Goal: Communication & Community: Answer question/provide support

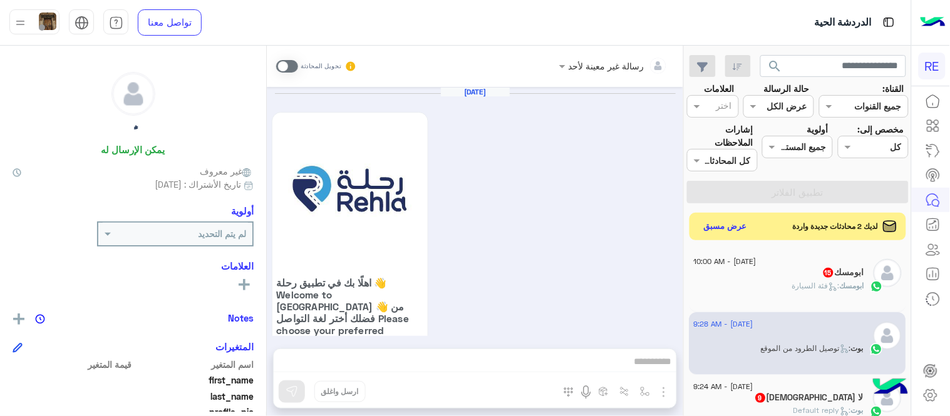
scroll to position [783, 0]
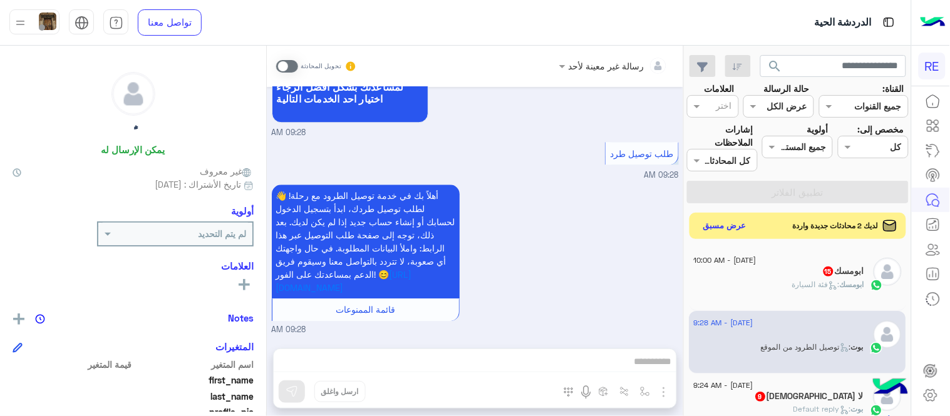
click at [727, 221] on button "عرض مسبق" at bounding box center [725, 226] width 53 height 17
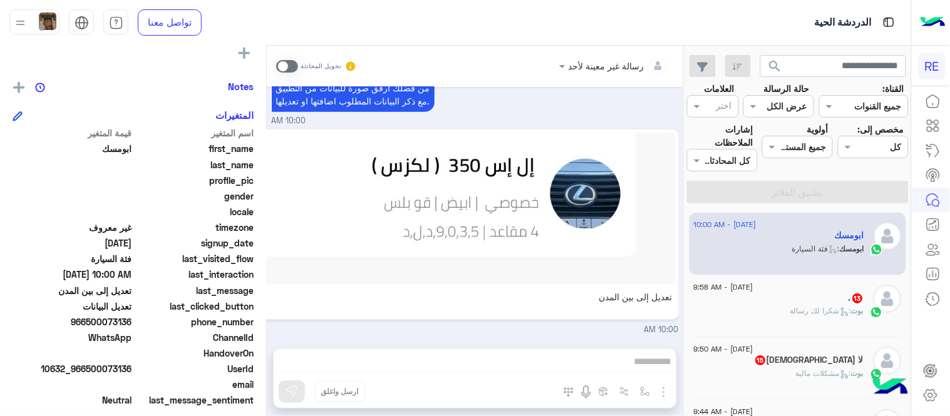
scroll to position [257, 0]
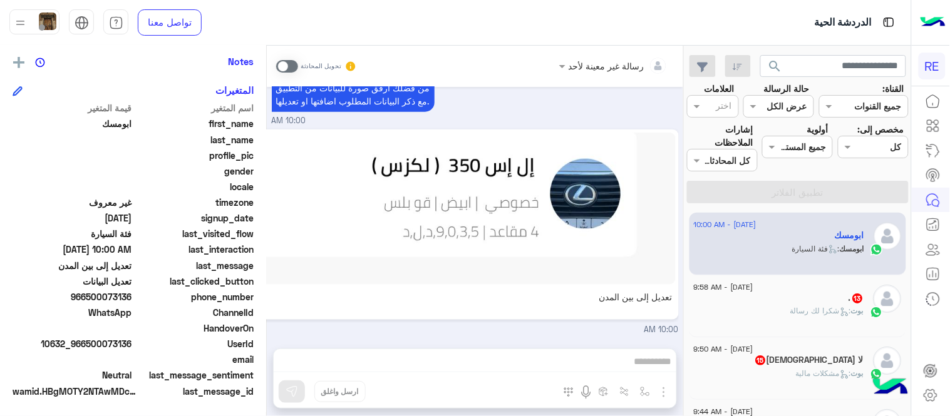
drag, startPoint x: 91, startPoint y: 298, endPoint x: 133, endPoint y: 299, distance: 41.9
click at [132, 299] on span "966500073136" at bounding box center [73, 296] width 120 height 13
copy span "500073136"
click at [287, 63] on span at bounding box center [287, 66] width 22 height 13
click at [451, 357] on div "رسالة غير معينة لأحد تحويل المحادثة [DATE] ابومسك طلب التحدث إلى مسؤول بشري 02:…" at bounding box center [475, 234] width 416 height 376
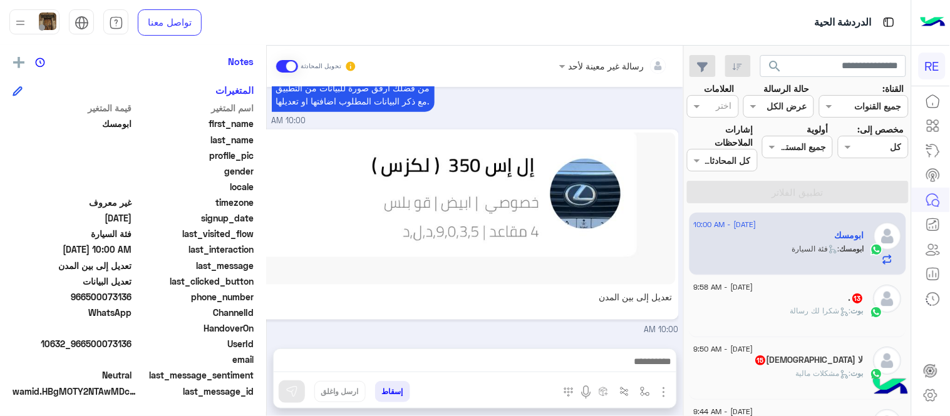
scroll to position [435, 0]
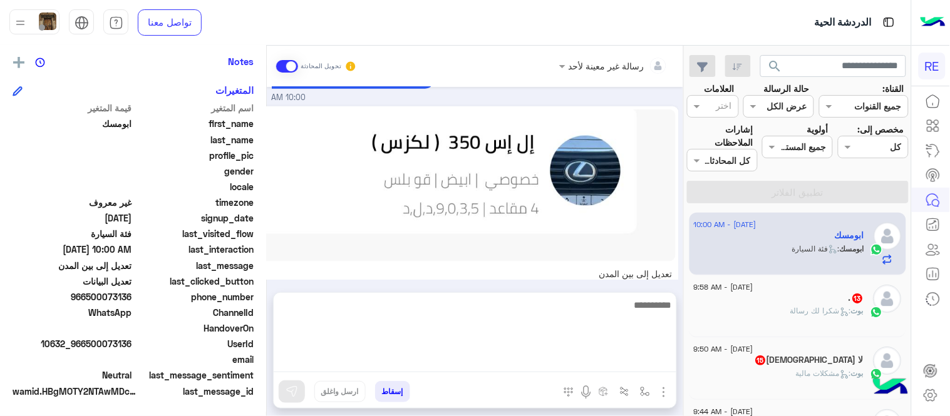
click at [451, 357] on textarea at bounding box center [475, 334] width 403 height 75
type textarea "*********"
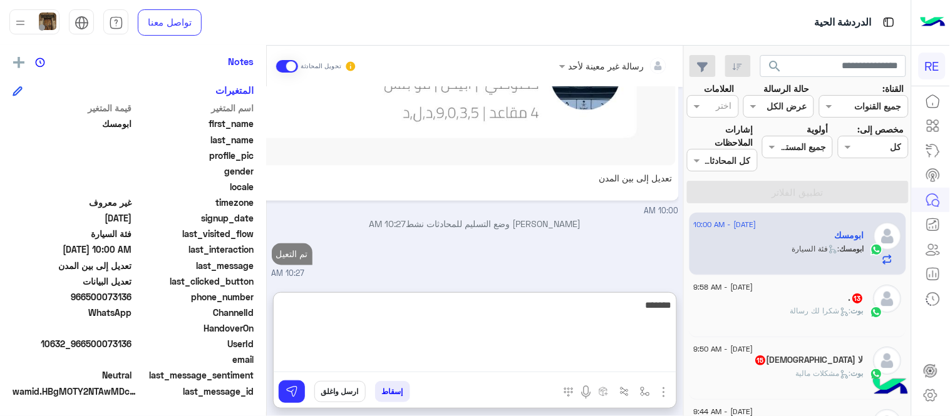
type textarea "*******"
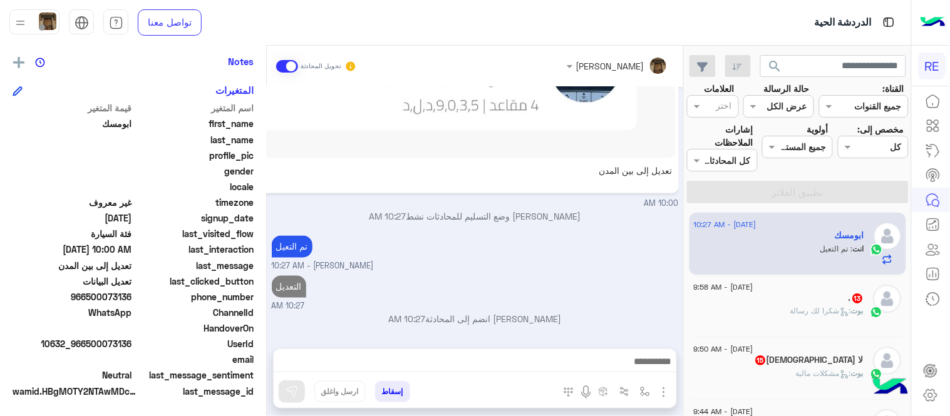
scroll to position [565, 0]
click at [851, 308] on span "بوت" at bounding box center [857, 310] width 13 height 9
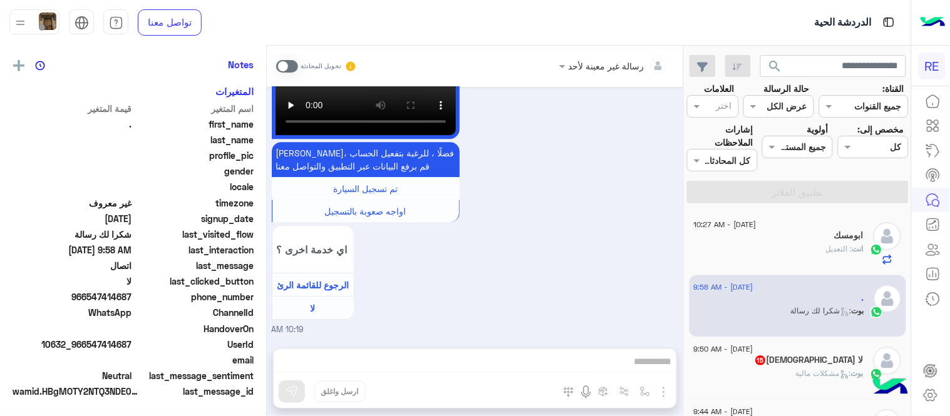
scroll to position [257, 0]
click at [287, 67] on span at bounding box center [287, 66] width 22 height 13
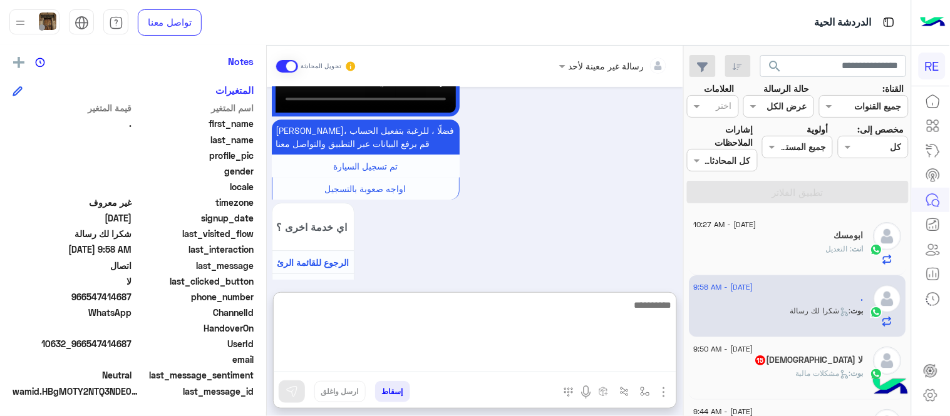
click at [451, 370] on textarea at bounding box center [475, 334] width 403 height 75
type textarea "**********"
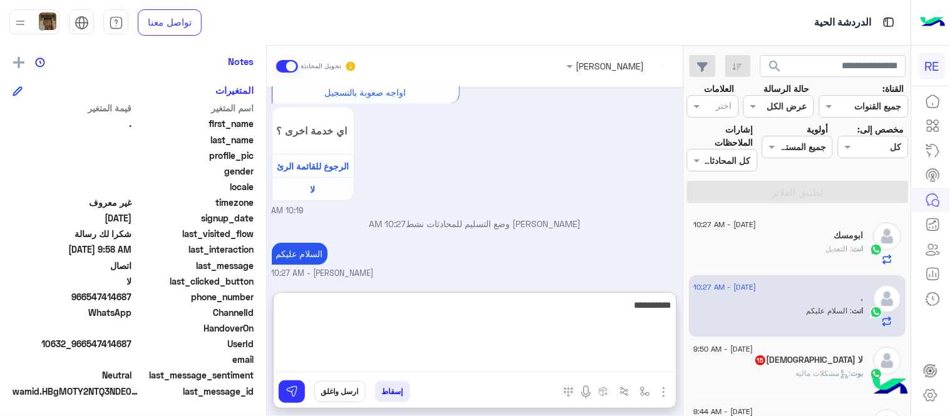
scroll to position [1044, 0]
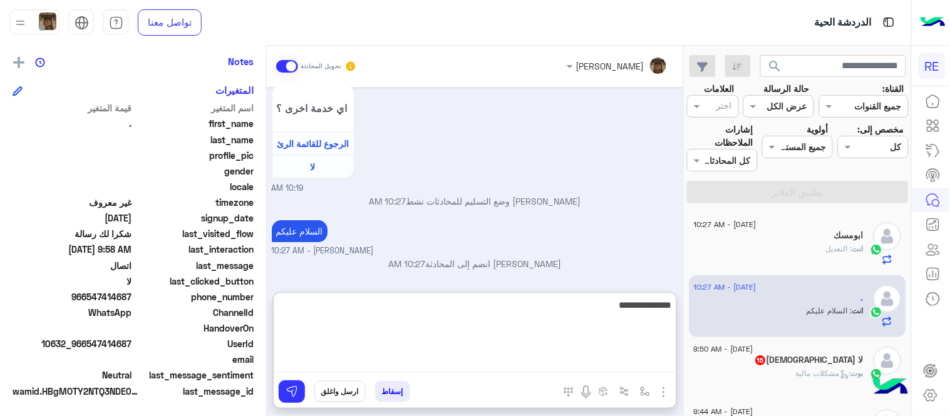
type textarea "**********"
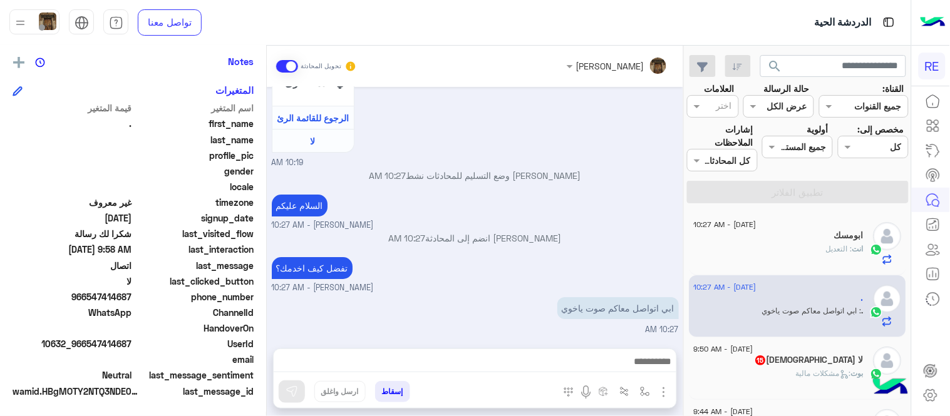
scroll to position [1069, 0]
click at [513, 200] on div "[DATE] كابتن � 09:57 AM اختر [DATE] الخدمات التالية: 09:57 AM الملاحظات والشكاو…" at bounding box center [475, 211] width 416 height 249
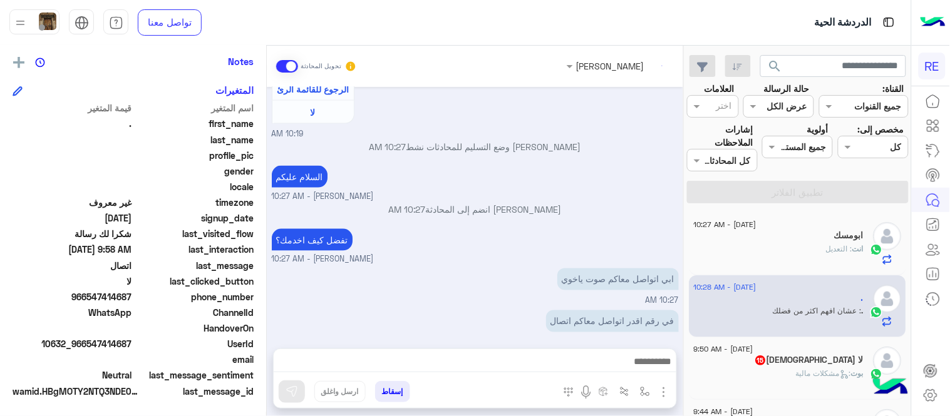
scroll to position [1704, 0]
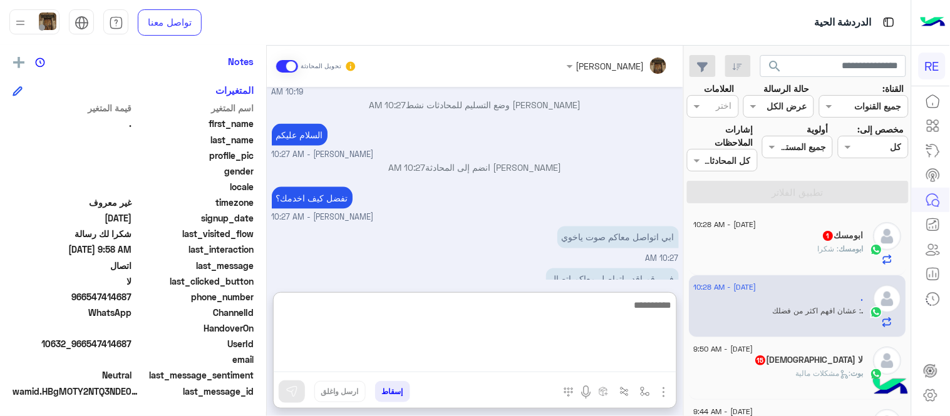
click at [496, 360] on textarea at bounding box center [475, 334] width 403 height 75
type textarea "**********"
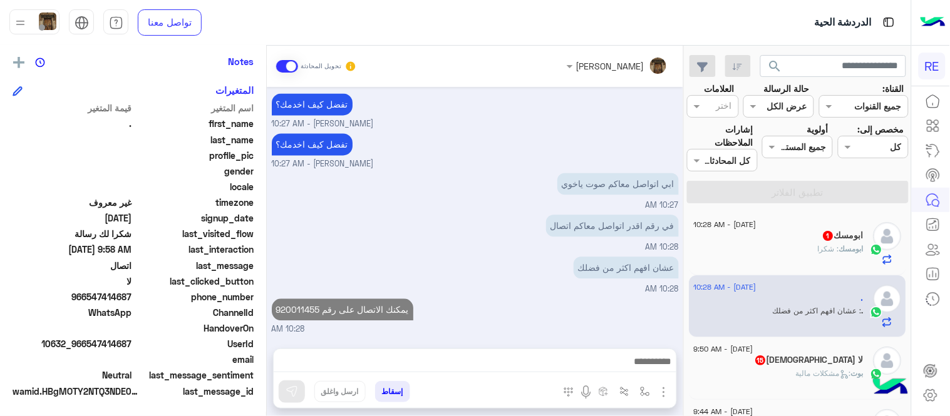
scroll to position [1898, 0]
click at [787, 360] on div "لا [DEMOGRAPHIC_DATA] 15" at bounding box center [779, 361] width 170 height 13
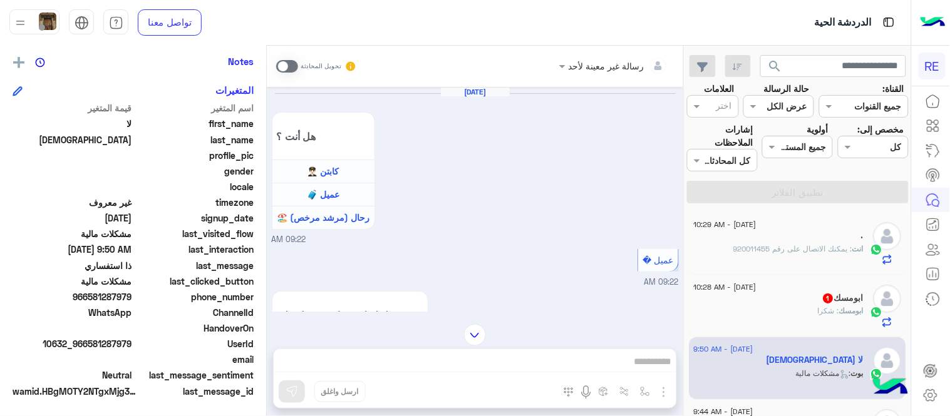
scroll to position [792, 0]
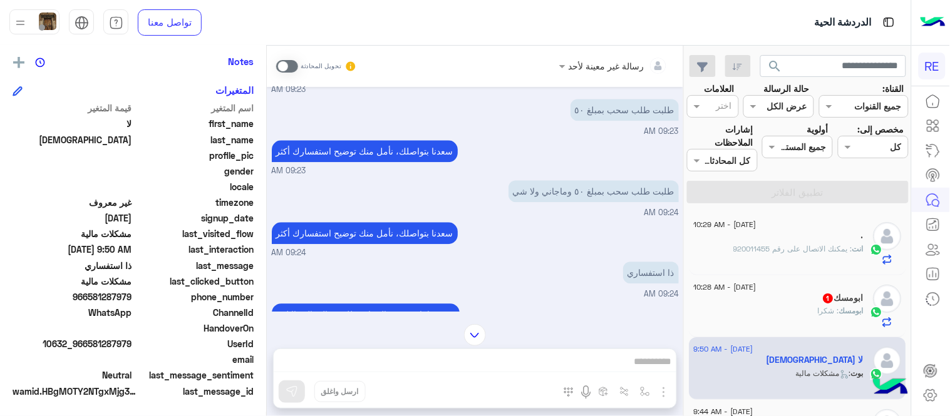
click at [291, 67] on span at bounding box center [287, 66] width 22 height 13
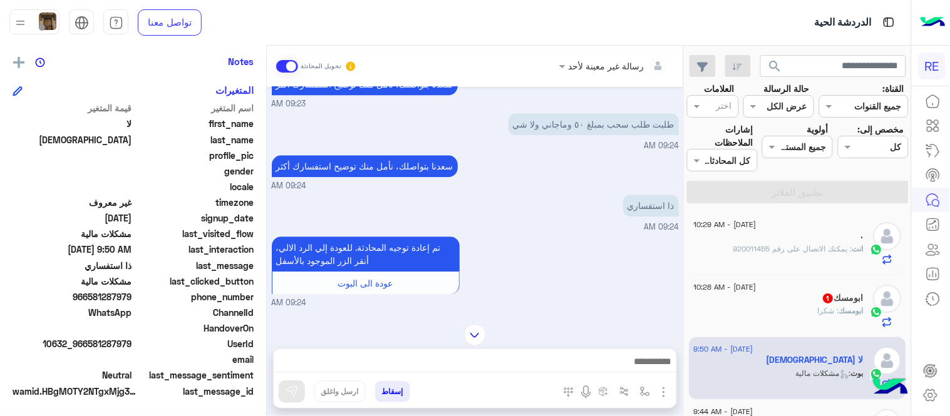
scroll to position [836, 0]
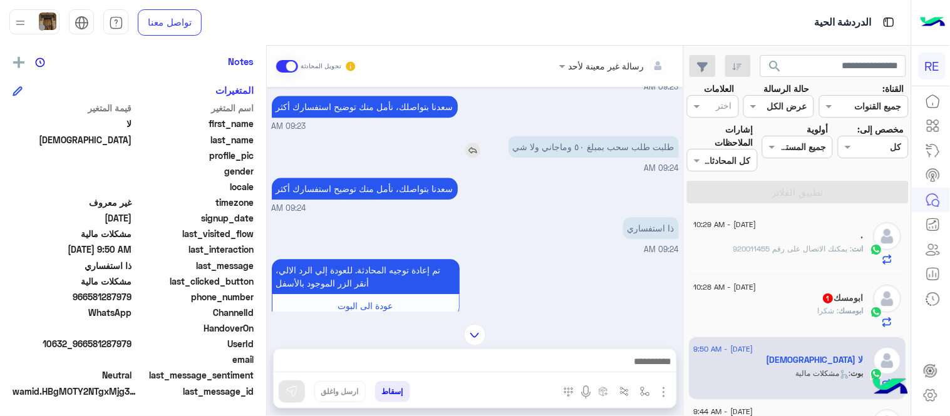
click at [478, 147] on img at bounding box center [472, 150] width 15 height 15
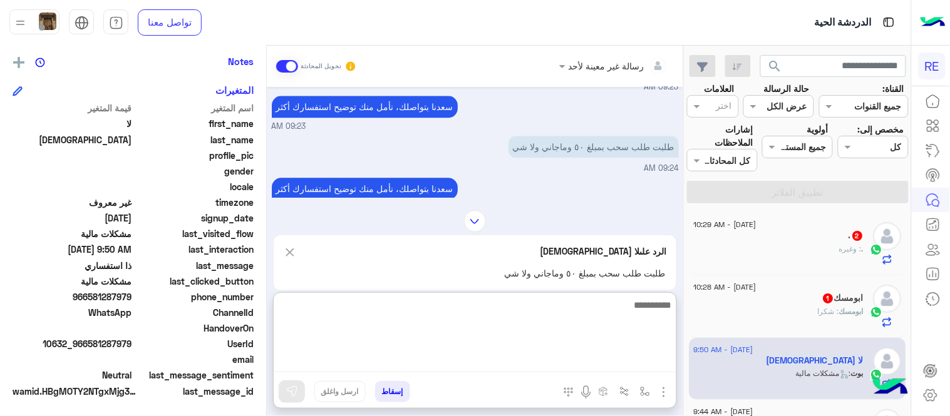
click at [461, 362] on textarea at bounding box center [475, 334] width 403 height 75
type textarea "**********"
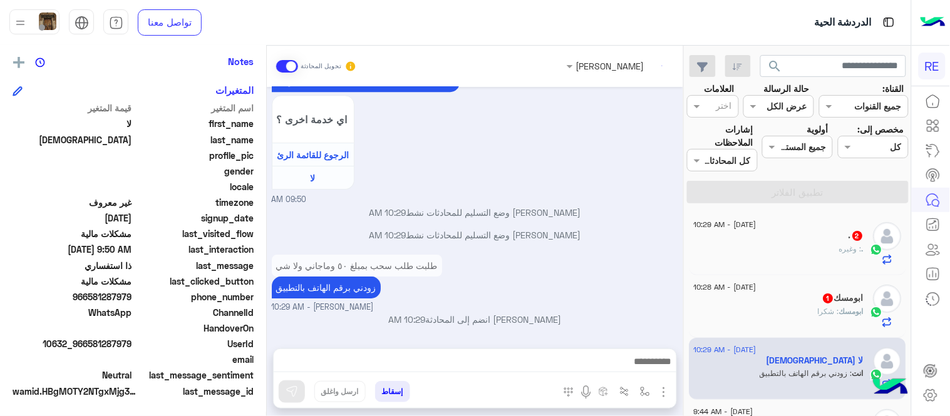
scroll to position [2215, 0]
click at [777, 240] on div ". 2" at bounding box center [779, 236] width 170 height 13
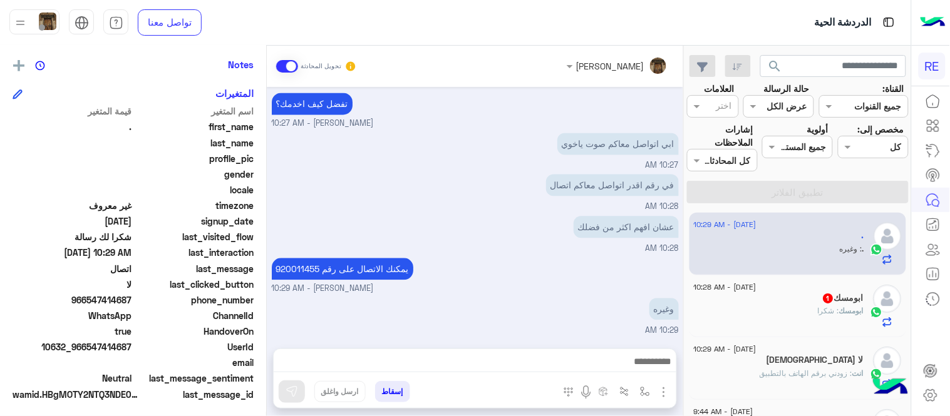
scroll to position [257, 0]
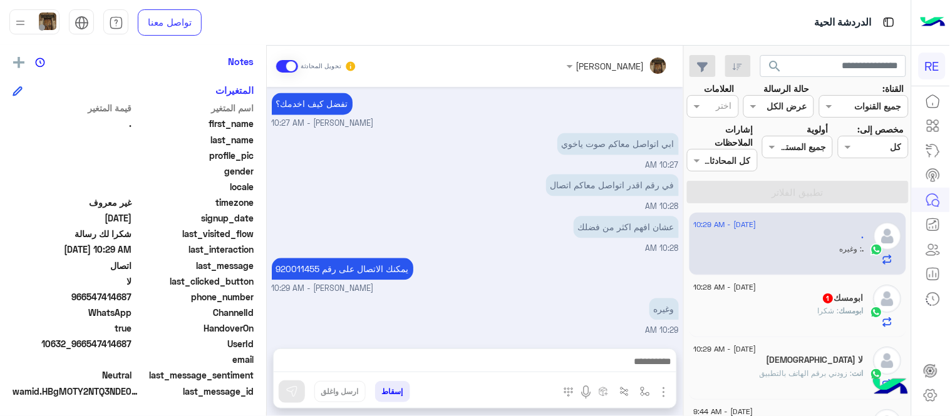
click at [672, 269] on div "يمكنك الاتصال على رقم 920011455 [PERSON_NAME] - 10:29 AM" at bounding box center [475, 275] width 407 height 40
click at [729, 308] on div "ابومسك : شكرا" at bounding box center [779, 317] width 170 height 22
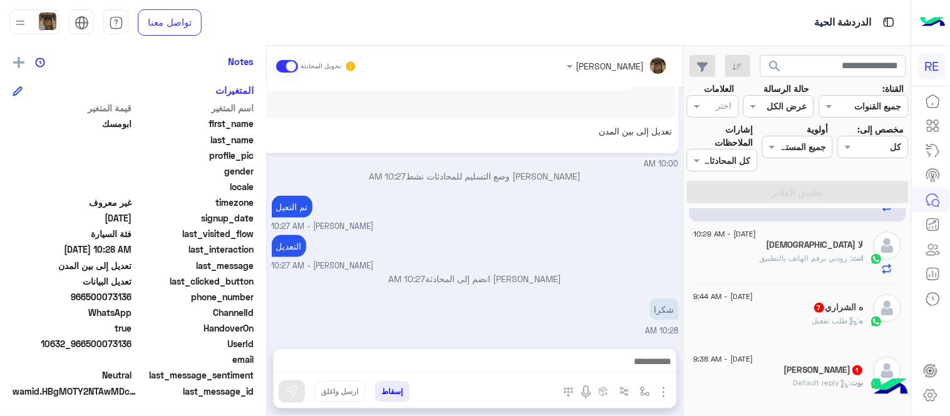
scroll to position [144, 0]
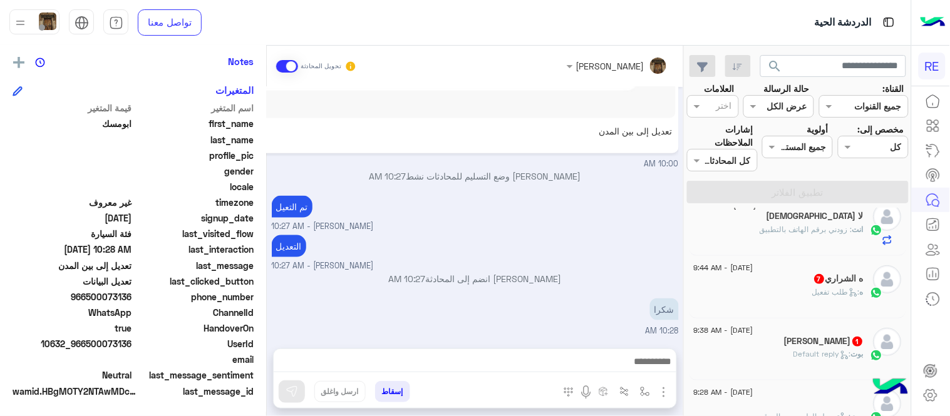
click at [761, 282] on div "ه الشراري 7" at bounding box center [779, 280] width 170 height 13
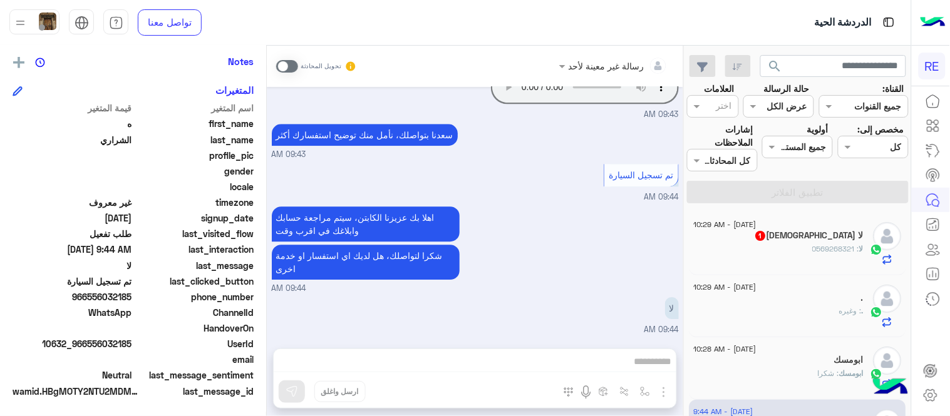
click at [284, 63] on span at bounding box center [287, 66] width 22 height 13
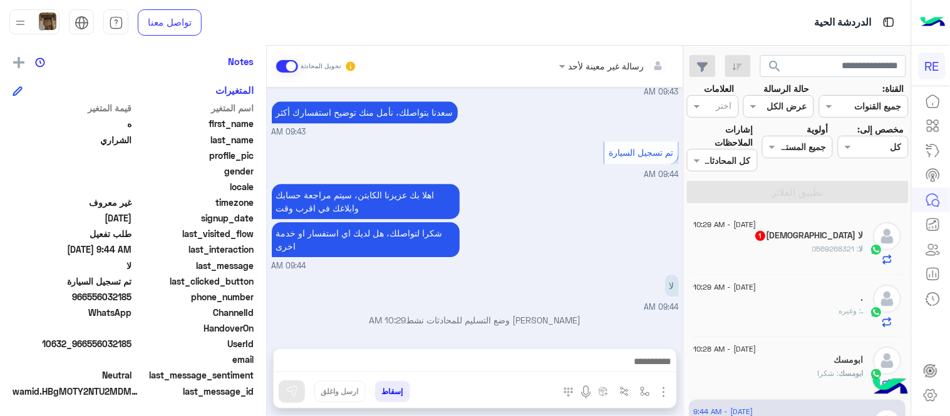
drag, startPoint x: 88, startPoint y: 294, endPoint x: 132, endPoint y: 300, distance: 44.3
click at [132, 300] on span "966556032185" at bounding box center [73, 296] width 120 height 13
copy span "556032185"
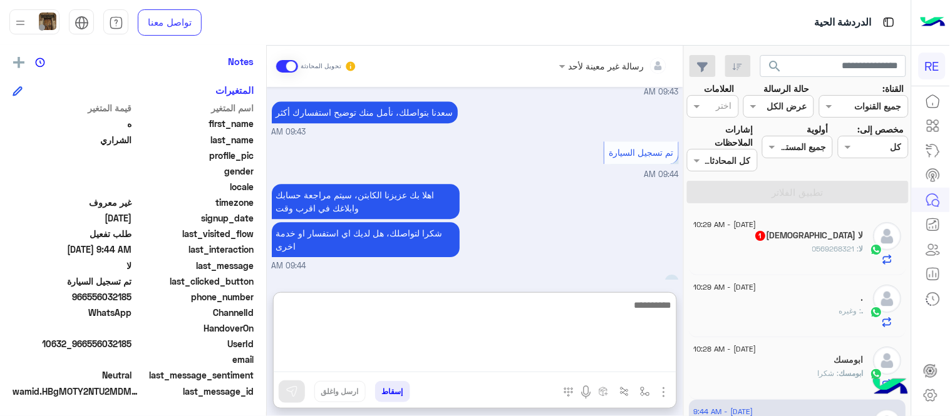
click at [530, 357] on textarea at bounding box center [475, 334] width 403 height 75
type textarea "*"
type textarea "**********"
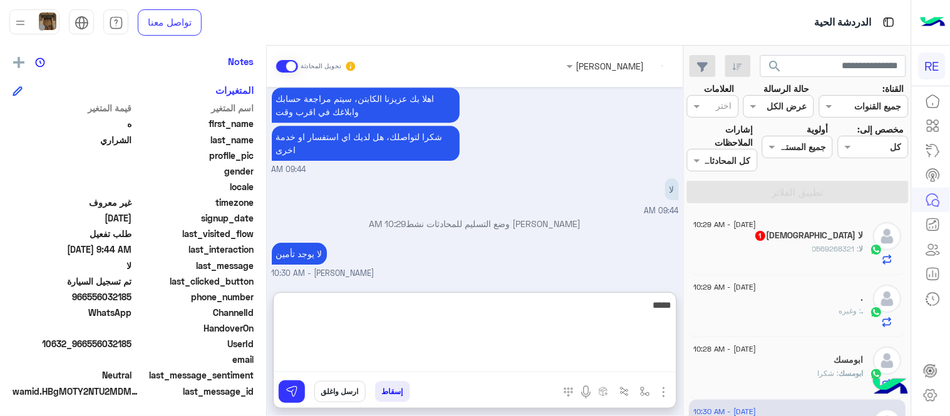
scroll to position [1024, 0]
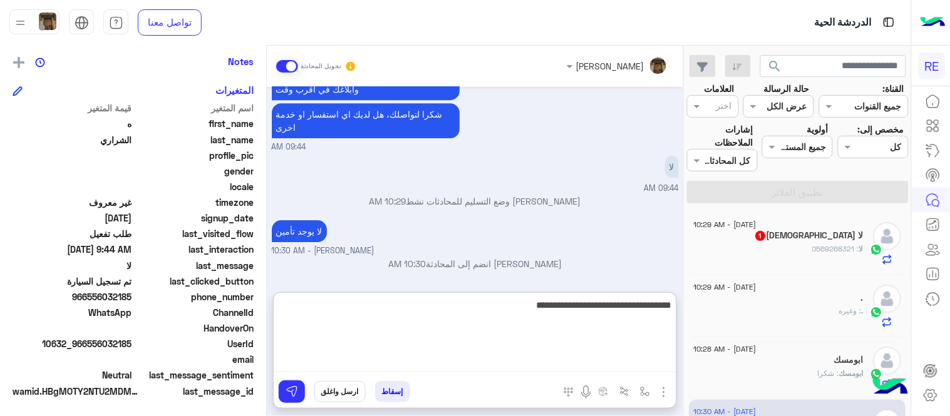
type textarea "**********"
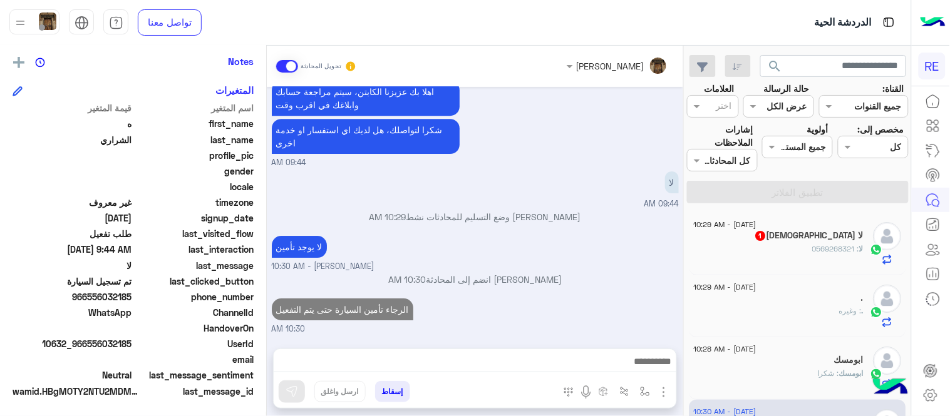
click at [585, 251] on div "[DATE] هل أنت ؟ كابتن 👨🏻‍✈️ عميل 🧳 رحال (مرشد مرخص) 🏖️ 09:41 AM كابتن � 09:41 A…" at bounding box center [475, 211] width 416 height 249
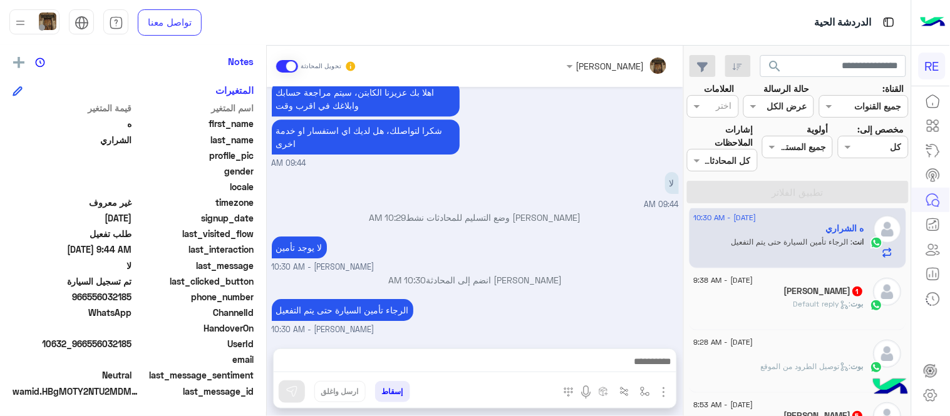
scroll to position [218, 0]
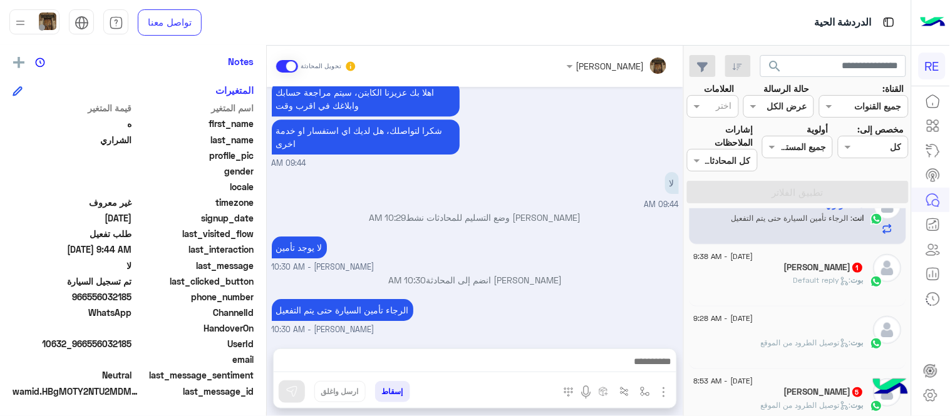
click at [773, 272] on div "[PERSON_NAME] 1" at bounding box center [779, 268] width 170 height 13
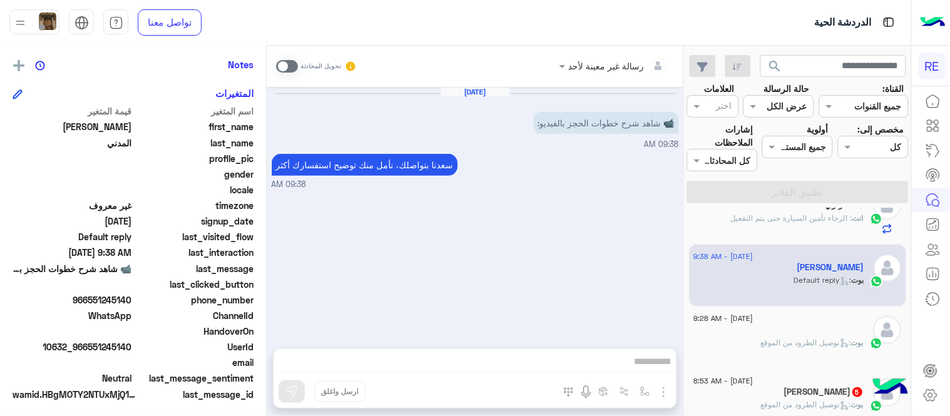
scroll to position [257, 0]
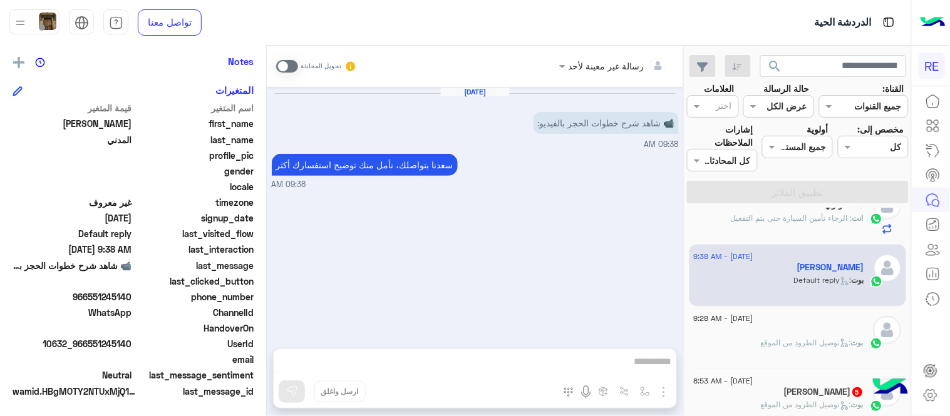
click at [280, 71] on span at bounding box center [287, 66] width 22 height 13
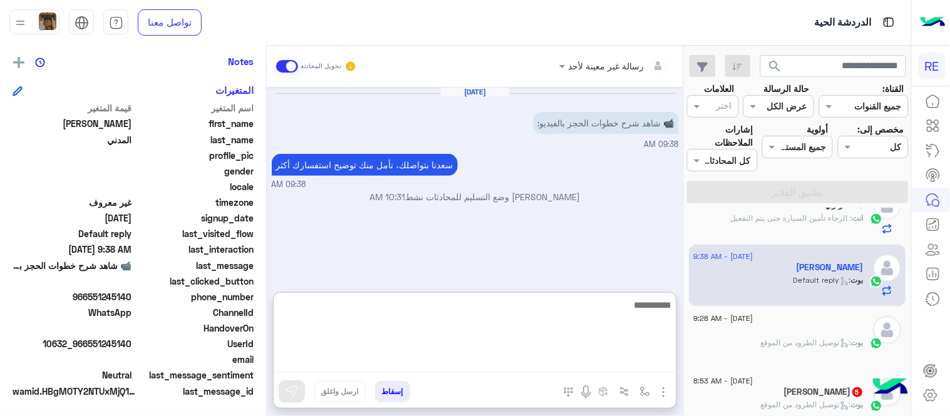
click at [414, 364] on textarea at bounding box center [475, 334] width 403 height 75
paste textarea "**********"
type textarea "**********"
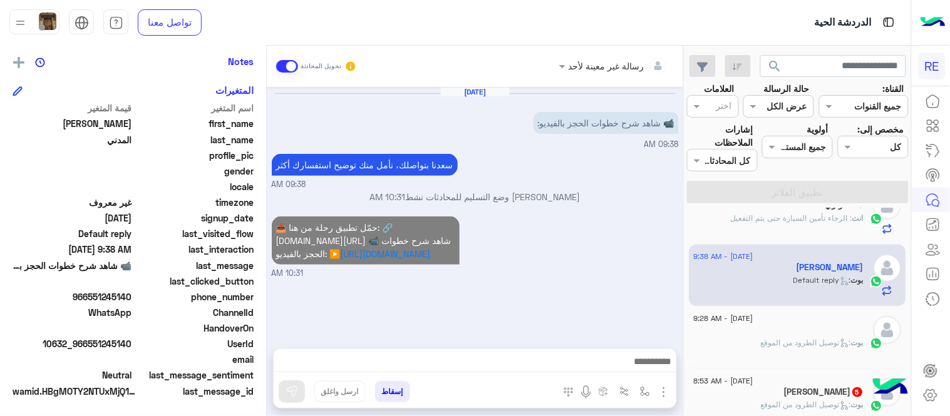
scroll to position [0, 0]
click at [734, 344] on div "search القناة: القناه جميع القنوات حالة الرسالة القناه عرض الكل العلامات اختر م…" at bounding box center [797, 234] width 227 height 376
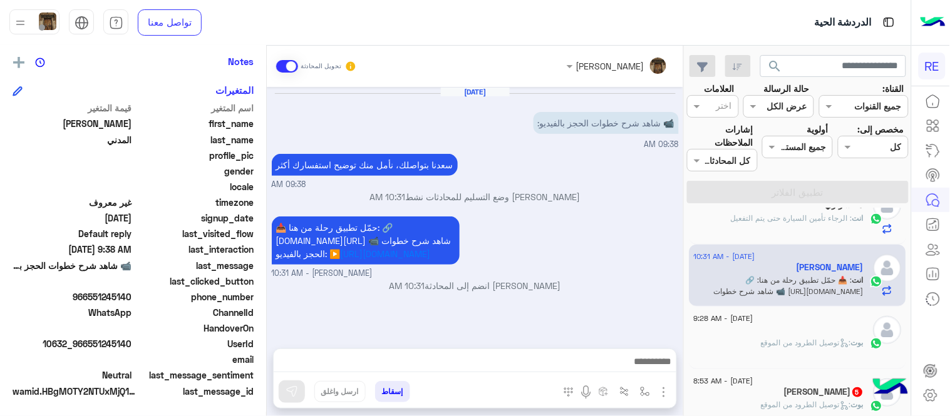
click at [768, 337] on p "بوت : توصيل الطرود من الموقع" at bounding box center [812, 342] width 103 height 11
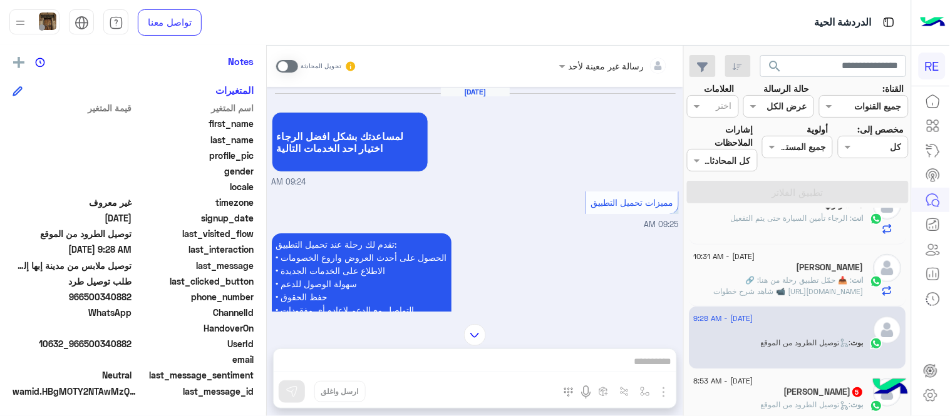
scroll to position [610, 0]
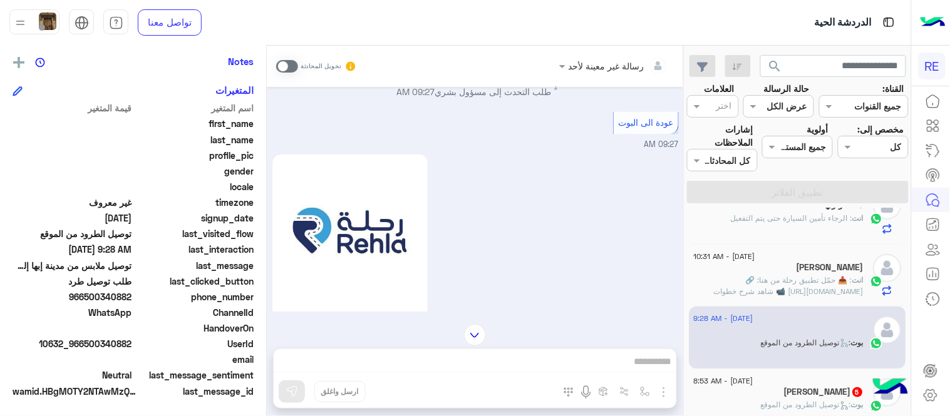
click at [290, 69] on span at bounding box center [287, 66] width 22 height 13
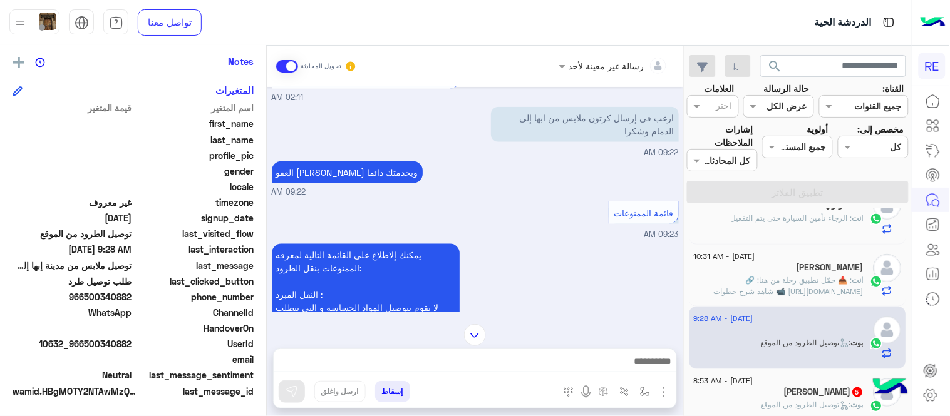
scroll to position [298, 0]
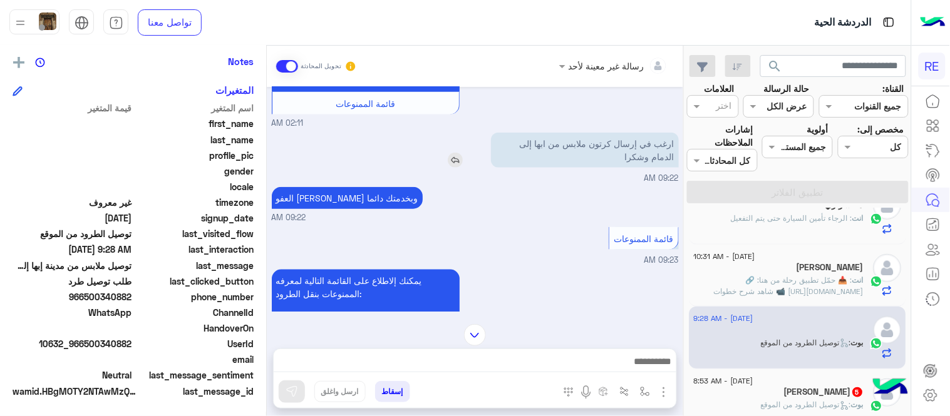
click at [453, 168] on img at bounding box center [455, 160] width 15 height 15
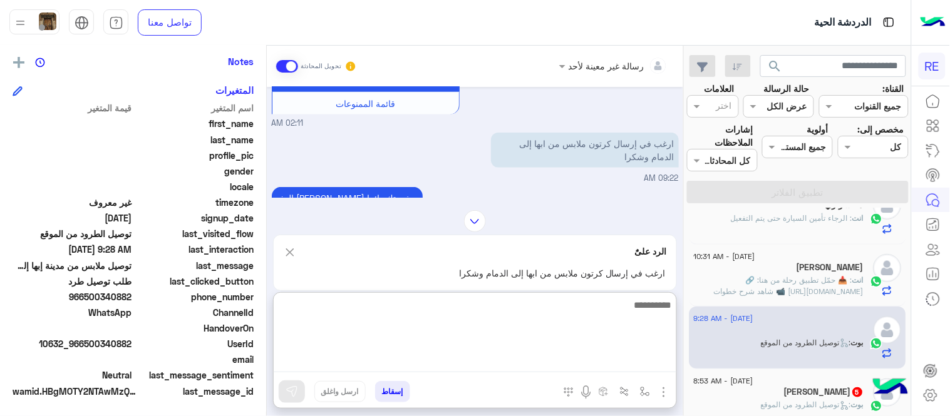
click at [532, 364] on textarea at bounding box center [475, 334] width 403 height 75
type textarea "**********"
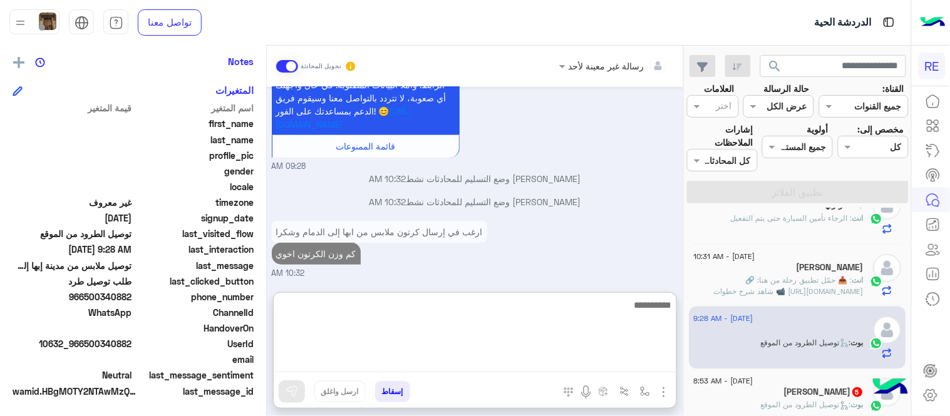
scroll to position [2642, 0]
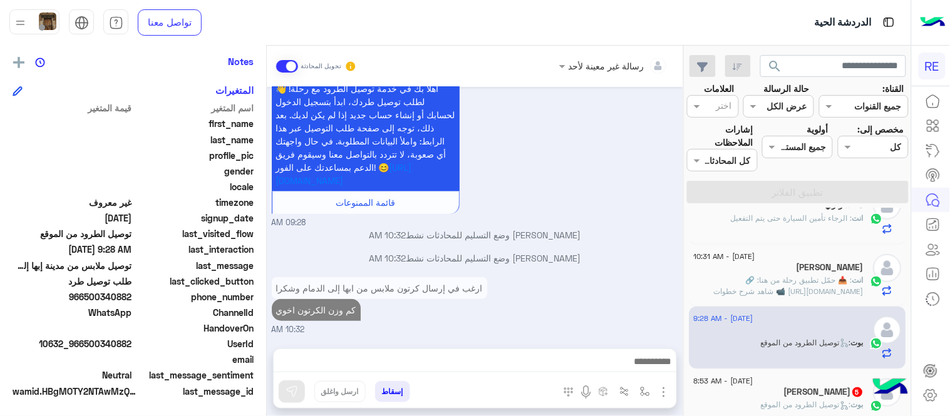
click at [806, 396] on h5 "[PERSON_NAME] 5" at bounding box center [824, 392] width 80 height 11
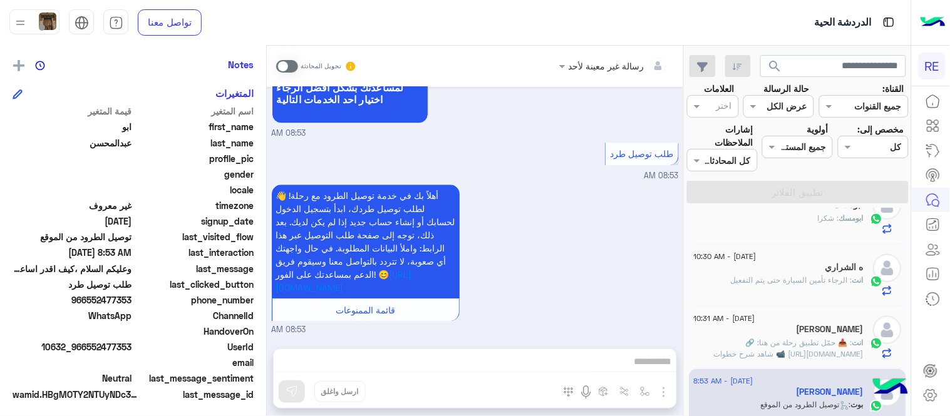
scroll to position [257, 0]
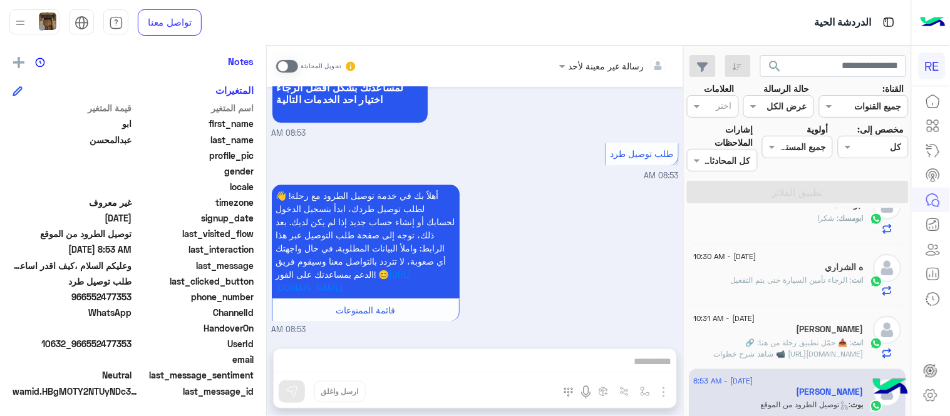
click at [284, 61] on span at bounding box center [287, 66] width 22 height 13
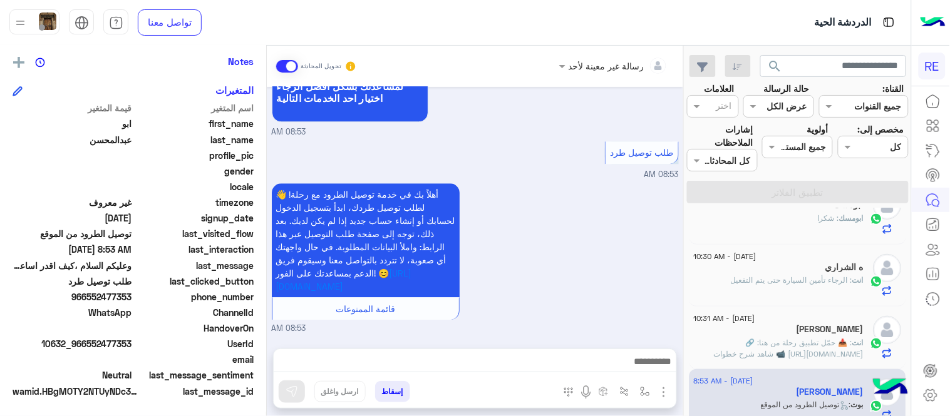
scroll to position [849, 0]
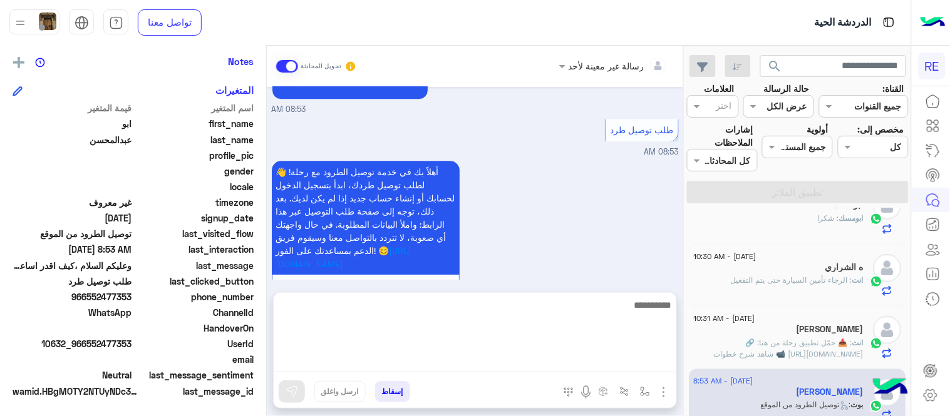
click at [514, 361] on textarea at bounding box center [475, 334] width 403 height 75
type textarea "**********"
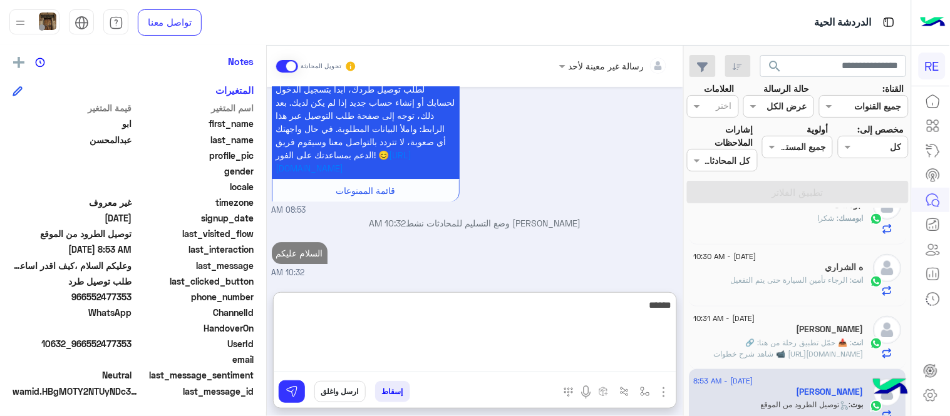
scroll to position [968, 0]
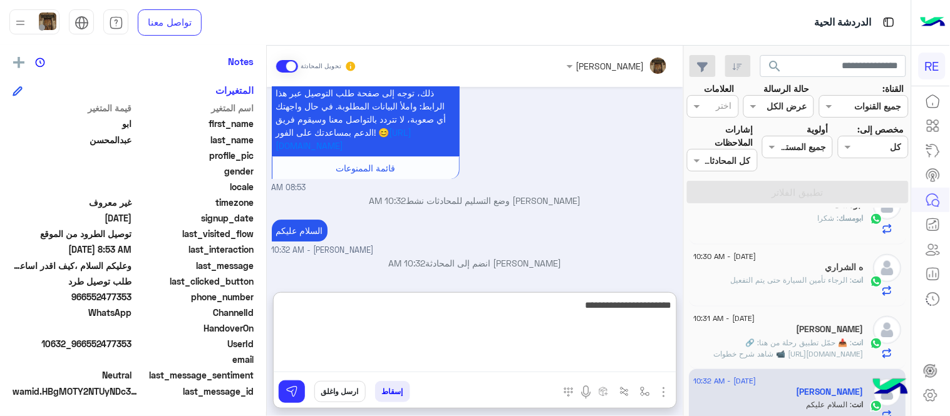
type textarea "**********"
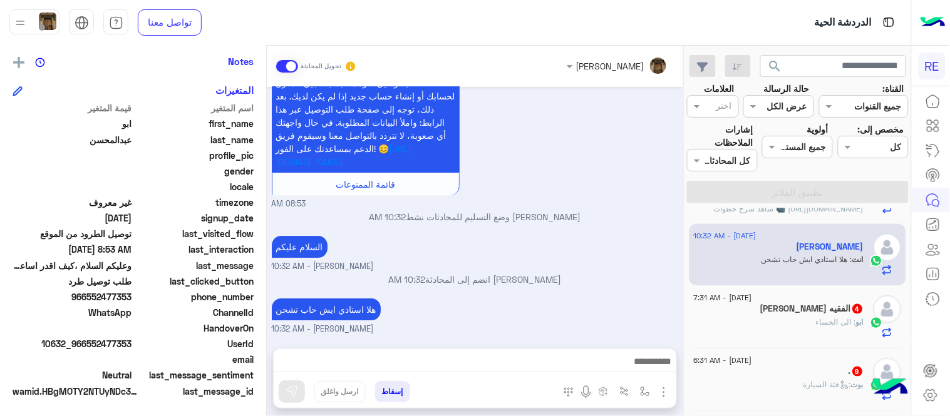
scroll to position [979, 0]
click at [755, 320] on div "ابو : الى الحساء" at bounding box center [779, 328] width 170 height 22
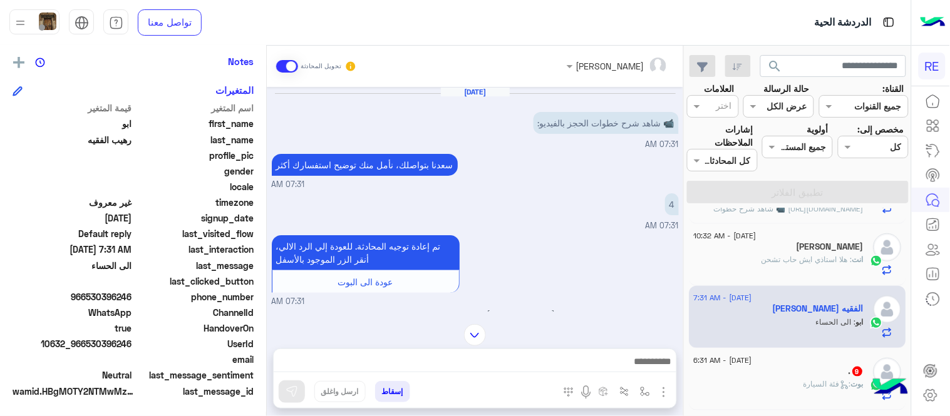
scroll to position [100, 0]
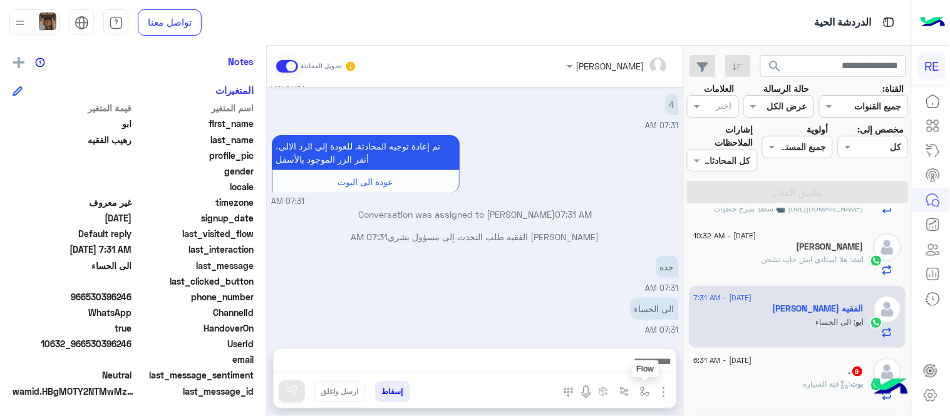
click at [649, 391] on img "button" at bounding box center [645, 392] width 10 height 10
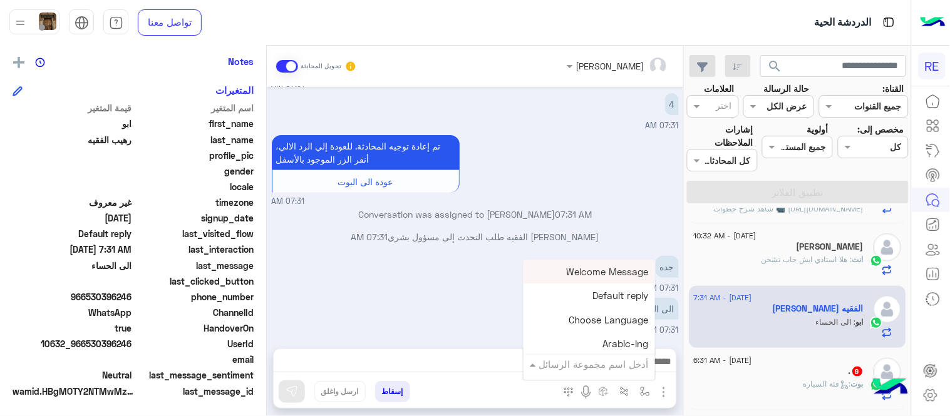
click at [628, 368] on input "text" at bounding box center [606, 364] width 85 height 14
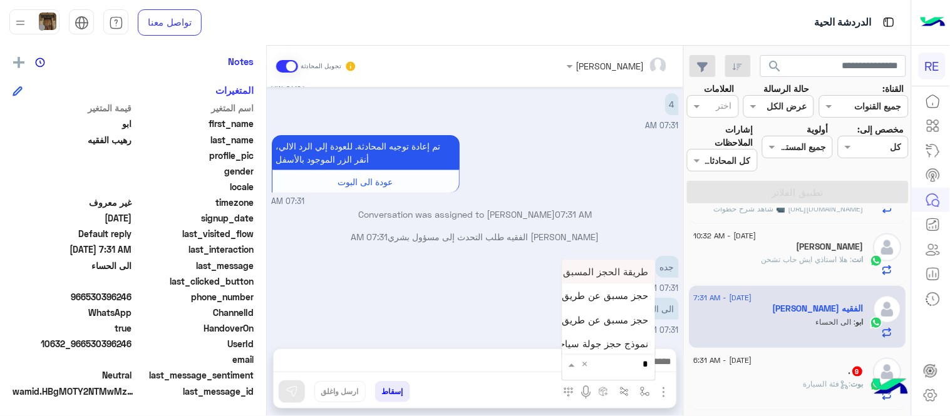
type input "**"
click at [598, 309] on div "حجز مسبق عن طريق التطبيق" at bounding box center [608, 320] width 93 height 24
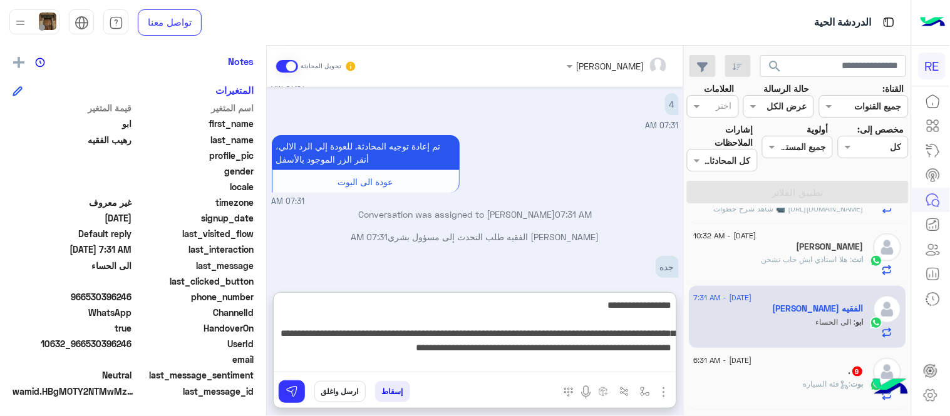
click at [386, 354] on textarea "**********" at bounding box center [475, 334] width 403 height 75
click at [310, 352] on textarea "**********" at bounding box center [475, 334] width 403 height 75
type textarea "**********"
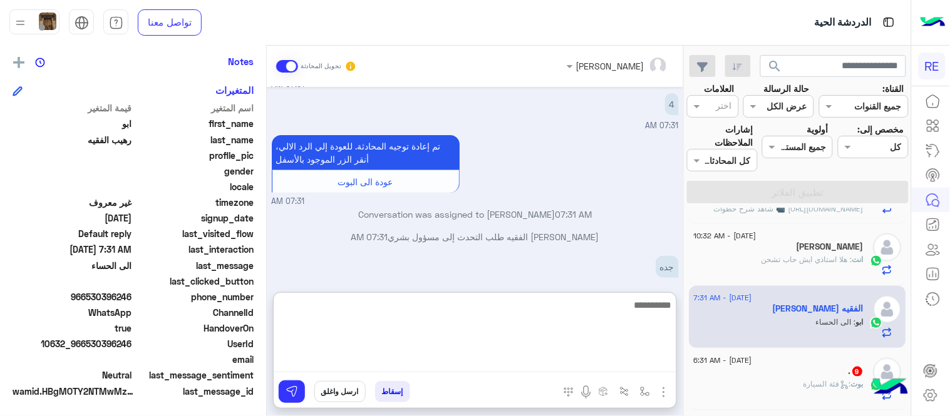
scroll to position [262, 0]
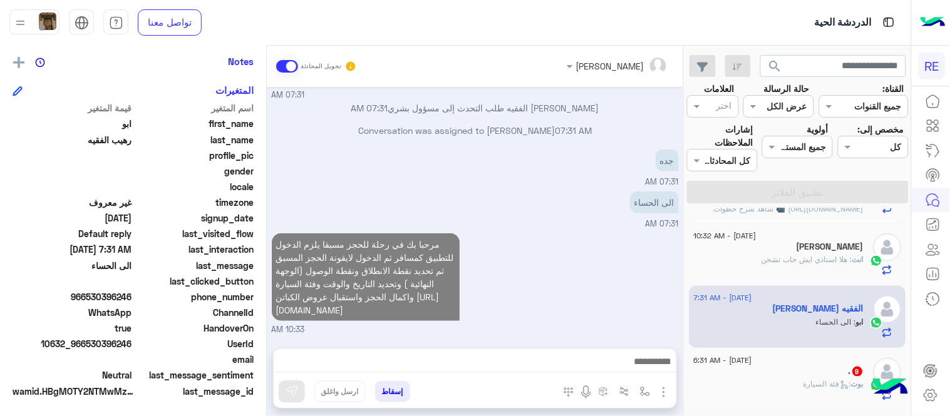
click at [566, 255] on div "مرحبا بك في رحلة للحجز مسبقا يلزم الدخول للتطبيق كمسافر ثم الدخول لايقونة الحجز…" at bounding box center [475, 283] width 407 height 106
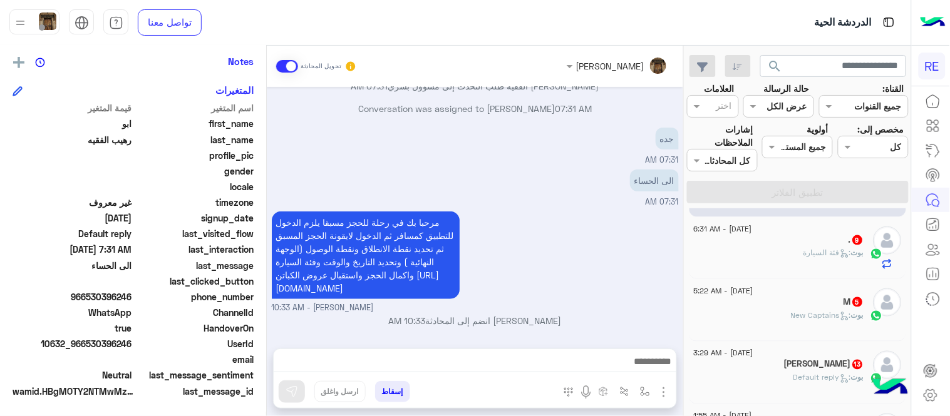
scroll to position [507, 0]
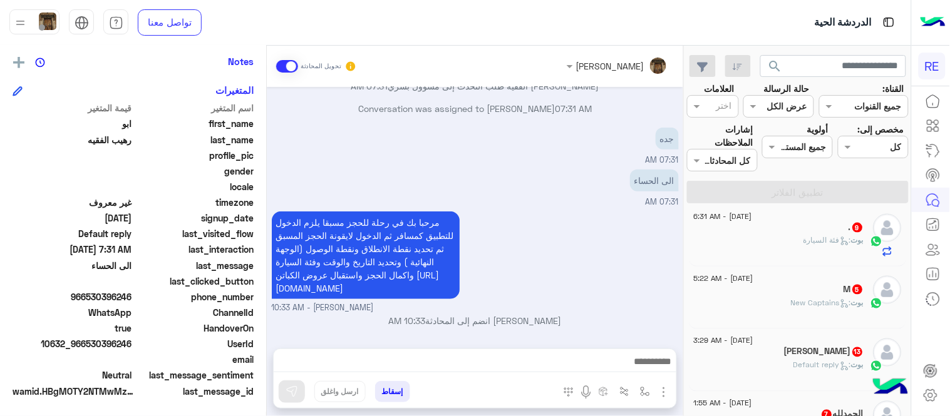
click at [783, 243] on div "بوت : فئة السيارة" at bounding box center [779, 246] width 170 height 22
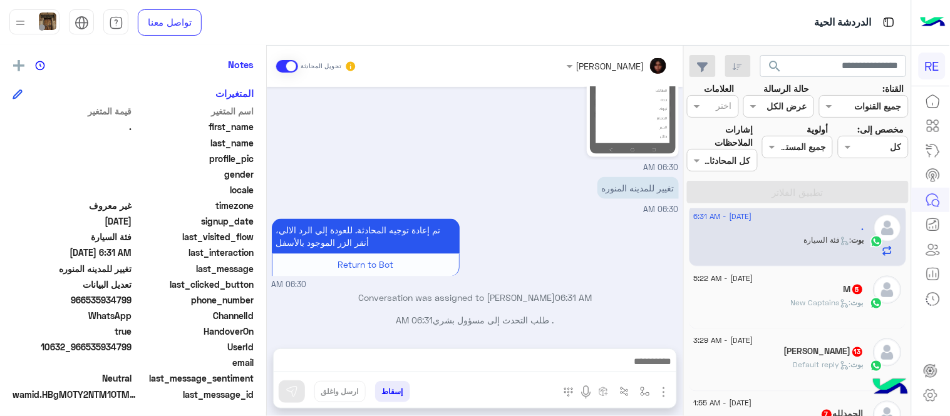
scroll to position [257, 0]
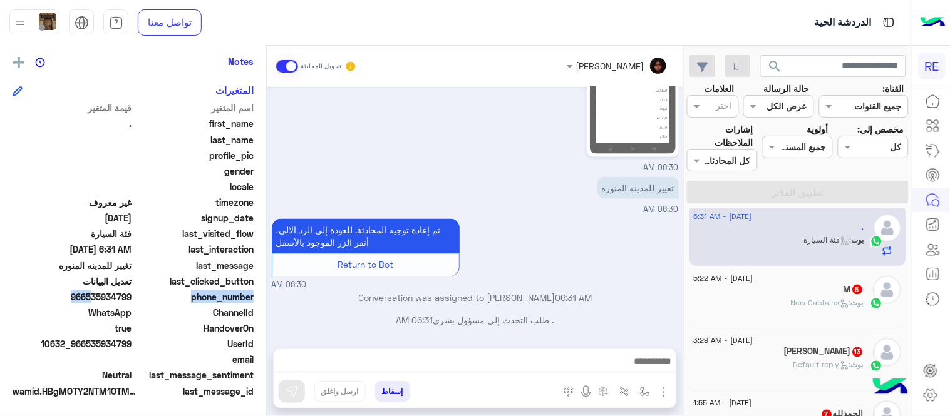
drag, startPoint x: 88, startPoint y: 296, endPoint x: 135, endPoint y: 301, distance: 47.2
click at [135, 301] on div "phone_number [PHONE_NUMBER]" at bounding box center [133, 298] width 241 height 16
click at [86, 301] on span "966535934799" at bounding box center [73, 296] width 120 height 13
drag, startPoint x: 88, startPoint y: 296, endPoint x: 132, endPoint y: 294, distance: 44.5
click at [132, 294] on span "966535934799" at bounding box center [73, 296] width 120 height 13
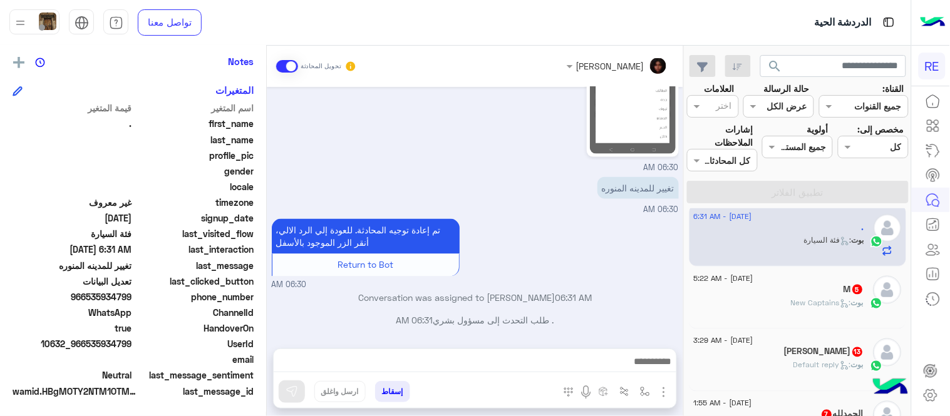
copy span "535934799"
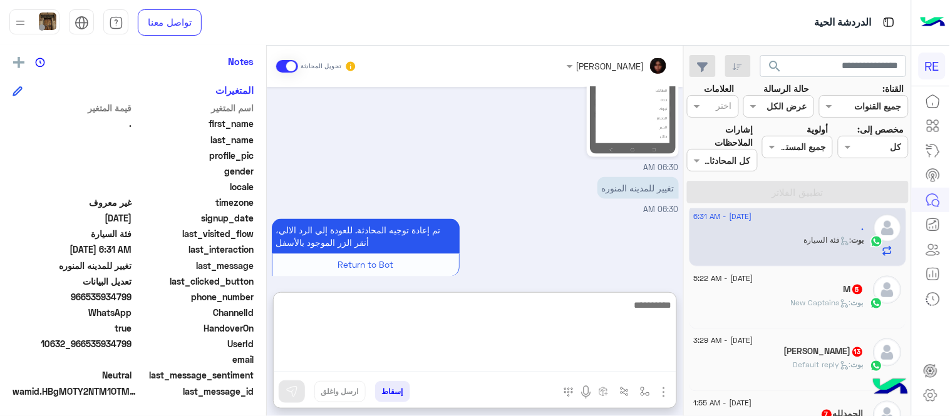
click at [528, 366] on textarea at bounding box center [475, 334] width 403 height 75
type textarea "**********"
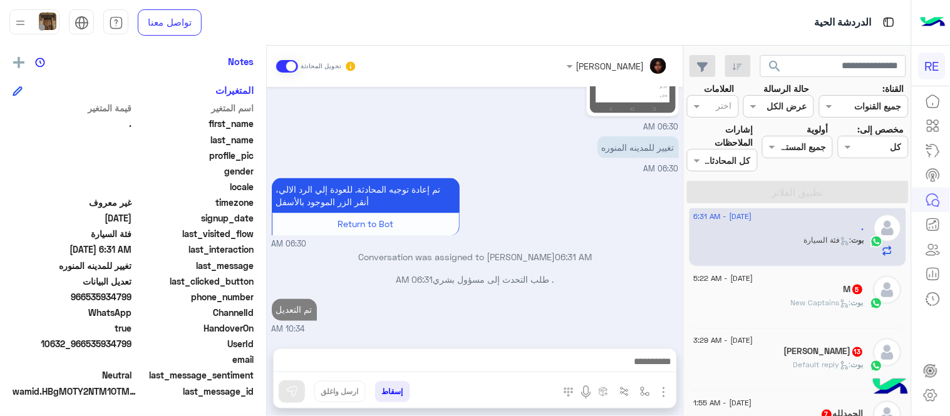
scroll to position [517, 0]
click at [789, 292] on div "M 5" at bounding box center [779, 290] width 170 height 13
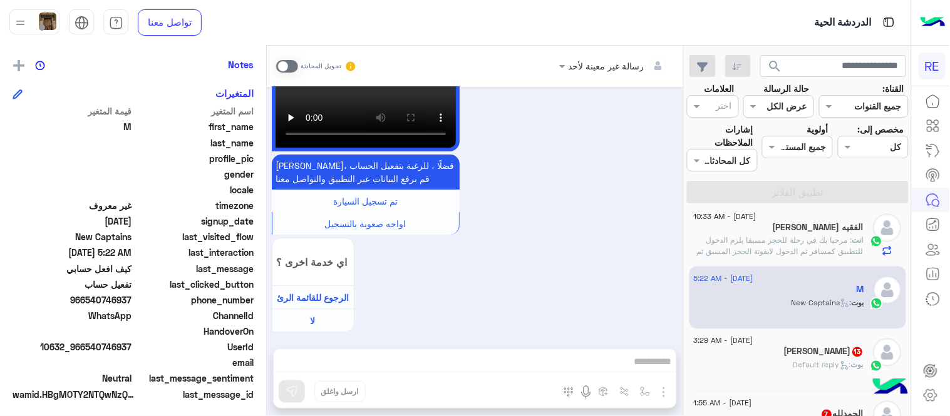
scroll to position [257, 0]
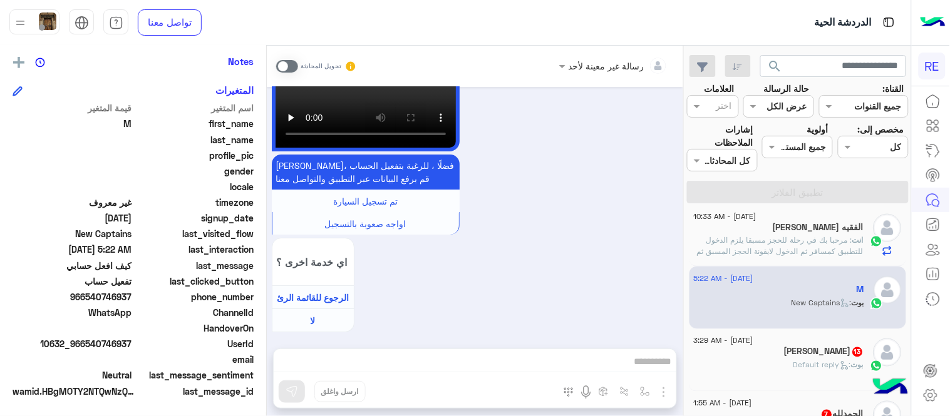
click at [289, 71] on span at bounding box center [287, 66] width 22 height 13
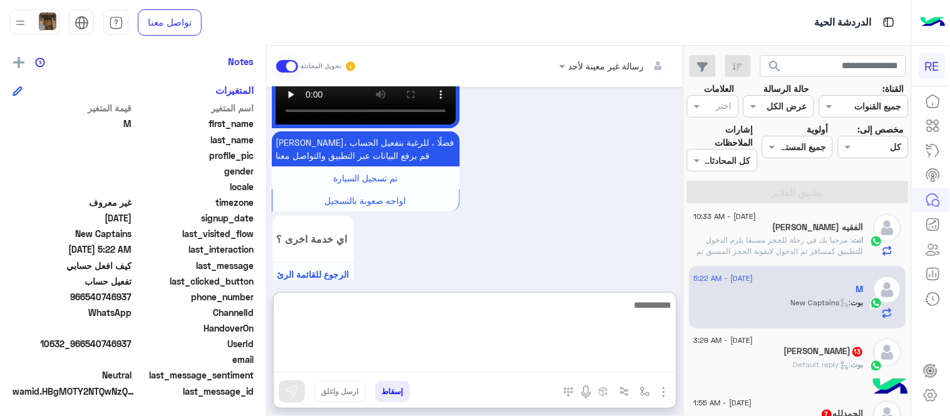
click at [532, 363] on textarea at bounding box center [475, 334] width 403 height 75
type textarea "**********"
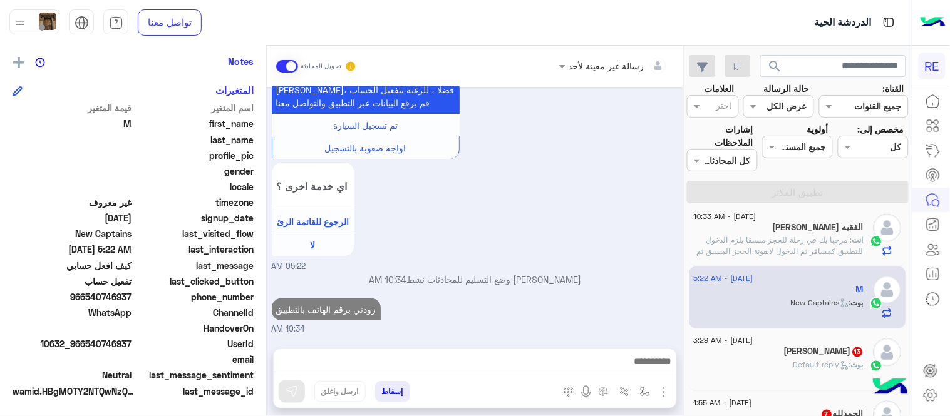
scroll to position [1174, 0]
click at [590, 278] on div "[DATE] السلام عليكم 05:21 AM وعليكم السلام ،كيف اقدر اساعدك اهلًا بك في تطبيق ر…" at bounding box center [475, 211] width 416 height 249
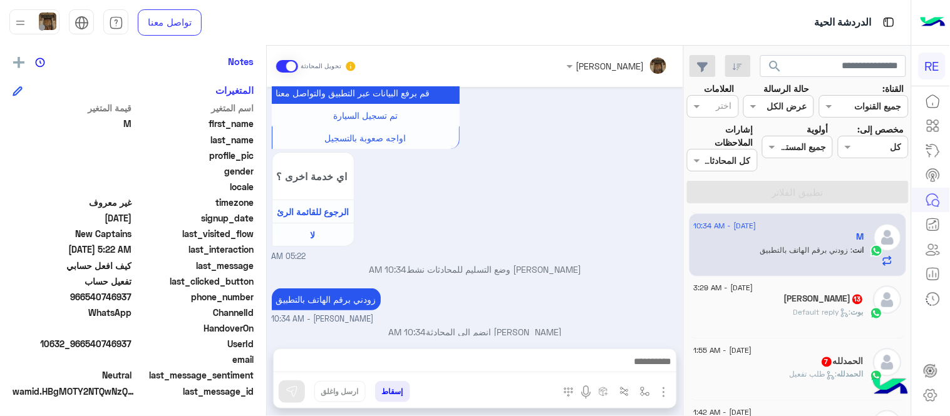
scroll to position [577, 0]
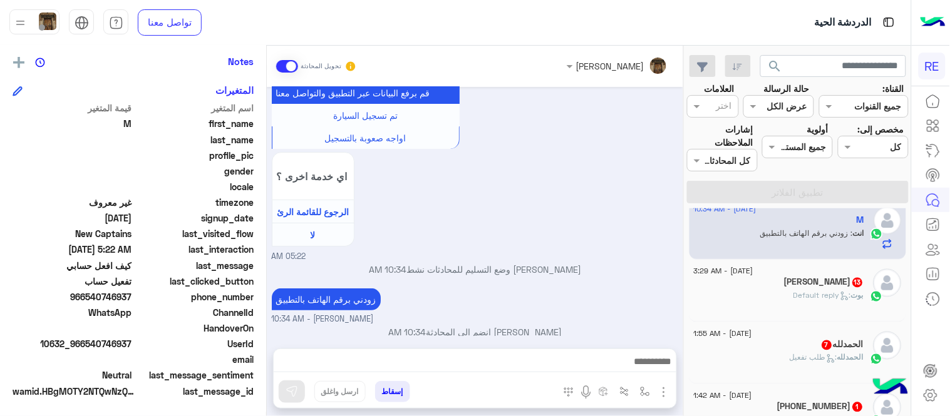
click at [784, 285] on div "[PERSON_NAME] 13" at bounding box center [779, 283] width 170 height 13
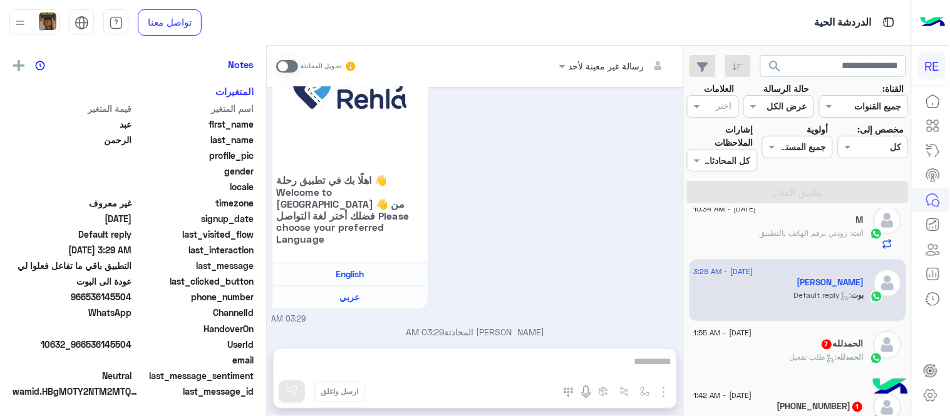
scroll to position [257, 0]
click at [284, 69] on span at bounding box center [287, 66] width 22 height 13
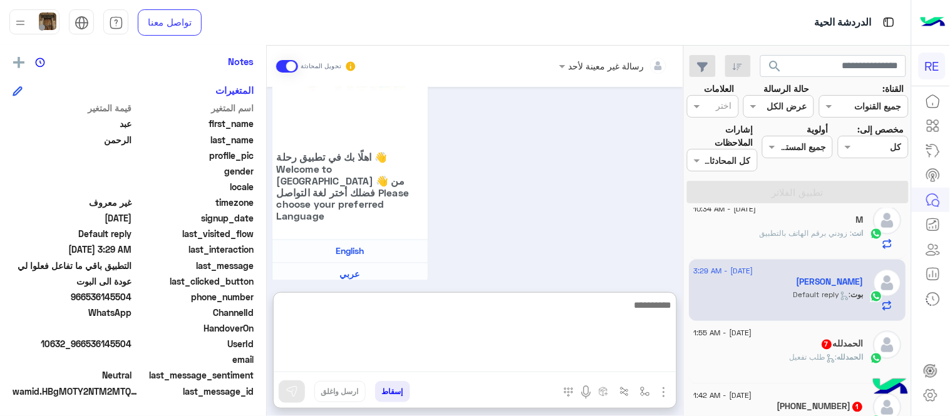
click at [424, 362] on textarea at bounding box center [475, 334] width 403 height 75
type textarea "**********"
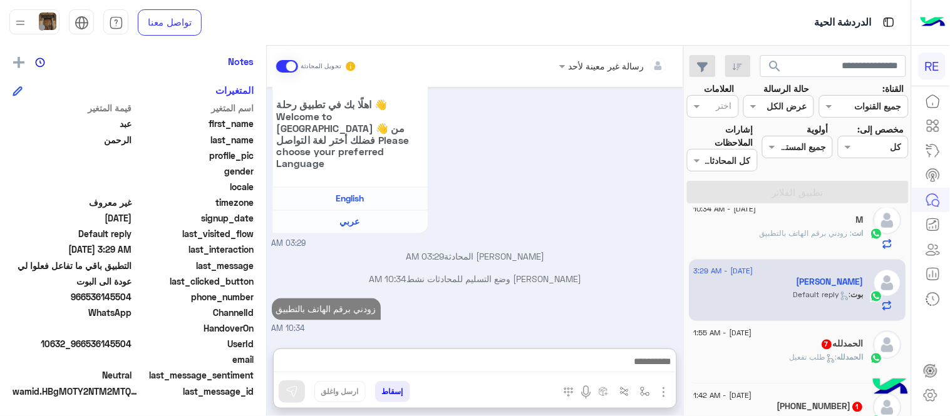
scroll to position [558, 0]
click at [737, 346] on div "ال[PERSON_NAME] 7" at bounding box center [779, 345] width 170 height 13
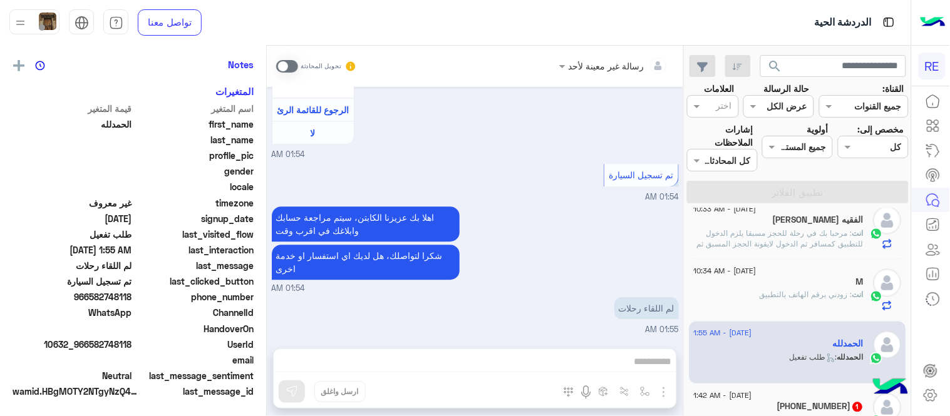
scroll to position [257, 0]
click at [287, 67] on span at bounding box center [287, 66] width 22 height 13
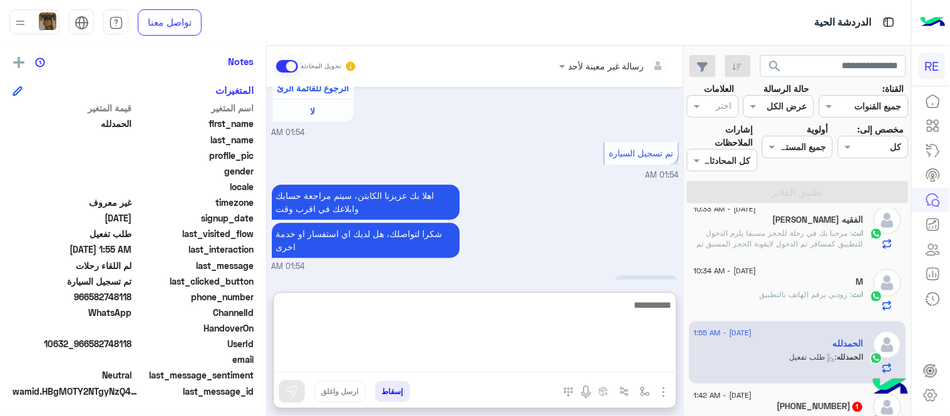
click at [521, 356] on textarea at bounding box center [475, 334] width 403 height 75
type textarea "**********"
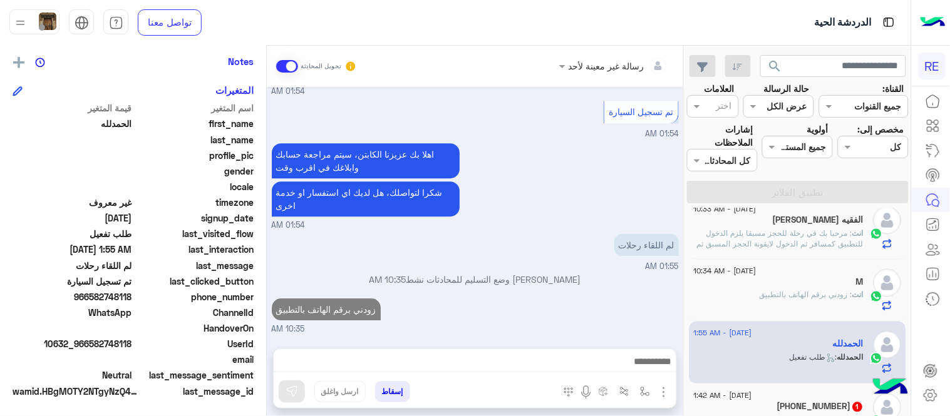
click at [606, 290] on div "رسالة غير معينة لأحد تحويل المحادثة [DATE] [PERSON_NAME] بتواصلك، نأمل منك توضي…" at bounding box center [475, 234] width 416 height 376
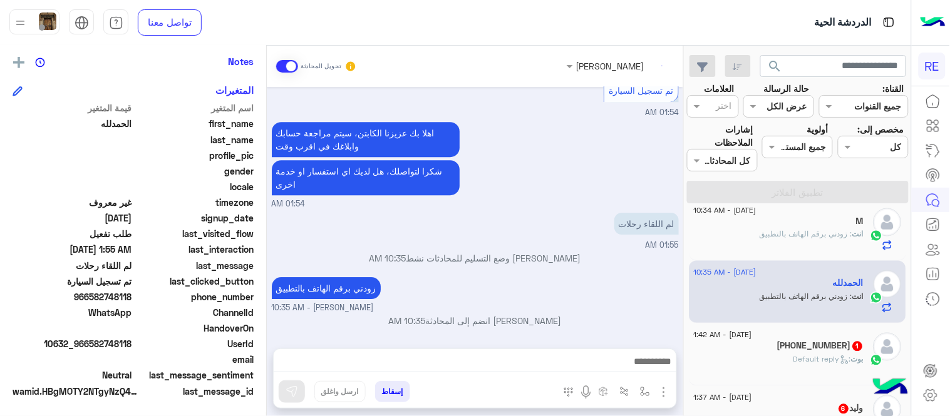
scroll to position [683, 0]
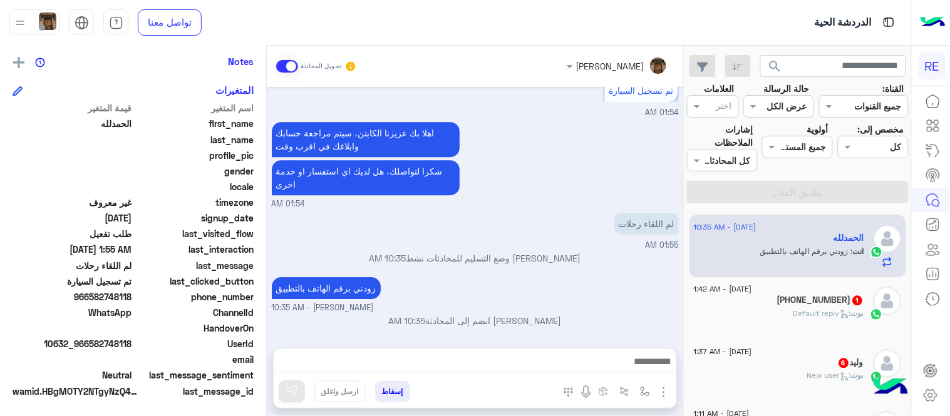
click at [779, 314] on div "[PERSON_NAME] : Default reply" at bounding box center [779, 320] width 170 height 22
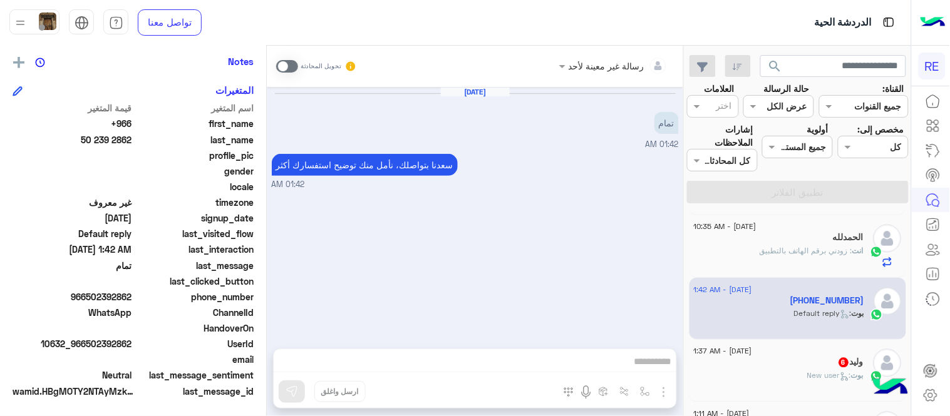
click at [285, 64] on span at bounding box center [287, 66] width 22 height 13
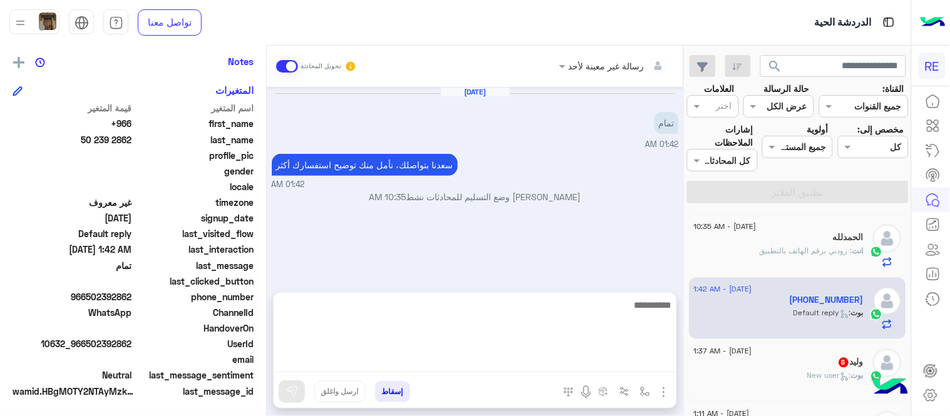
click at [451, 361] on textarea at bounding box center [475, 334] width 403 height 75
type textarea "**********"
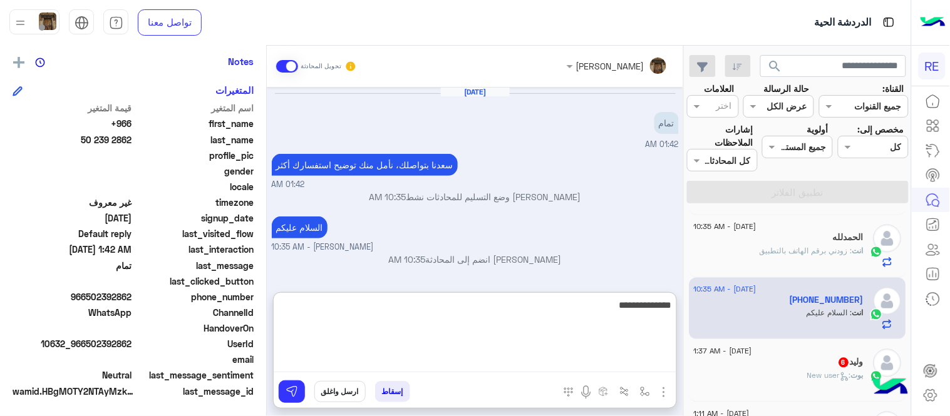
type textarea "**********"
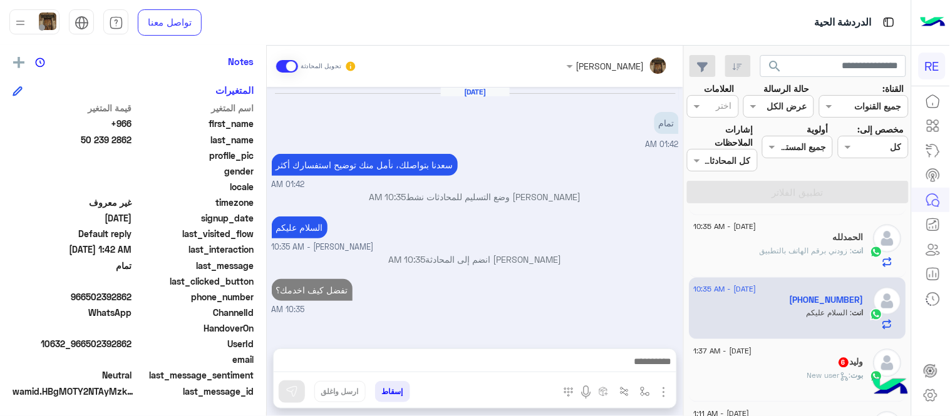
click at [599, 201] on div "[DATE] تمام 01:42 AM [PERSON_NAME] بتواصلك، نأمل منك توضيح استفسارك أكثر 01:42 …" at bounding box center [475, 211] width 416 height 249
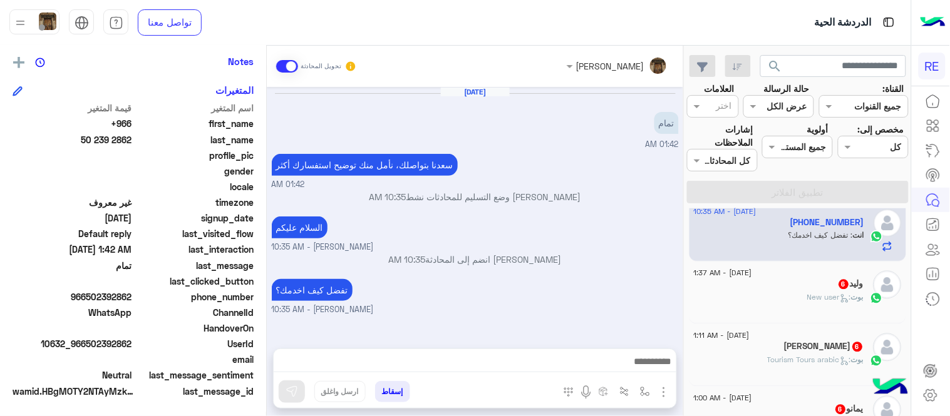
scroll to position [766, 0]
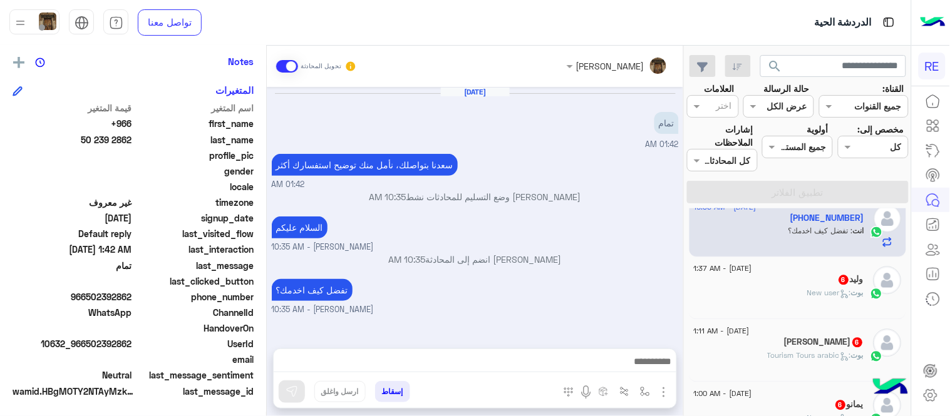
click at [781, 301] on div "بوت : New user" at bounding box center [779, 299] width 170 height 22
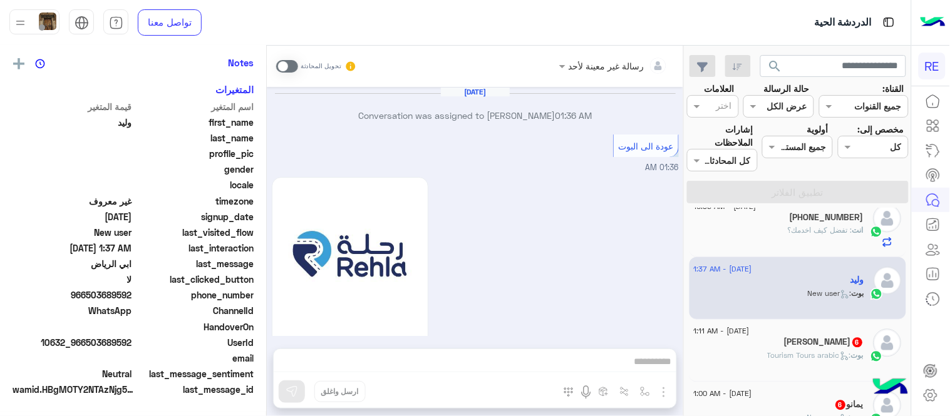
scroll to position [254, 0]
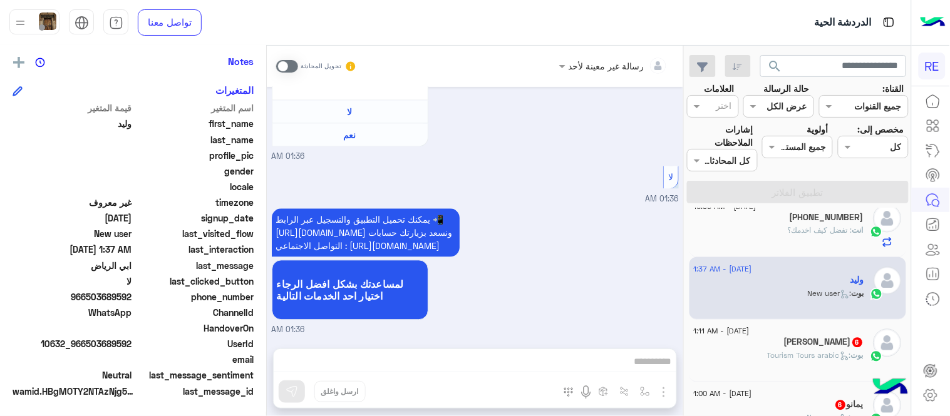
click at [277, 69] on span at bounding box center [287, 66] width 22 height 13
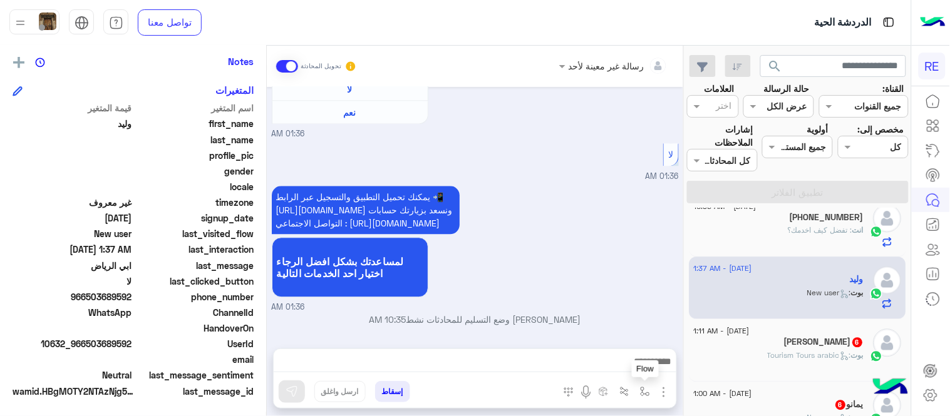
click at [648, 394] on img "button" at bounding box center [645, 392] width 10 height 10
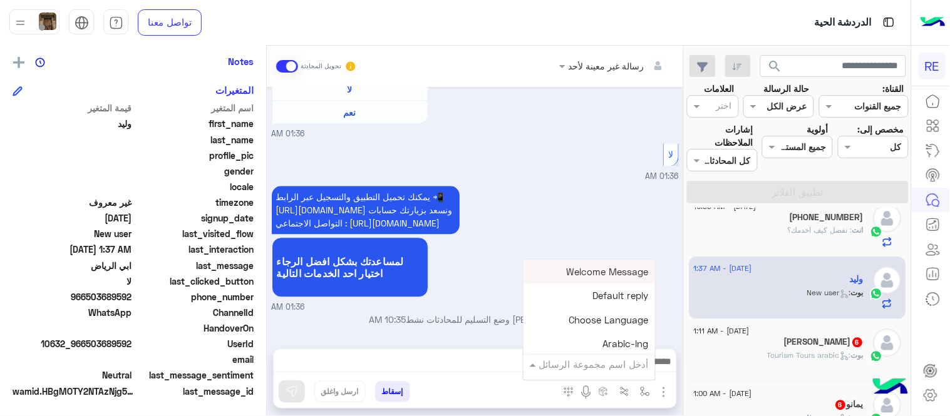
click at [601, 359] on input "text" at bounding box center [606, 364] width 85 height 14
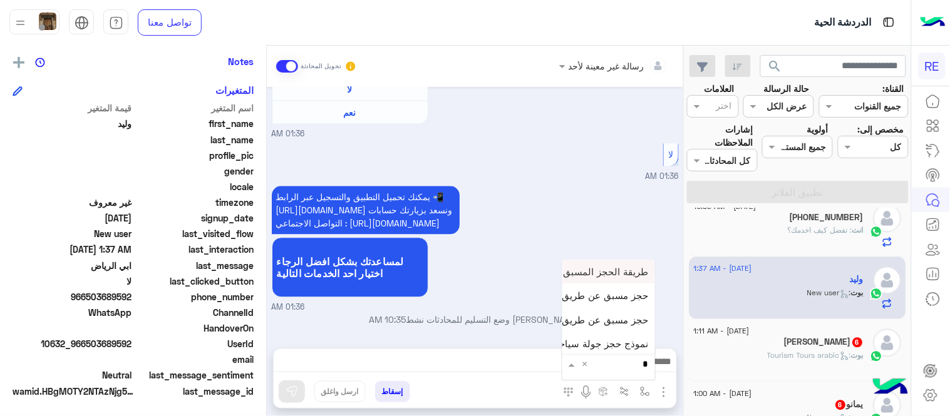
type input "**"
click at [580, 316] on span "حجز مسبق عن طريق التطبيق" at bounding box center [588, 319] width 120 height 11
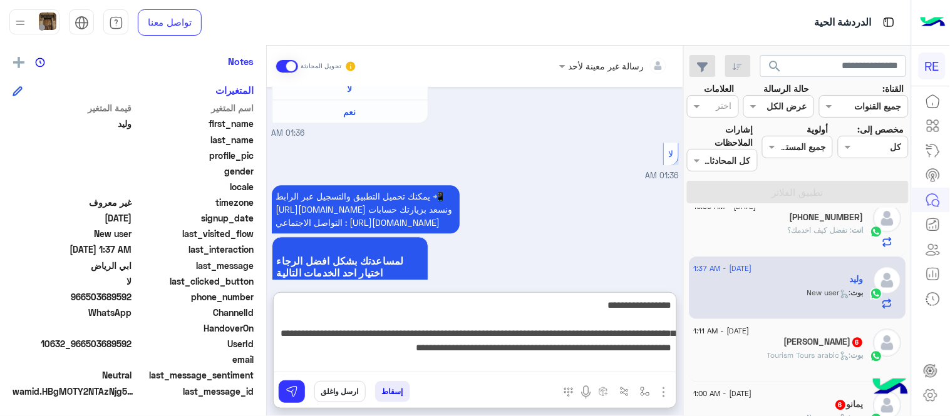
click at [493, 360] on textarea "**********" at bounding box center [475, 334] width 403 height 75
click at [297, 349] on textarea "**********" at bounding box center [475, 334] width 403 height 75
type textarea "**********"
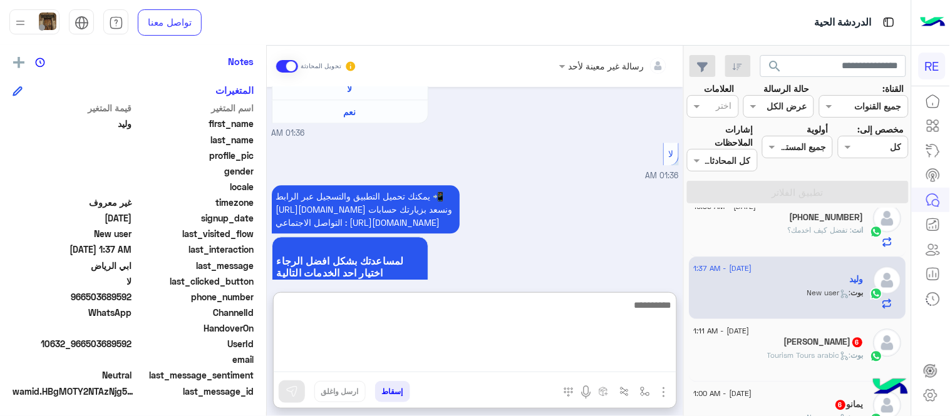
scroll to position [886, 0]
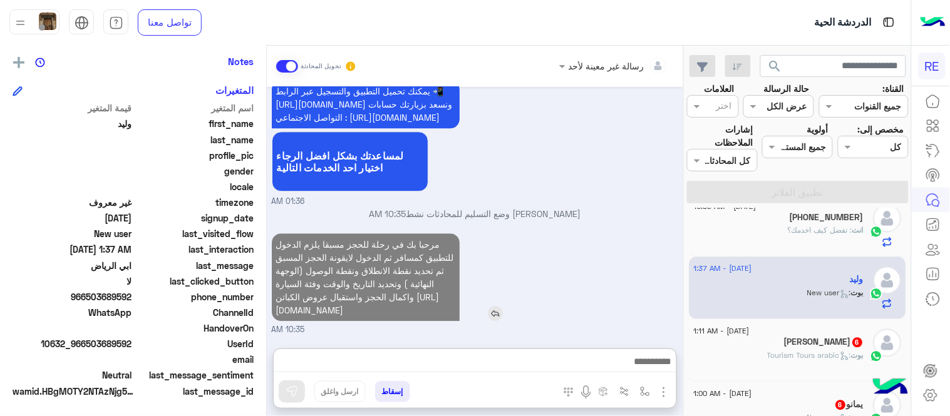
click at [531, 250] on div "مرحبا بك في رحلة للحجز مسبقا يلزم الدخول للتطبيق كمسافر ثم الدخول لايقونة الحجز…" at bounding box center [401, 278] width 259 height 88
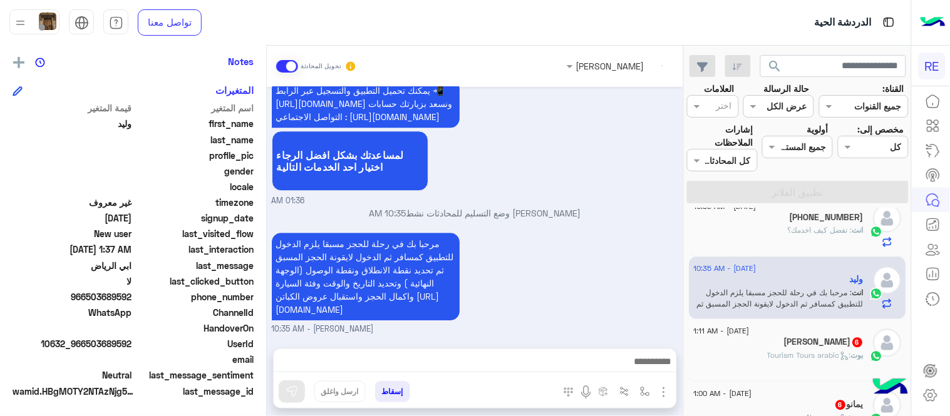
scroll to position [853, 0]
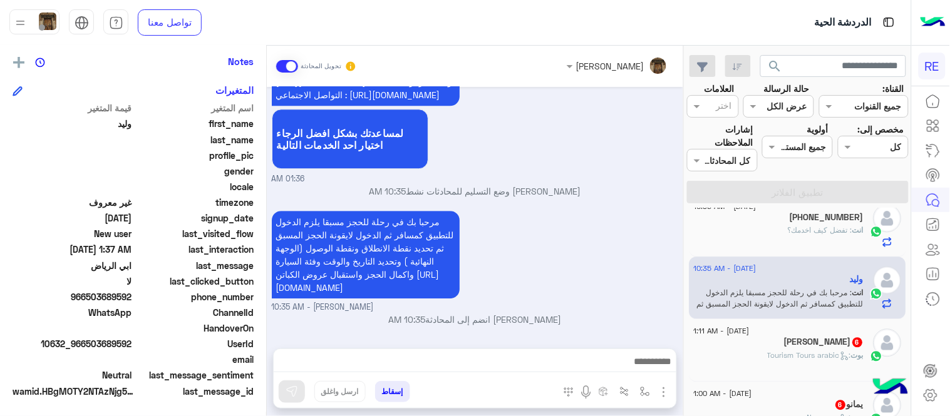
drag, startPoint x: 684, startPoint y: 346, endPoint x: 687, endPoint y: 361, distance: 15.5
click at [687, 361] on mat-drawer-container "search القناة: القناه جميع القنوات حالة الرسالة القناه عرض الكل العلامات اختر م…" at bounding box center [455, 234] width 911 height 376
click at [640, 304] on small "[PERSON_NAME] - 10:35 AM" at bounding box center [475, 308] width 407 height 12
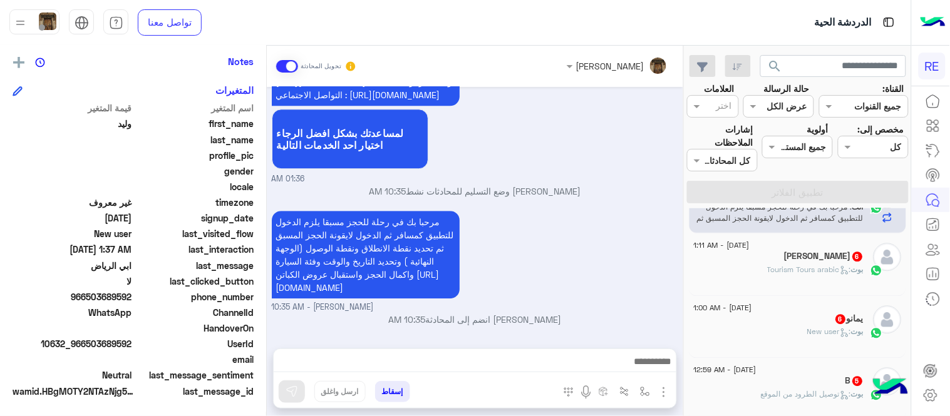
scroll to position [856, 0]
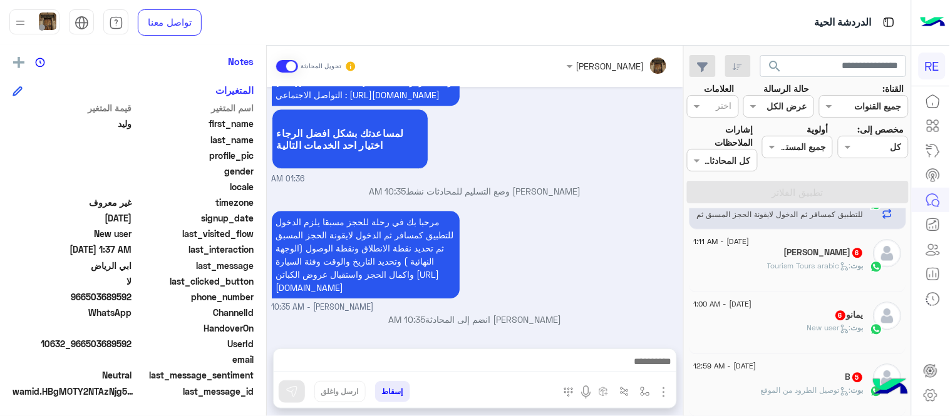
click at [821, 277] on div "بوت : Tourism Tours arabic" at bounding box center [779, 271] width 170 height 22
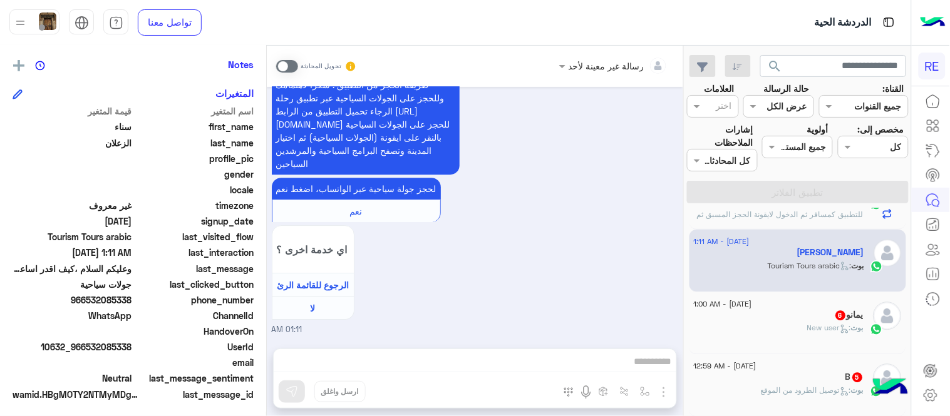
scroll to position [257, 0]
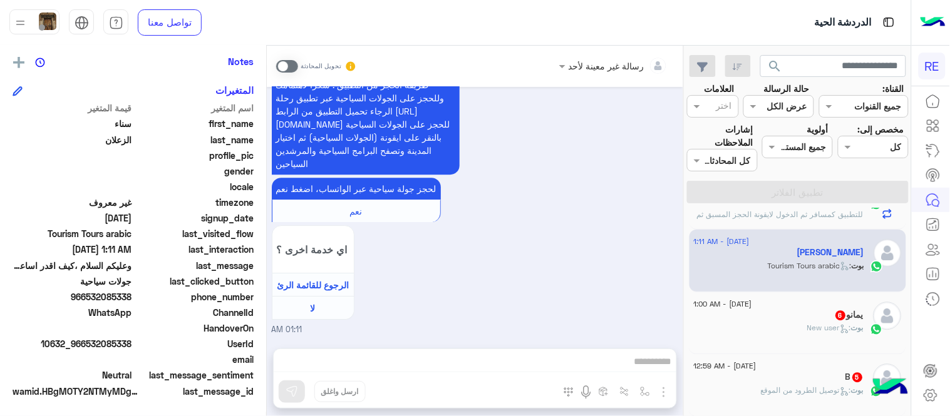
click at [285, 67] on span at bounding box center [287, 66] width 22 height 13
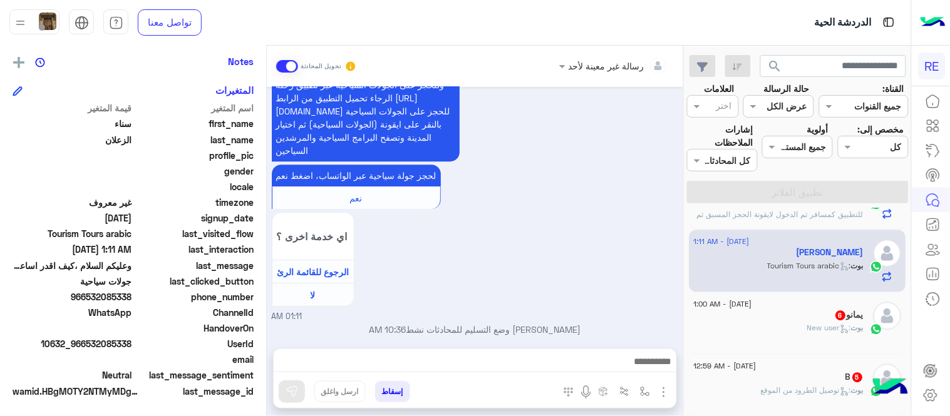
scroll to position [987, 0]
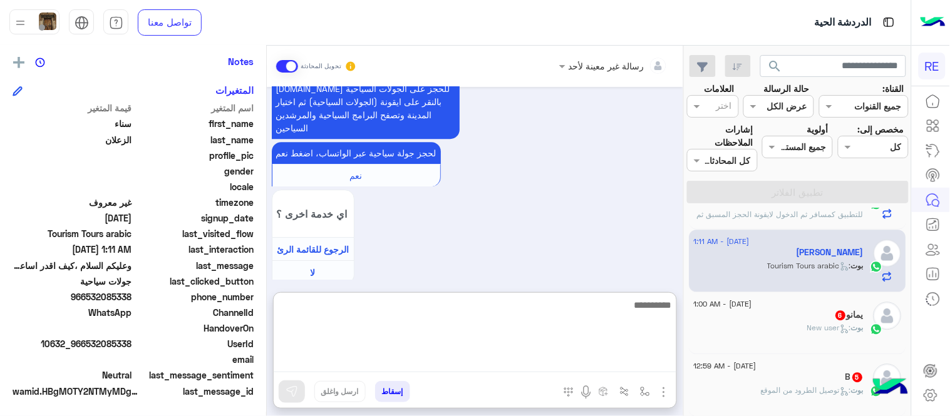
click at [503, 366] on textarea at bounding box center [475, 334] width 403 height 75
type textarea "**********"
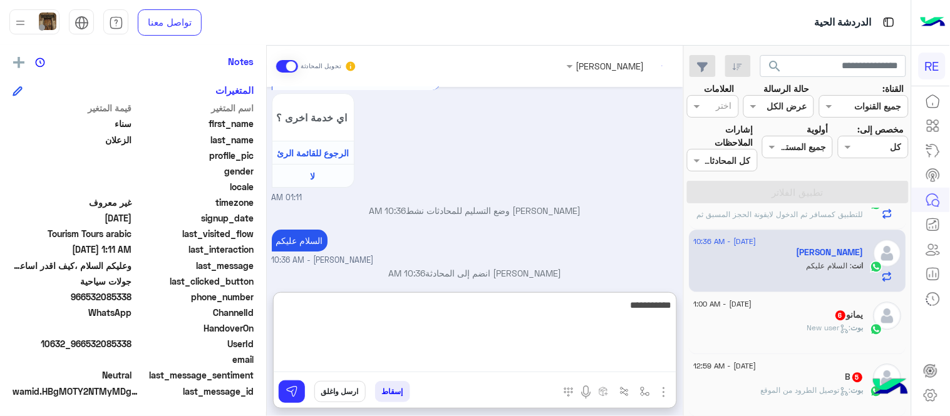
scroll to position [1106, 0]
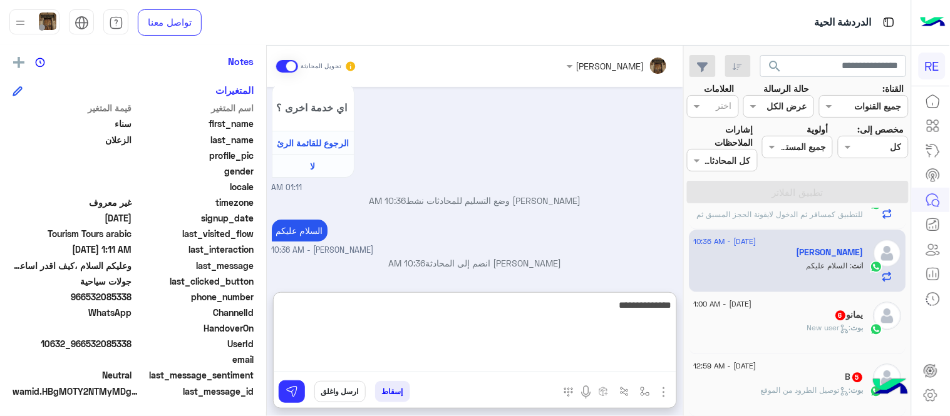
type textarea "**********"
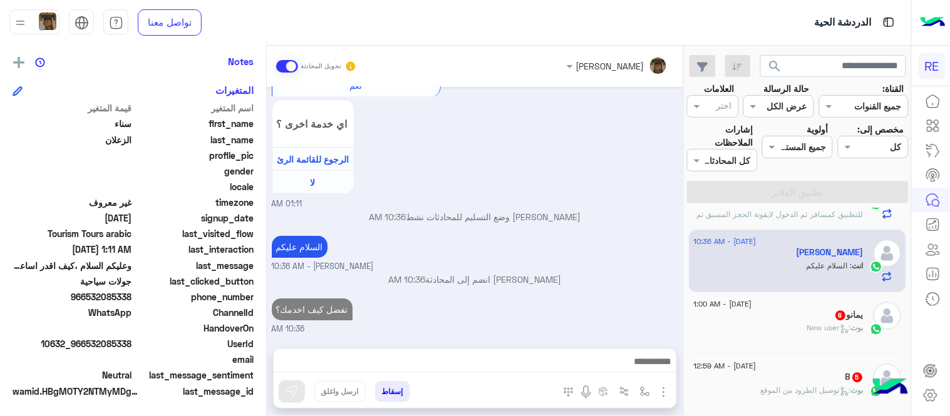
scroll to position [1129, 0]
click at [784, 317] on div "يمانو 6" at bounding box center [779, 316] width 170 height 13
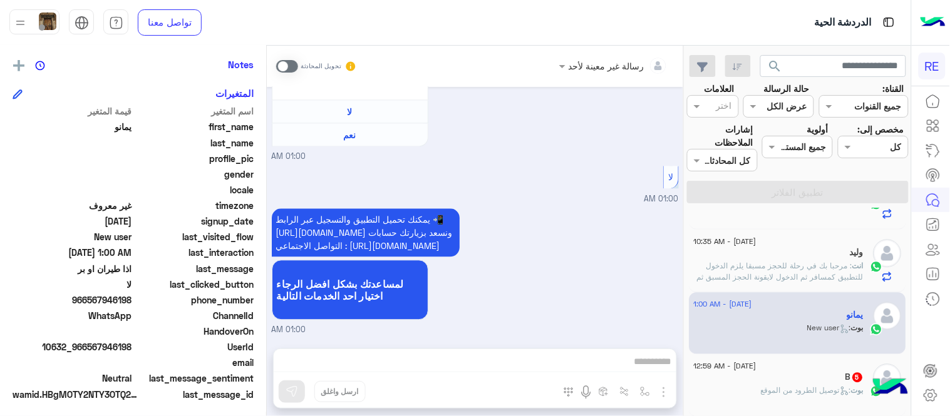
scroll to position [257, 0]
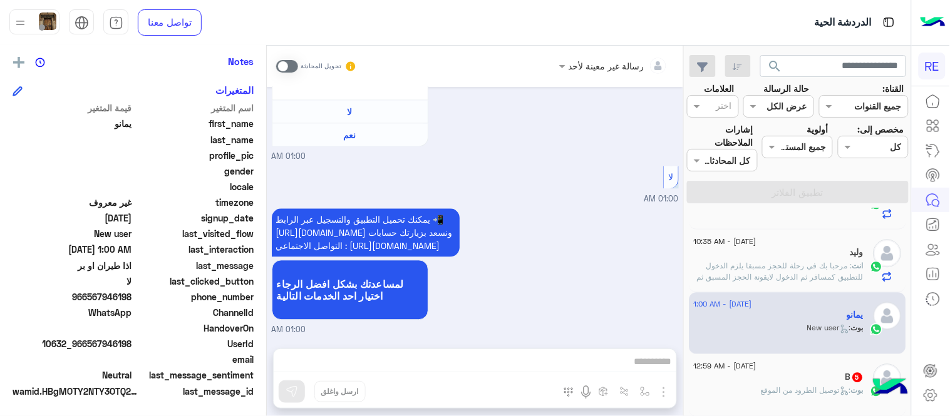
click at [282, 66] on span at bounding box center [287, 66] width 22 height 13
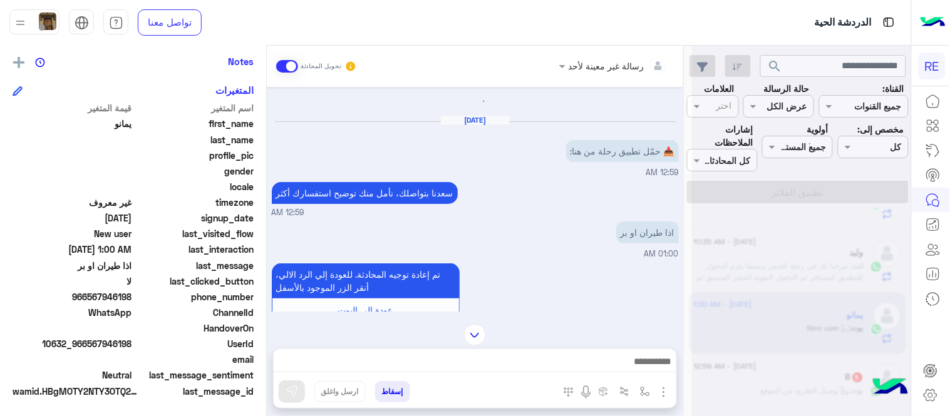
scroll to position [0, 0]
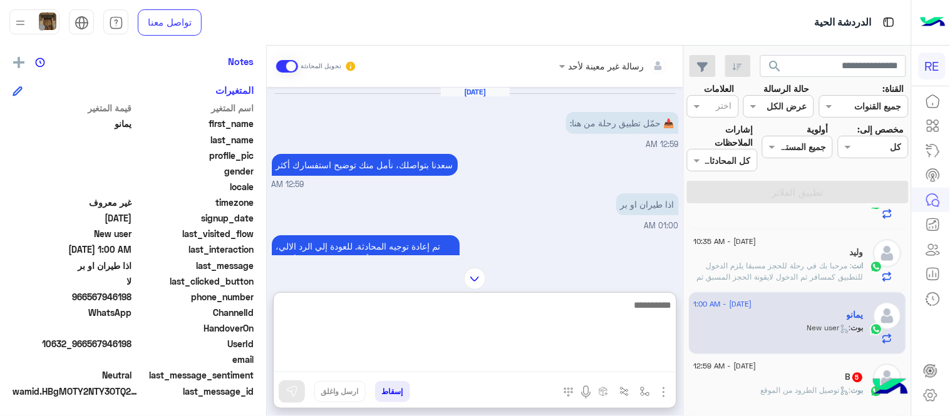
click at [583, 359] on textarea at bounding box center [475, 334] width 403 height 75
type textarea "**********"
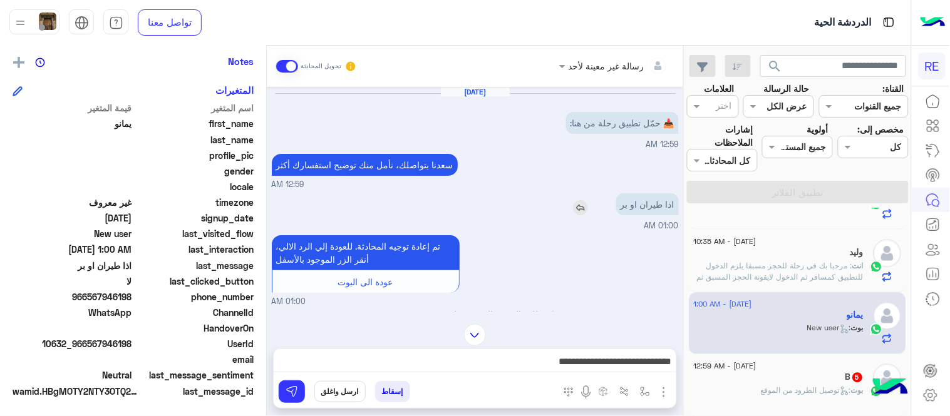
click at [588, 208] on img at bounding box center [580, 207] width 15 height 15
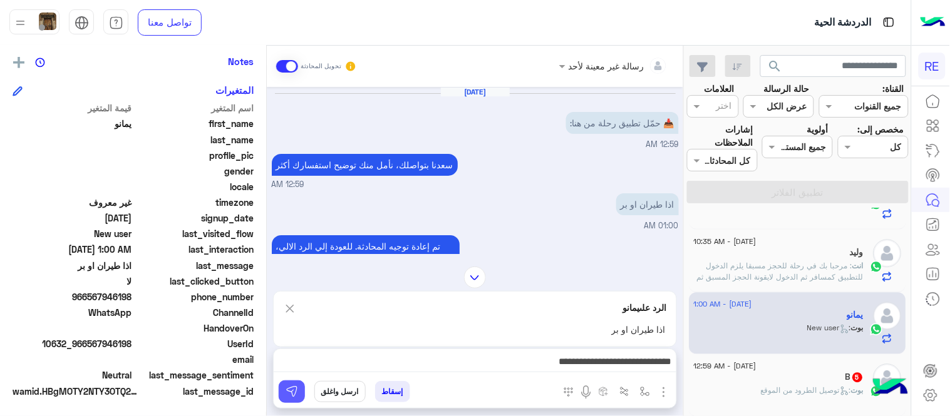
click at [282, 391] on button at bounding box center [292, 392] width 26 height 23
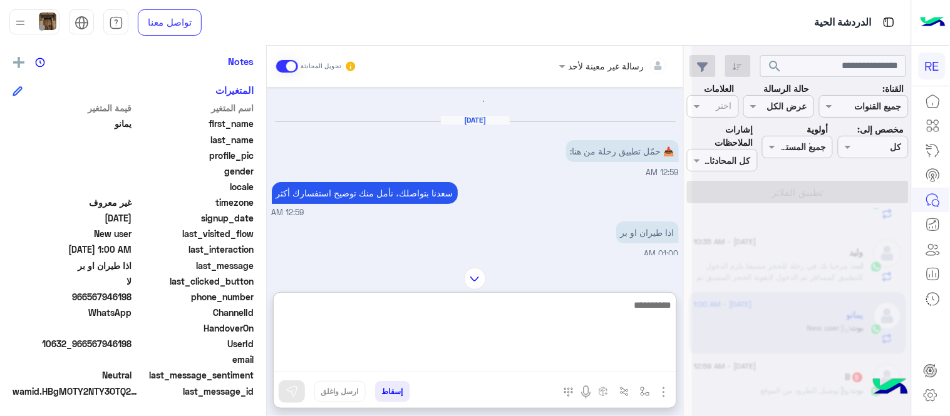
click at [475, 356] on textarea at bounding box center [475, 334] width 403 height 75
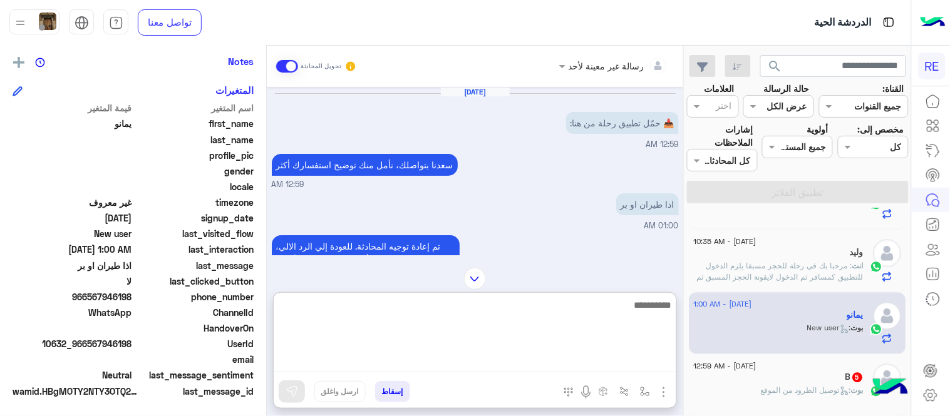
scroll to position [1110, 0]
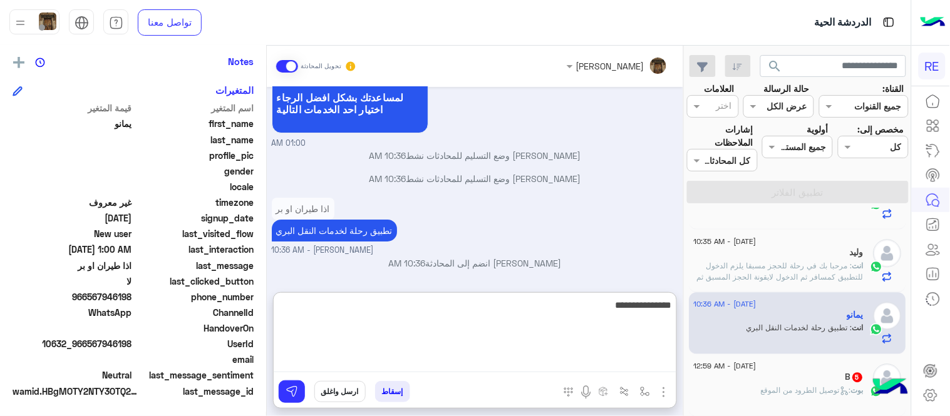
type textarea "**********"
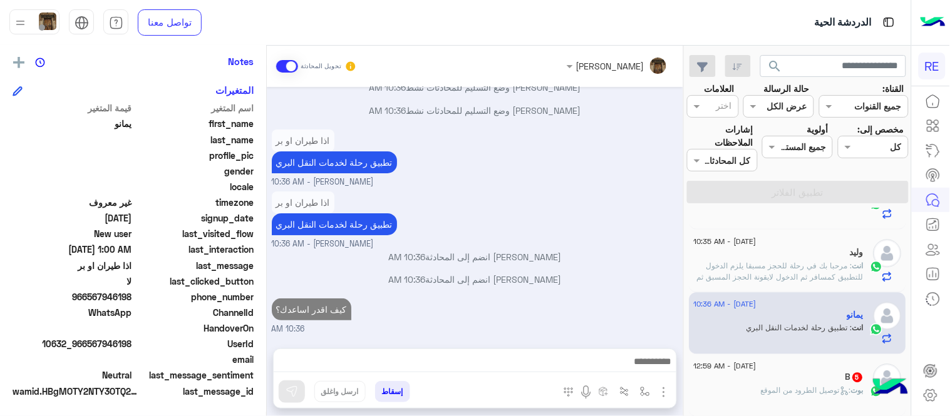
scroll to position [1178, 0]
click at [761, 359] on div "[DATE] - 12:59 AM B 5 بوت : توصيل الطرود من الموقع" at bounding box center [797, 385] width 217 height 63
click at [756, 364] on span "[DATE] - 12:59 AM" at bounding box center [725, 366] width 63 height 11
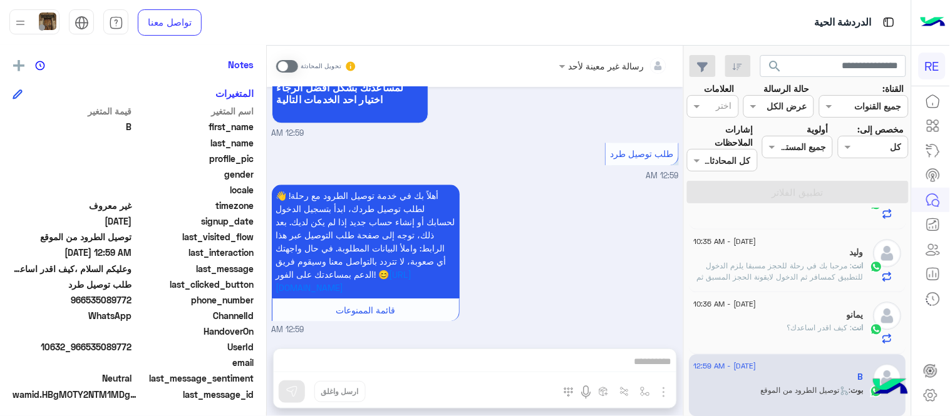
scroll to position [257, 0]
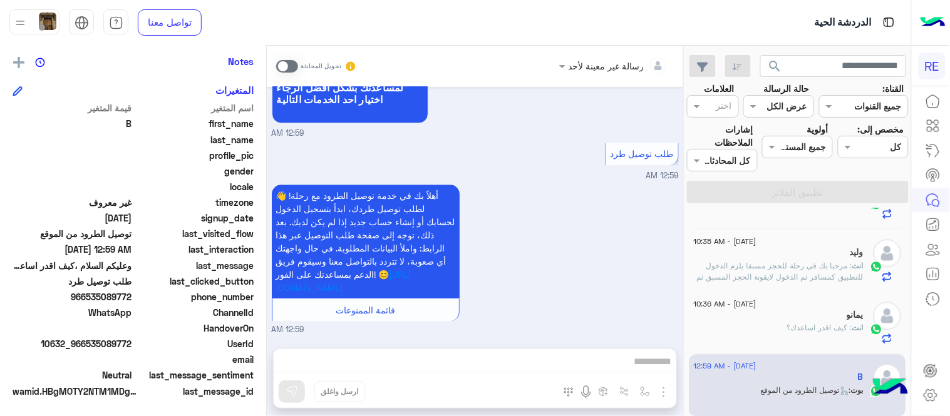
click at [283, 69] on span at bounding box center [287, 66] width 22 height 13
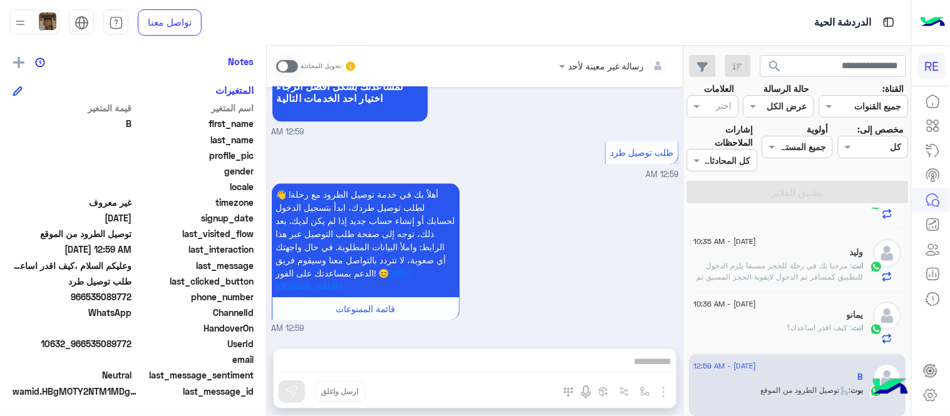
scroll to position [849, 0]
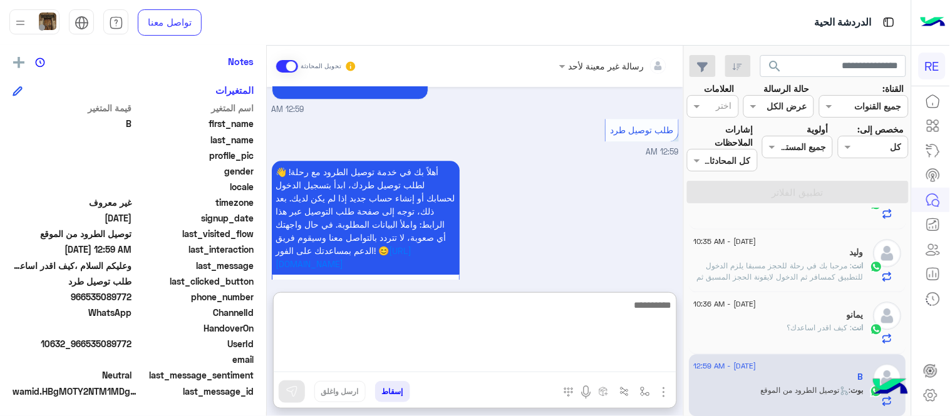
click at [433, 363] on textarea at bounding box center [475, 334] width 403 height 75
type textarea "**********"
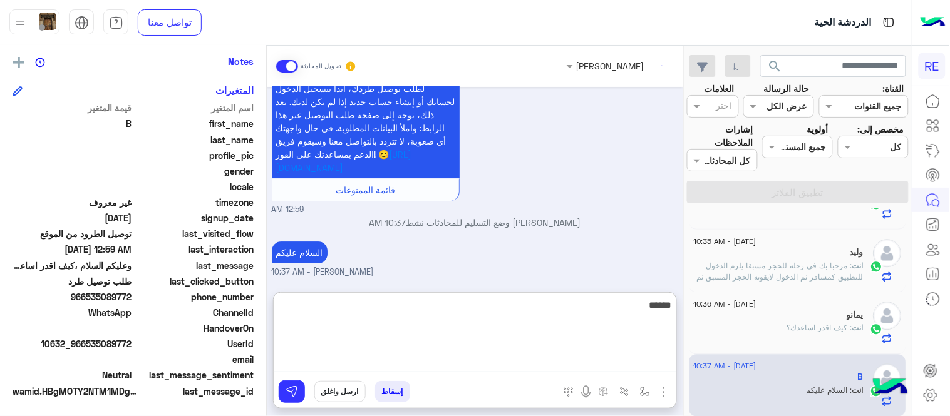
scroll to position [968, 0]
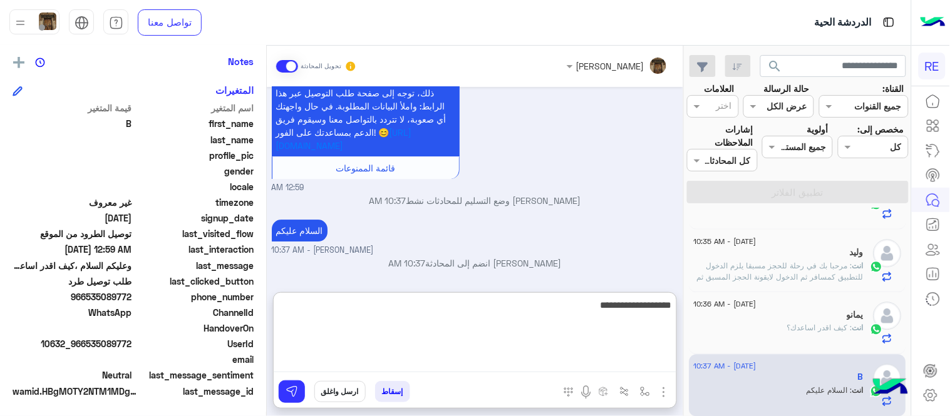
type textarea "**********"
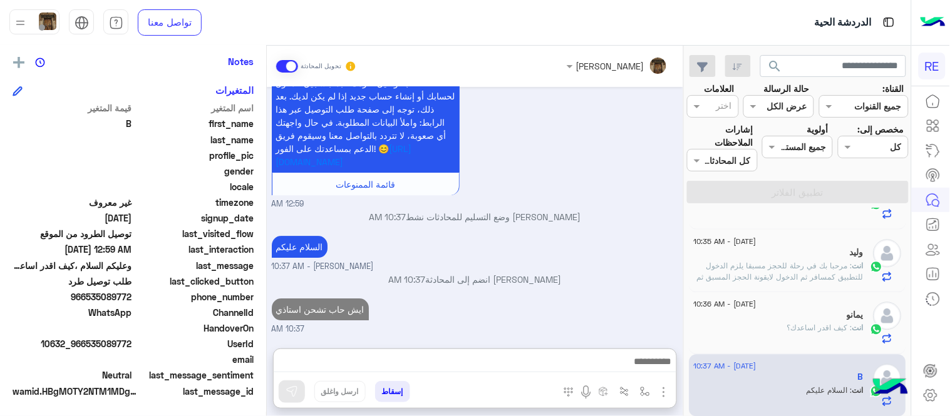
click at [602, 260] on div "[DATE] السلام عليكم 12:58 AM وعليكم السلام ،كيف اقدر اساعدك اهلًا بك في تطبيق ر…" at bounding box center [475, 211] width 416 height 249
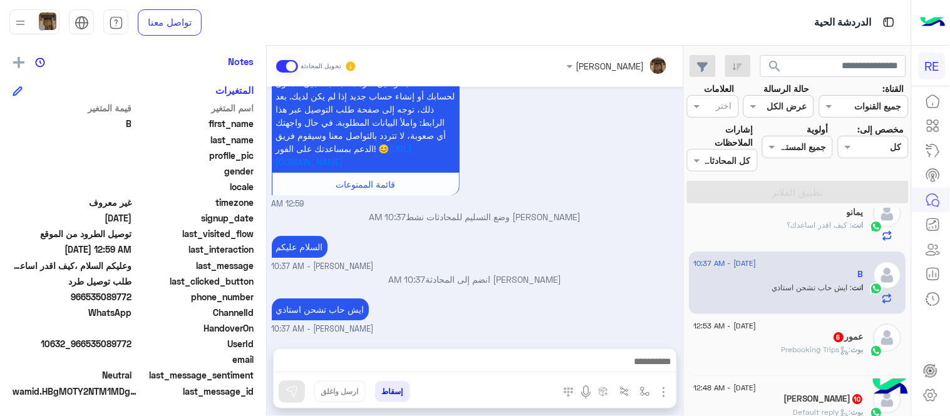
click at [799, 341] on div "عمور 6" at bounding box center [779, 338] width 170 height 13
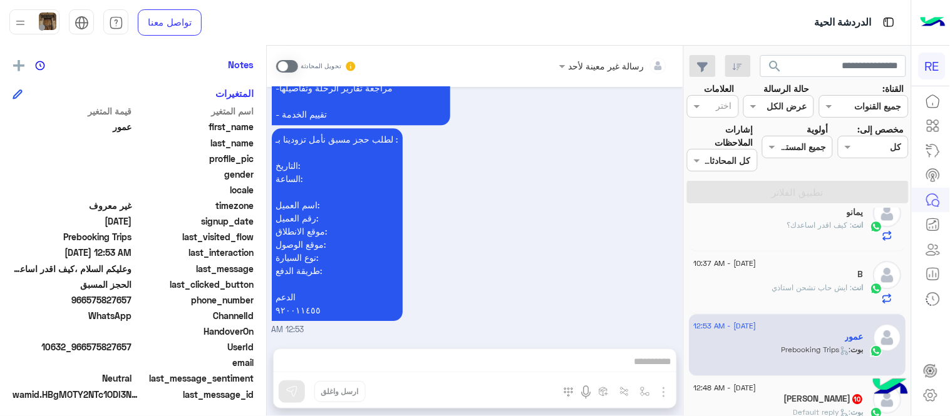
scroll to position [257, 0]
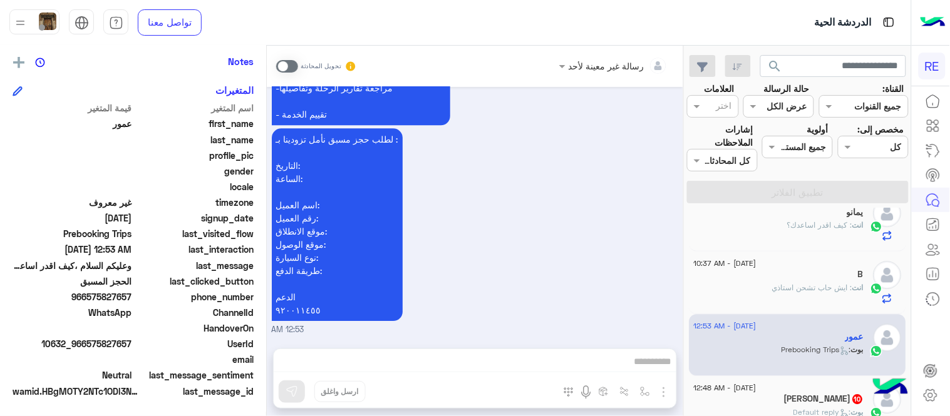
click at [287, 64] on span at bounding box center [287, 66] width 22 height 13
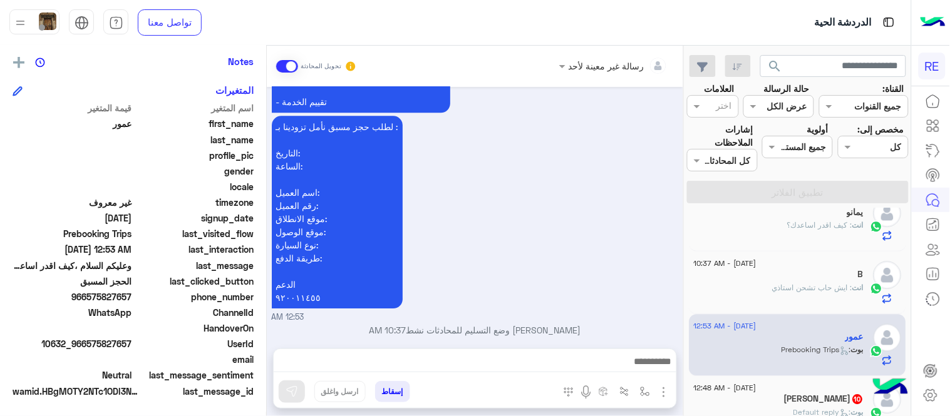
scroll to position [873, 0]
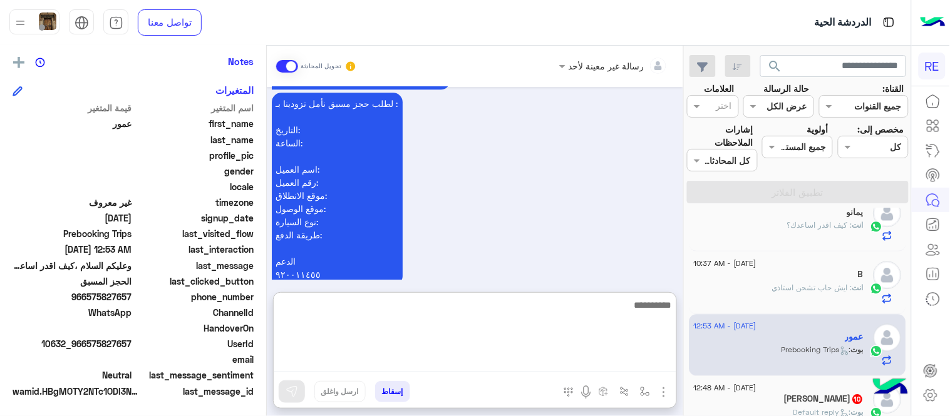
click at [508, 364] on textarea at bounding box center [475, 334] width 403 height 75
type textarea "*"
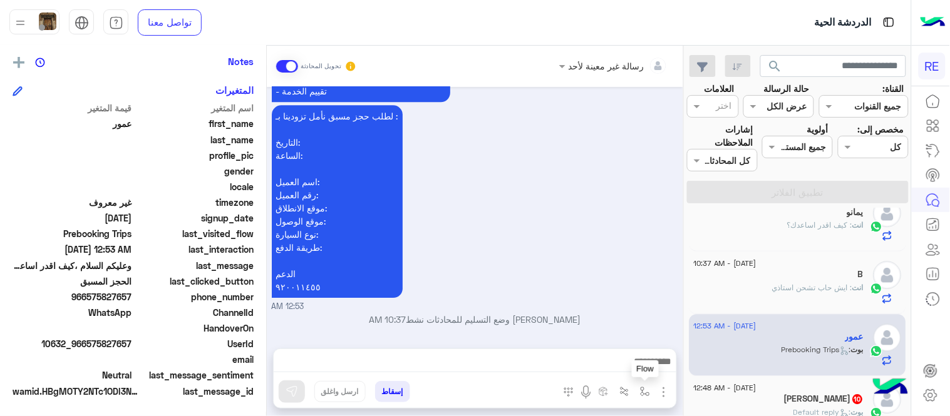
click at [643, 391] on img "button" at bounding box center [645, 392] width 10 height 10
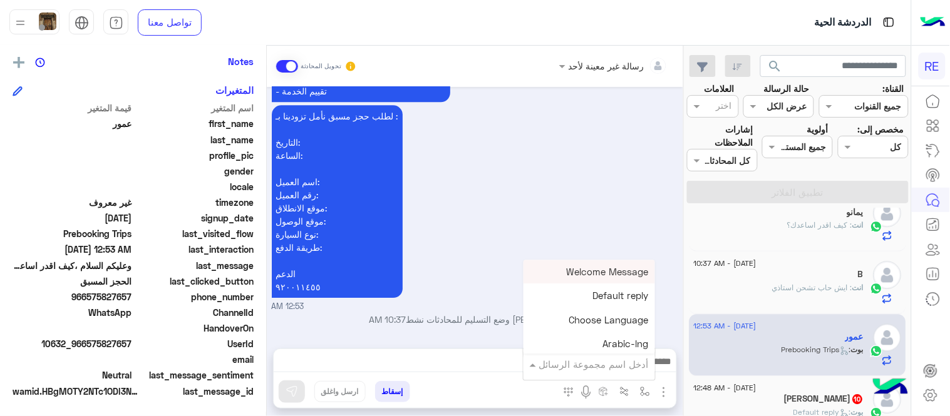
click at [597, 372] on div "أدخل اسم مجموعة الرسائل" at bounding box center [588, 364] width 131 height 23
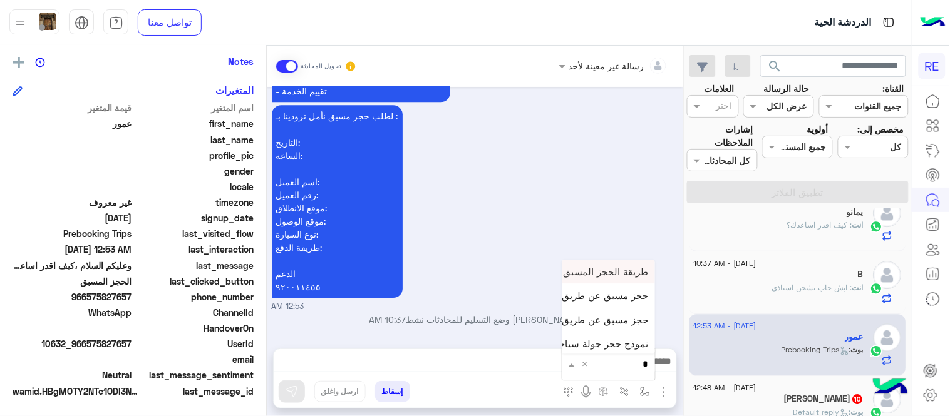
type input "**"
click at [608, 323] on span "حجز مسبق عن طريق التطبيق" at bounding box center [588, 319] width 120 height 11
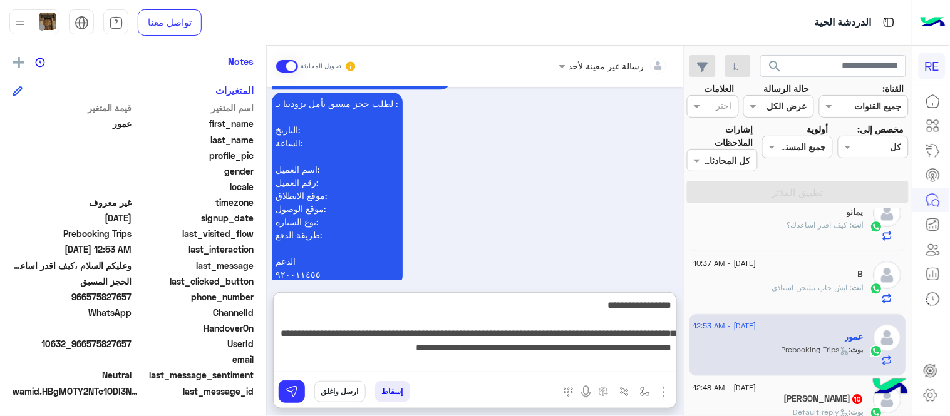
click at [376, 361] on textarea "**********" at bounding box center [475, 334] width 403 height 75
click at [324, 357] on textarea "**********" at bounding box center [475, 334] width 403 height 75
click at [317, 351] on textarea "**********" at bounding box center [475, 334] width 403 height 75
type textarea "**********"
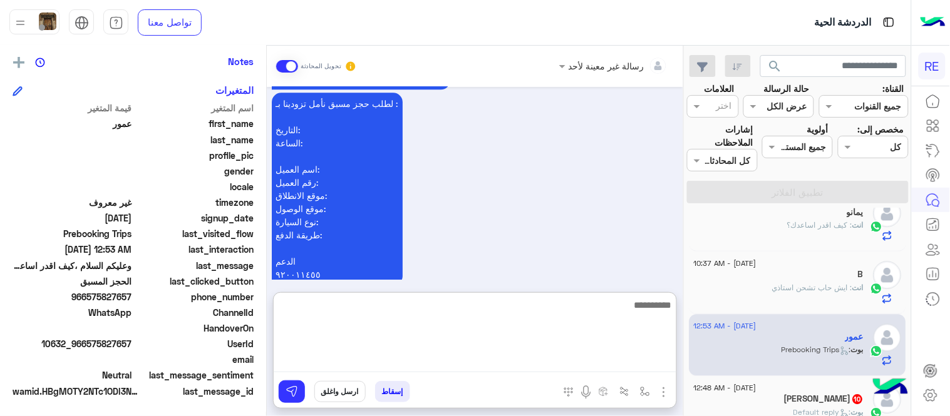
scroll to position [1034, 0]
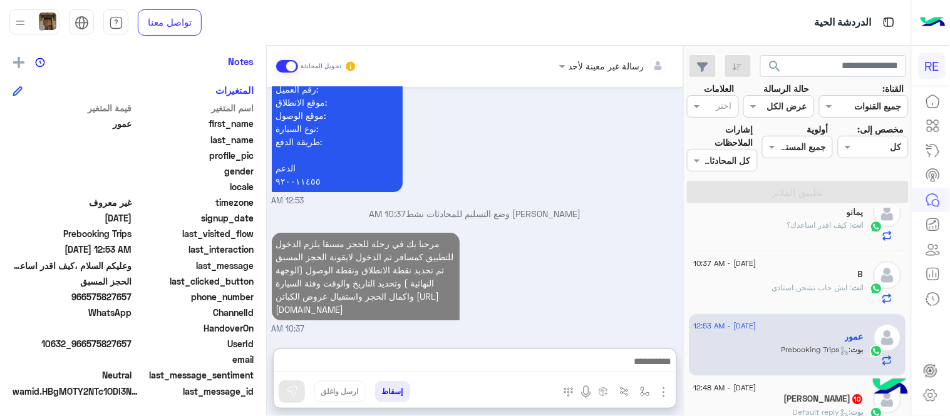
click at [581, 230] on div "مرحبا بك في رحلة للحجز مسبقا يلزم الدخول للتطبيق كمسافر ثم الدخول لايقونة الحجز…" at bounding box center [475, 283] width 407 height 106
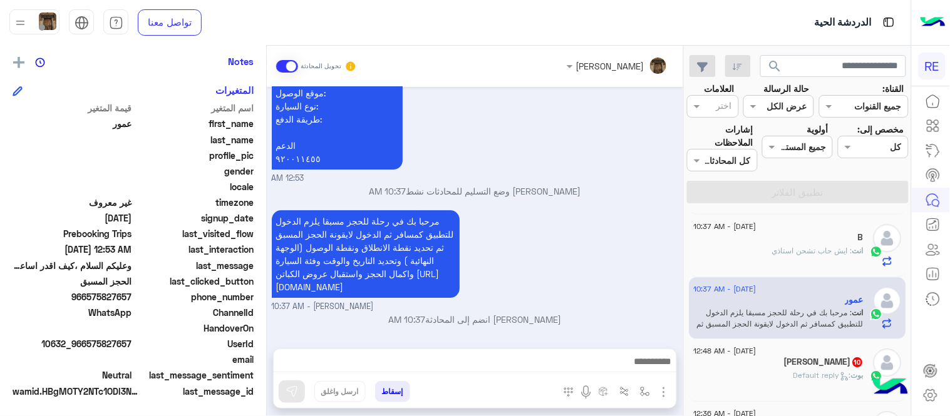
scroll to position [1028, 0]
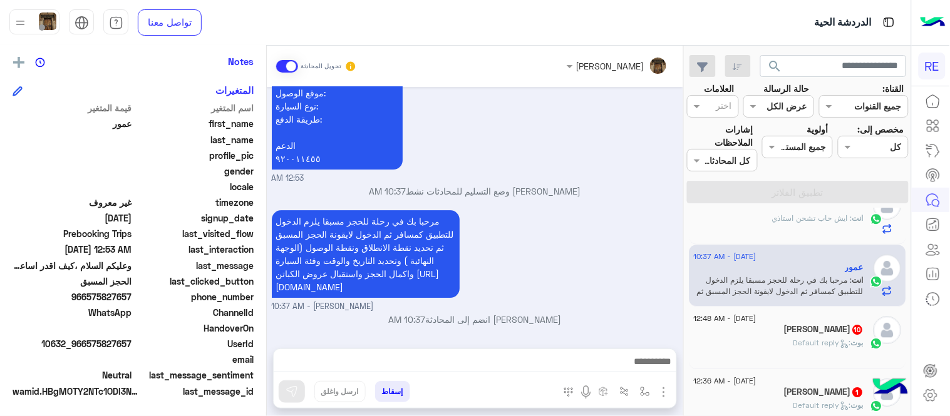
click at [769, 341] on div "[PERSON_NAME] : Default reply" at bounding box center [779, 348] width 170 height 22
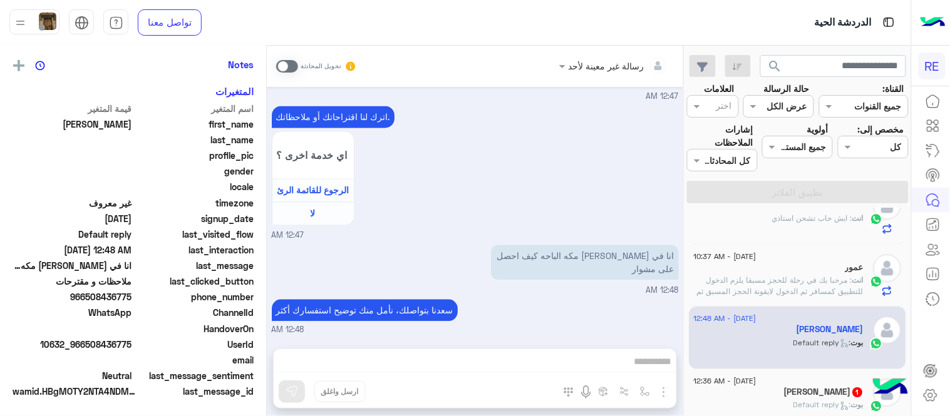
scroll to position [257, 0]
click at [489, 183] on div "اترك لنا اقتراحاتك أو ملاحظاتك. اي خدمة اخرى ؟ الرجوع للقائمة الرئ لا 12:47 AM" at bounding box center [475, 172] width 407 height 139
click at [277, 61] on span at bounding box center [287, 66] width 22 height 13
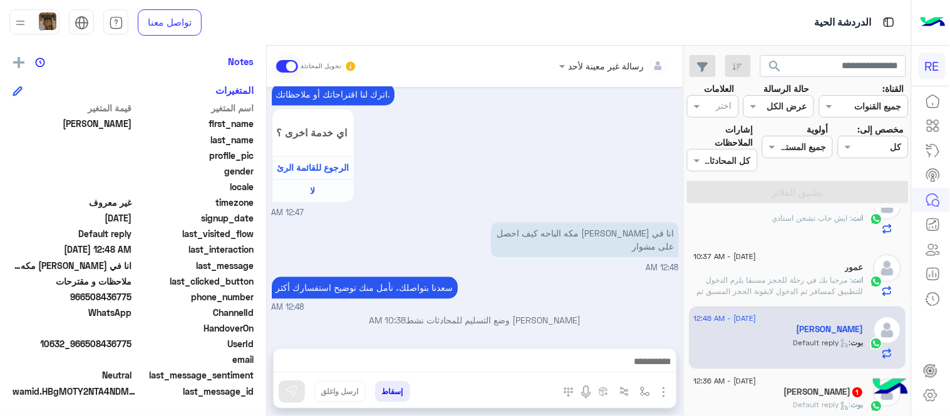
scroll to position [670, 0]
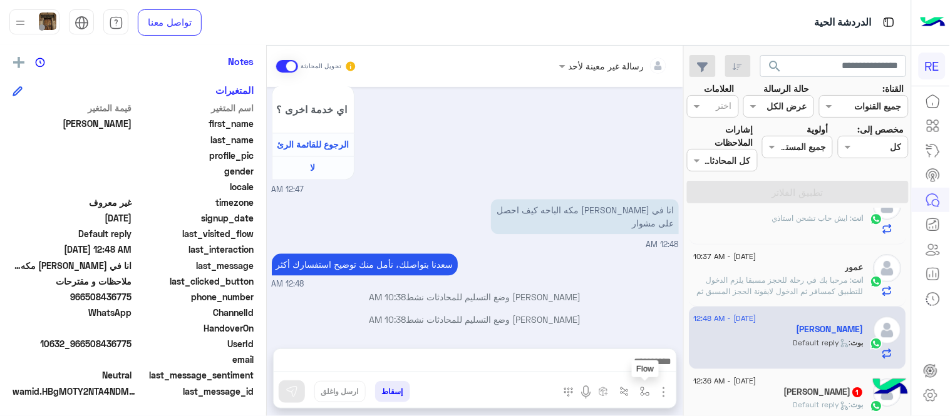
click at [644, 385] on button "button" at bounding box center [645, 391] width 21 height 21
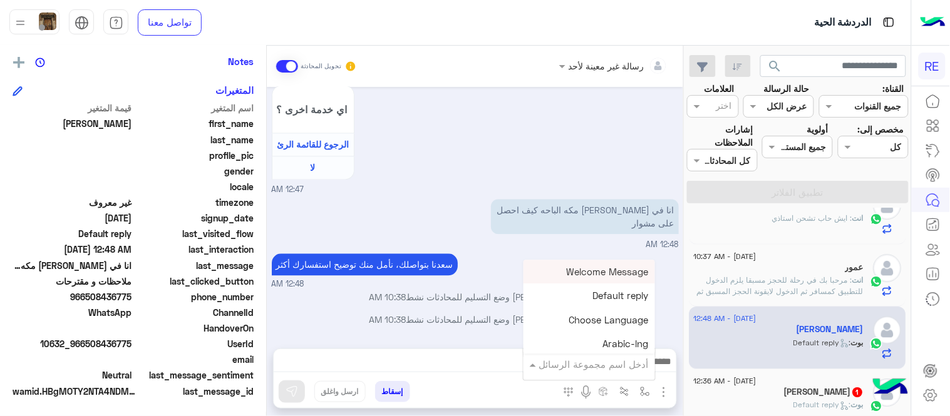
click at [603, 355] on div "أدخل اسم مجموعة الرسائل" at bounding box center [588, 364] width 131 height 23
type input "*"
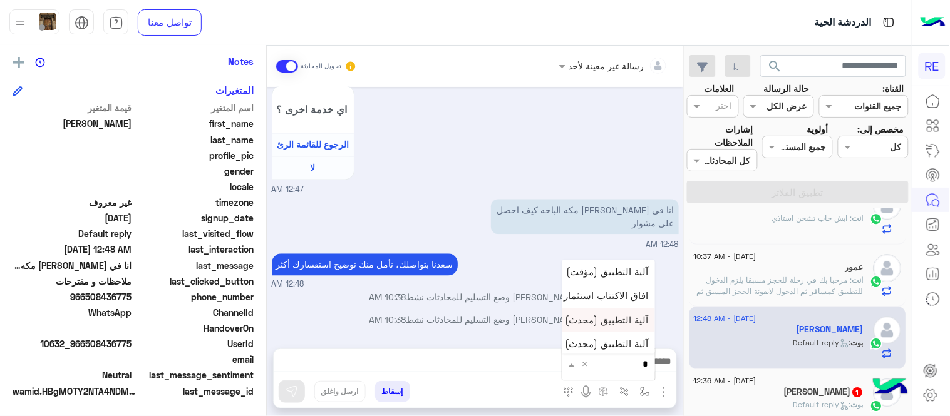
click at [611, 326] on span "آلية التطبيق (محدث)" at bounding box center [606, 319] width 83 height 11
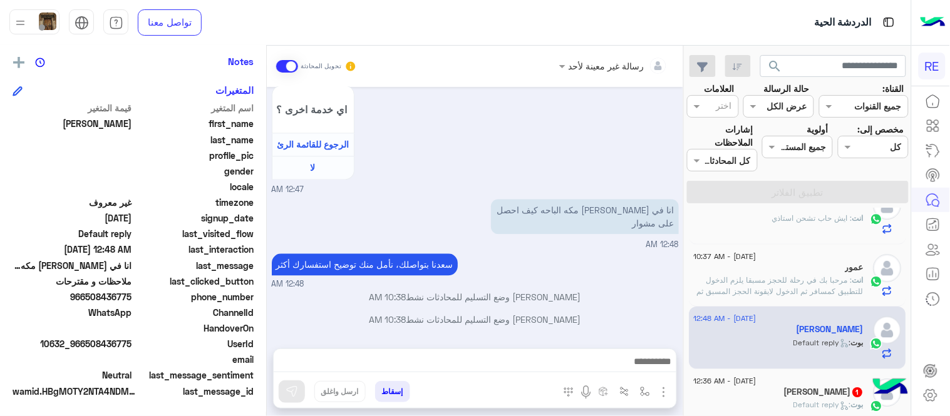
type textarea "**********"
click at [296, 383] on button at bounding box center [292, 392] width 26 height 23
click at [793, 388] on h5 "[PERSON_NAME] 1" at bounding box center [824, 392] width 80 height 11
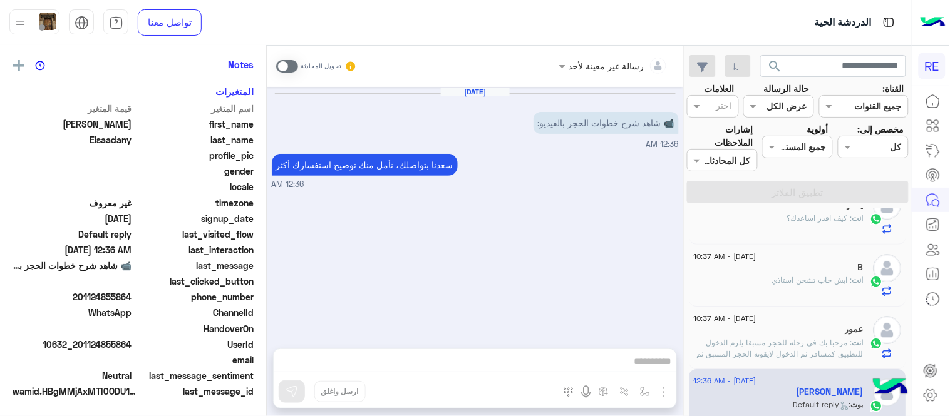
scroll to position [257, 0]
click at [284, 63] on span at bounding box center [287, 66] width 22 height 13
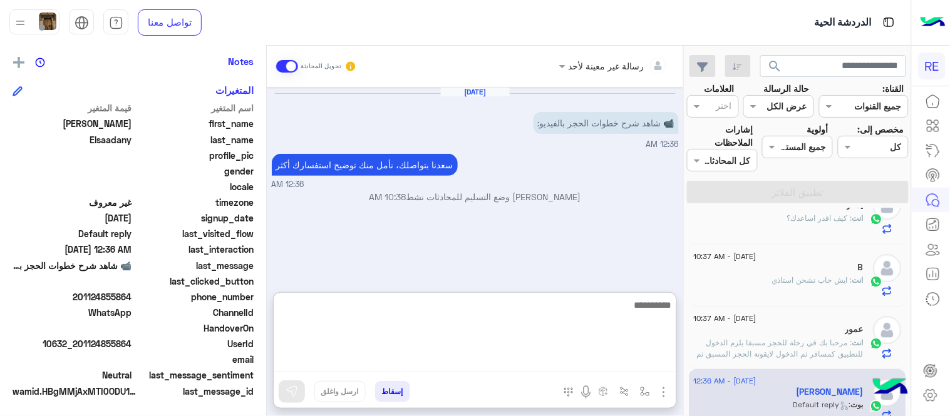
click at [446, 358] on textarea at bounding box center [475, 334] width 403 height 75
paste textarea "**********"
type textarea "**********"
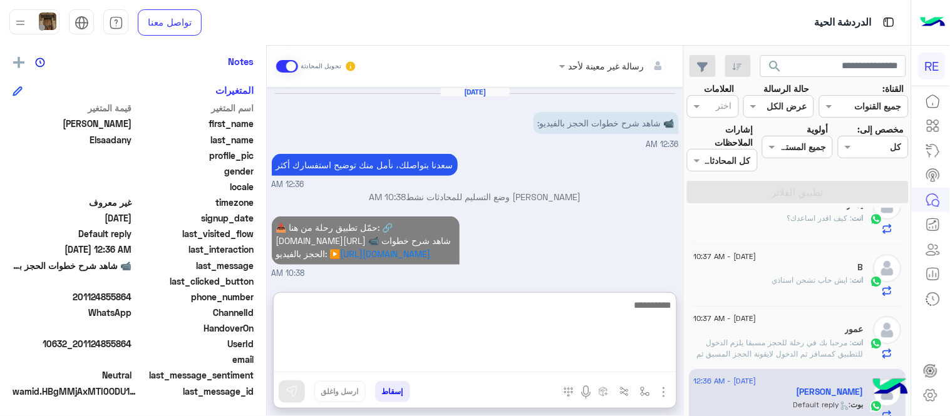
scroll to position [3, 0]
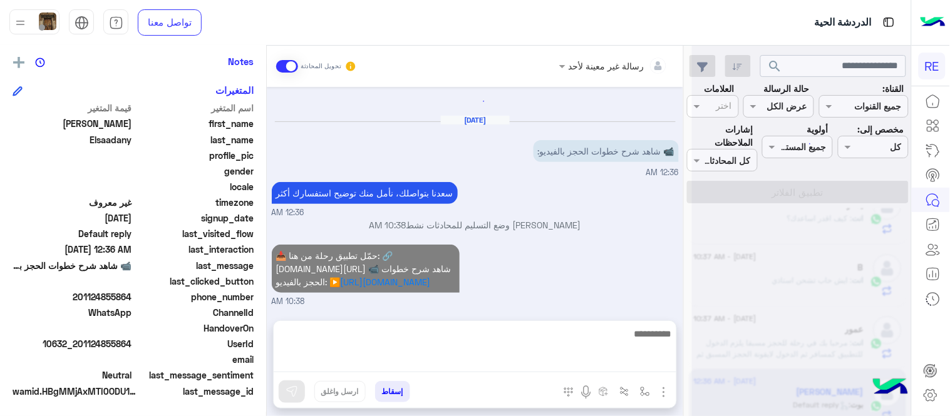
click at [560, 228] on div "[DATE] 📹 شاهد شرح خطوات الحجز بالفيديو: 12:36 AM [PERSON_NAME] بتواصلك، نأمل من…" at bounding box center [475, 198] width 416 height 222
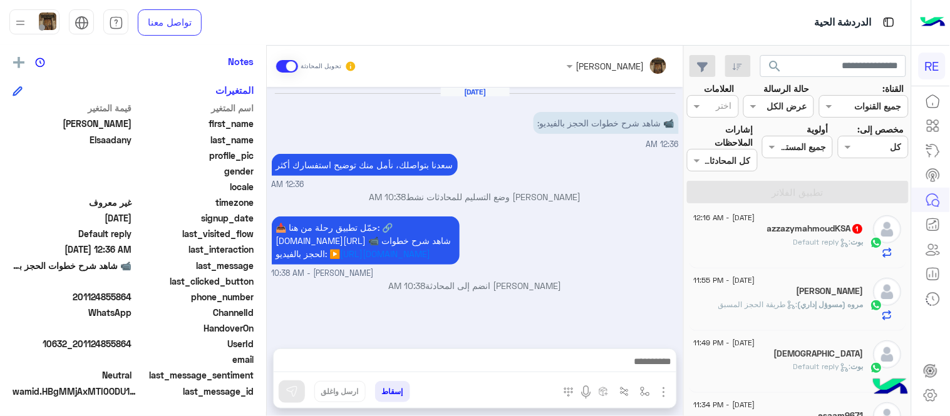
scroll to position [119, 0]
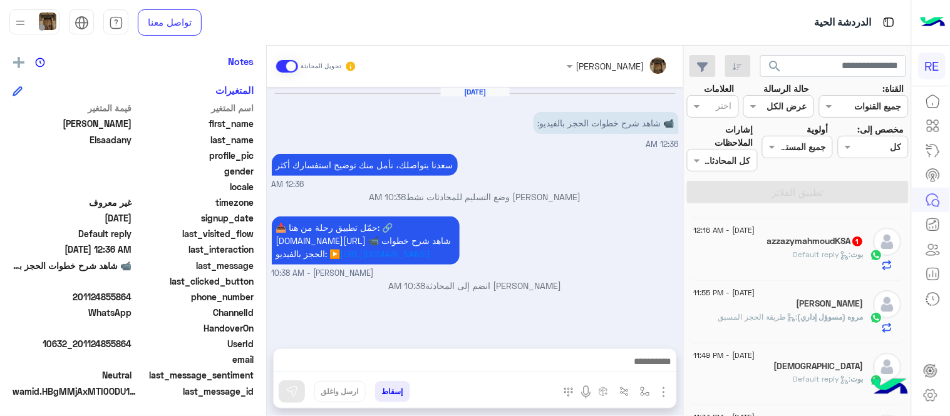
click at [773, 270] on div "[PERSON_NAME] : Default reply" at bounding box center [779, 260] width 170 height 22
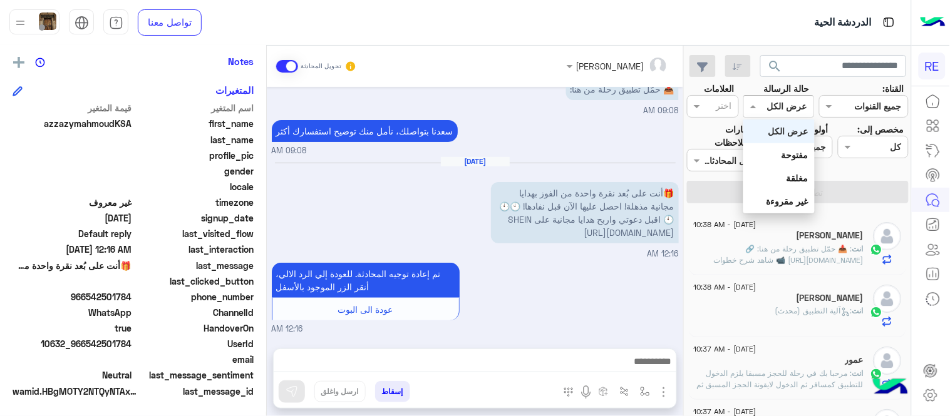
click at [769, 111] on div at bounding box center [778, 106] width 69 height 14
click at [793, 195] on div "غير مقروءة" at bounding box center [778, 201] width 71 height 23
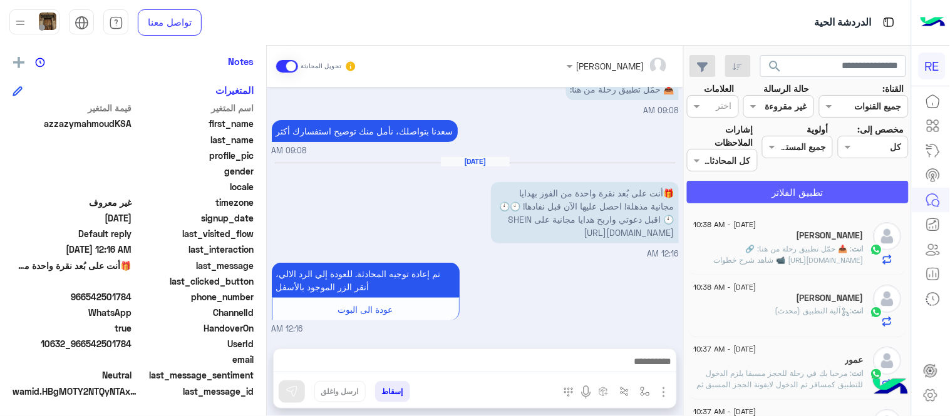
click at [793, 195] on button "تطبيق الفلاتر" at bounding box center [798, 192] width 222 height 23
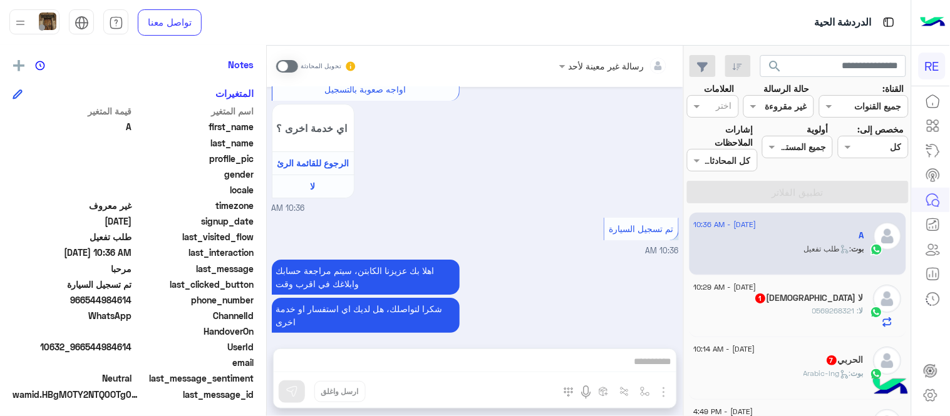
scroll to position [257, 0]
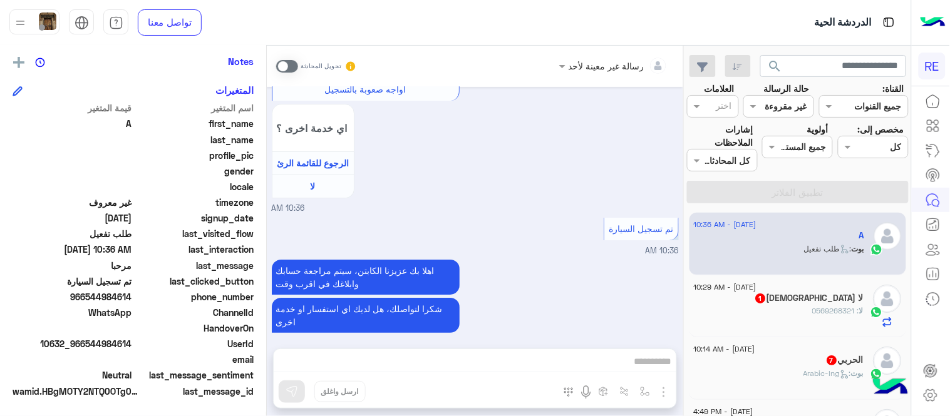
click at [285, 63] on span at bounding box center [287, 66] width 22 height 13
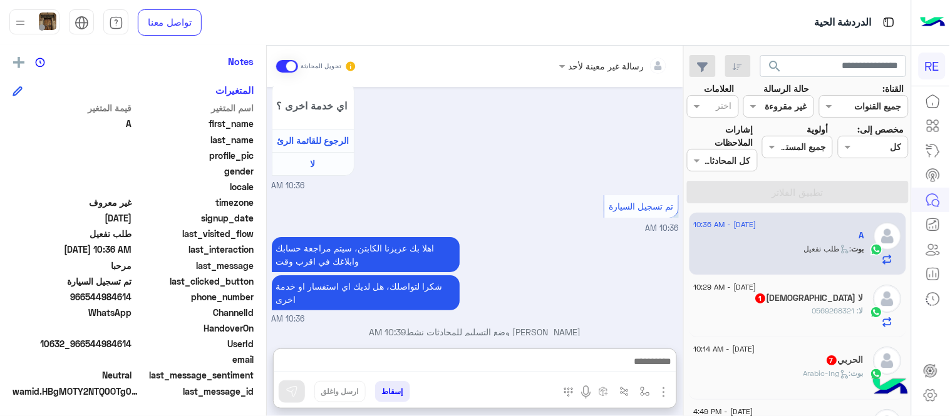
click at [501, 363] on textarea at bounding box center [475, 363] width 403 height 19
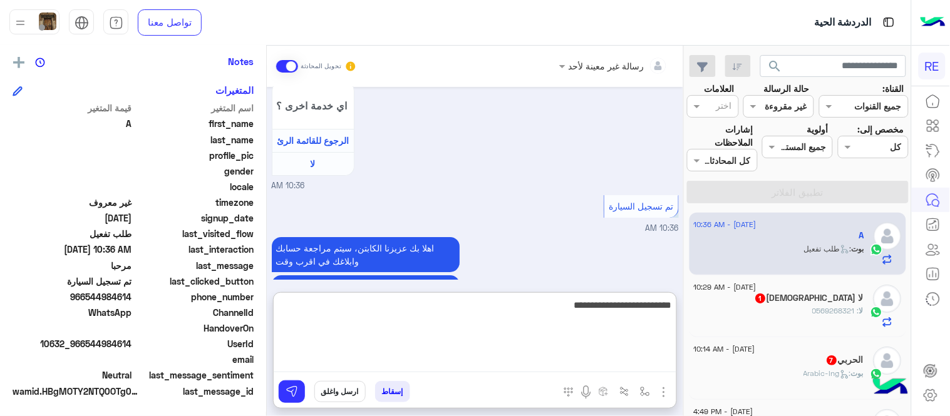
type textarea "**********"
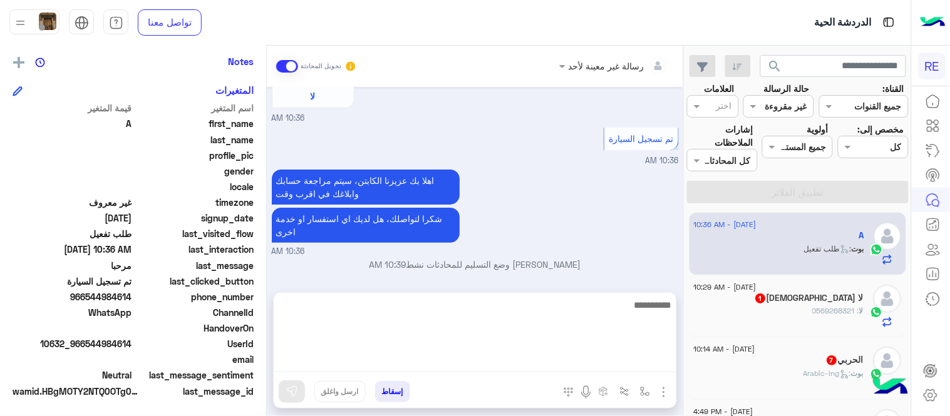
click at [656, 216] on div "[DATE] مرحبا 10:35 AM اهلًا بك في تطبيق رحلة 👋 Welcome to [GEOGRAPHIC_DATA] 👋 م…" at bounding box center [475, 183] width 416 height 193
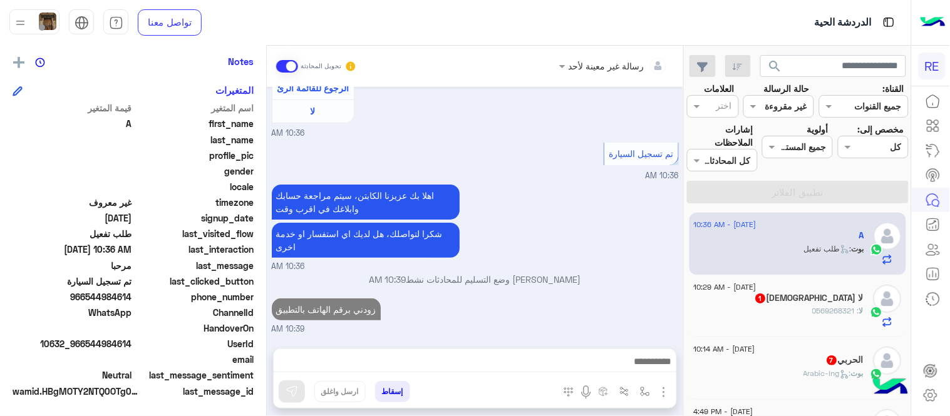
scroll to position [1202, 0]
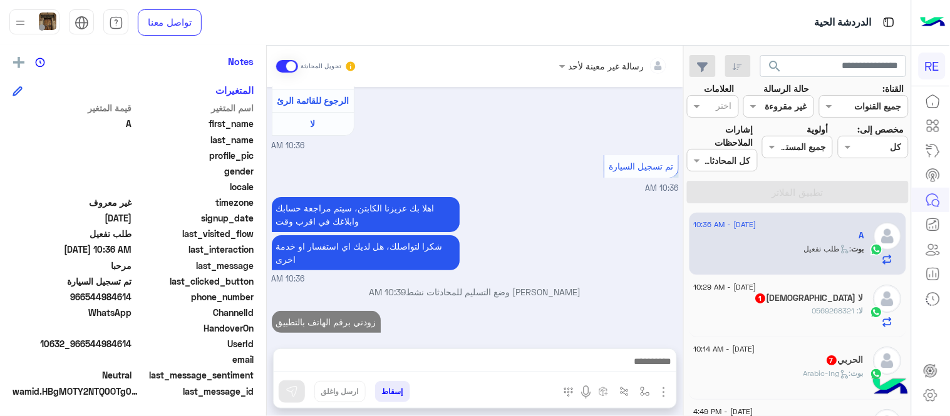
click at [808, 329] on div "[DATE] - 10:29 AM لا [DEMOGRAPHIC_DATA] 1 لا : 0569268321" at bounding box center [797, 306] width 217 height 63
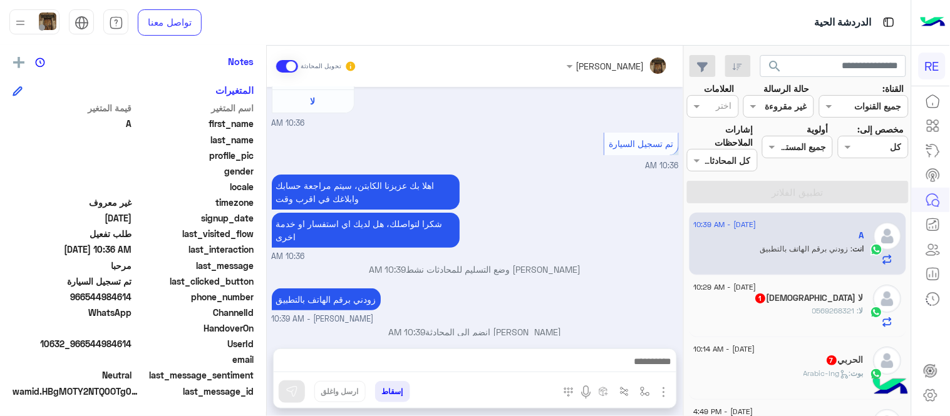
click at [790, 315] on div "لا : 0569268321" at bounding box center [779, 317] width 170 height 22
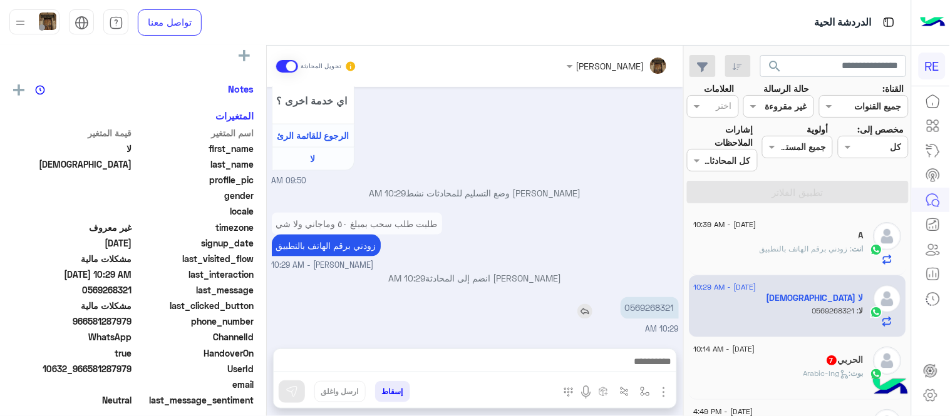
scroll to position [254, 0]
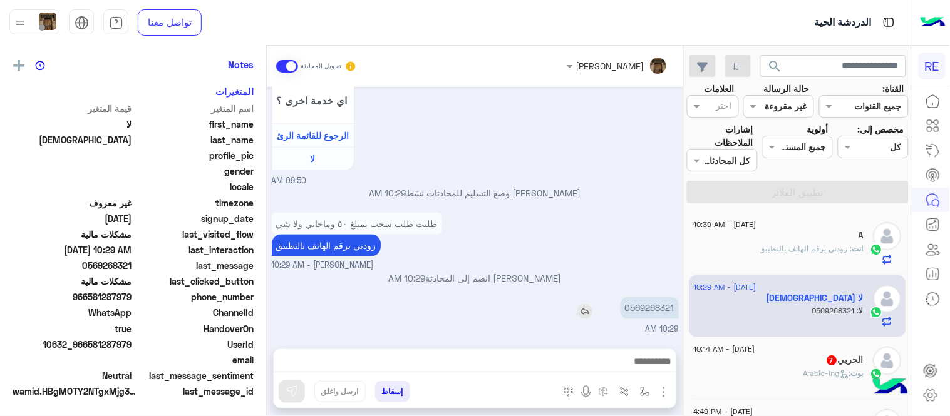
click at [656, 307] on p "0569268321" at bounding box center [649, 308] width 58 height 22
copy p "0569268321"
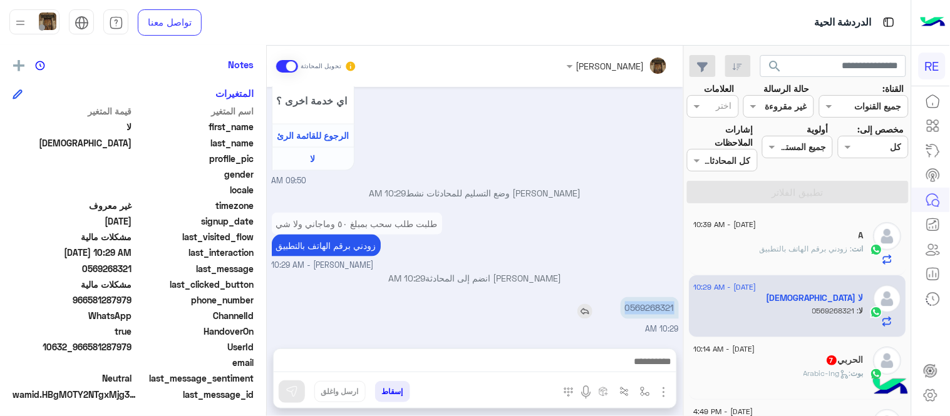
scroll to position [257, 0]
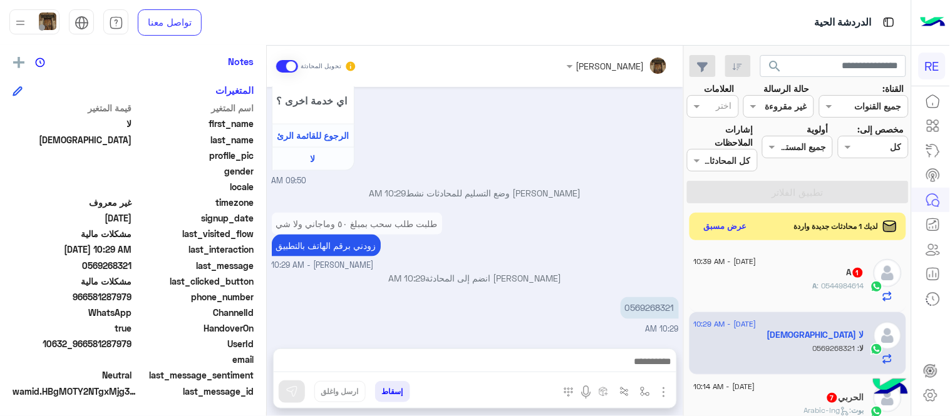
click at [485, 372] on div at bounding box center [475, 364] width 403 height 31
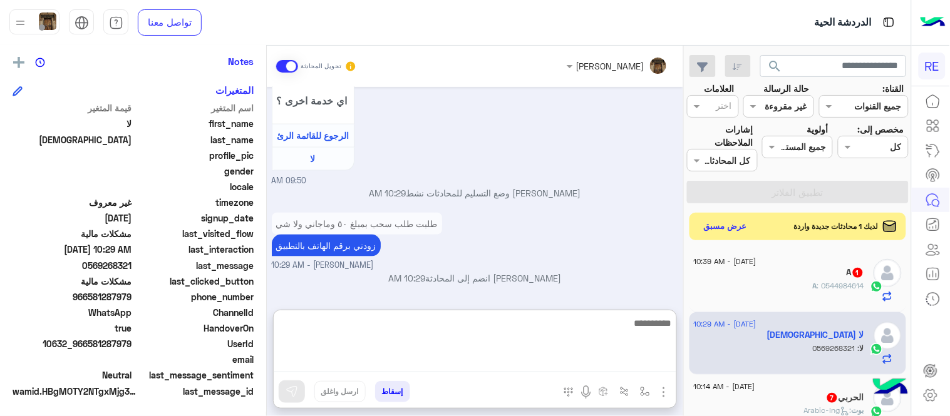
click at [474, 367] on textarea at bounding box center [475, 345] width 403 height 58
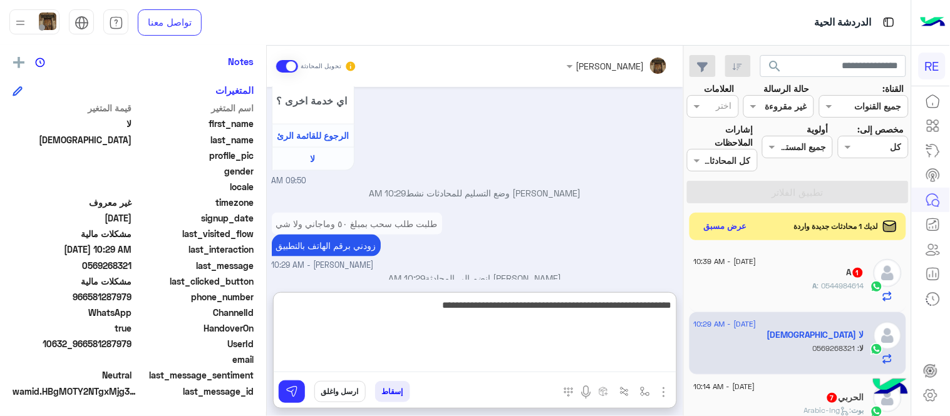
type textarea "**********"
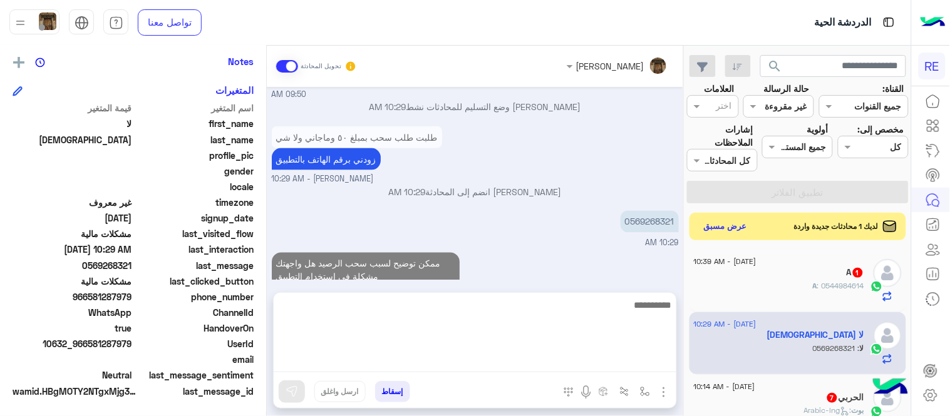
click at [573, 265] on div "[DATE] نعم 09:49 AM لمساعدتك بشكل افضل الرجاء اختيار [DATE] الخدمات التالية 09:…" at bounding box center [475, 183] width 416 height 193
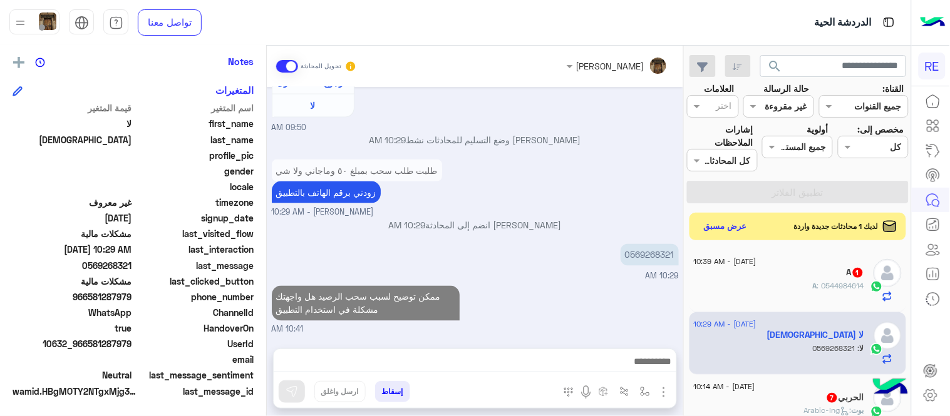
scroll to position [448, 0]
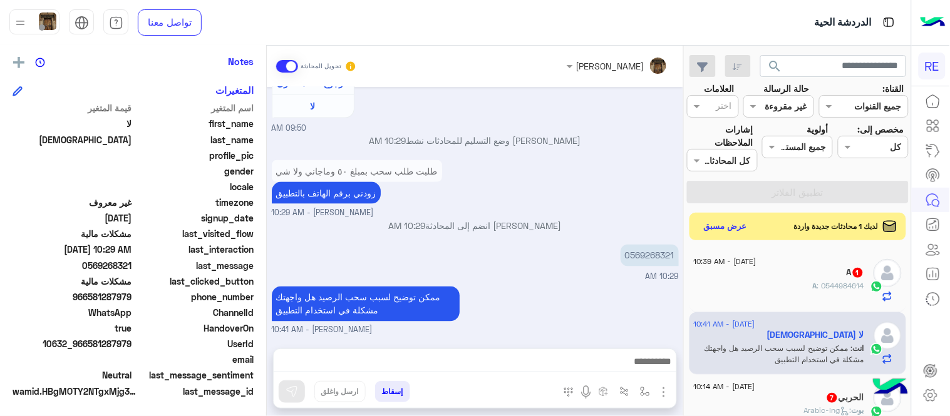
click at [774, 288] on div "A : 0544984614" at bounding box center [779, 291] width 170 height 22
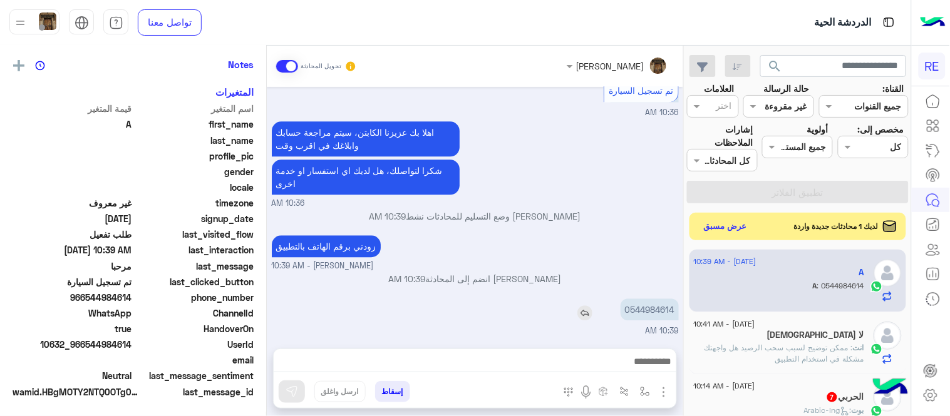
scroll to position [254, 0]
click at [649, 312] on p "0544984614" at bounding box center [649, 310] width 58 height 22
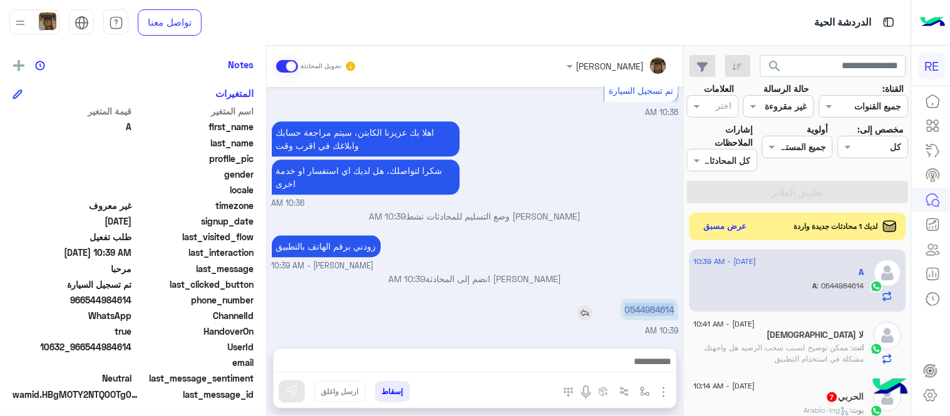
scroll to position [257, 0]
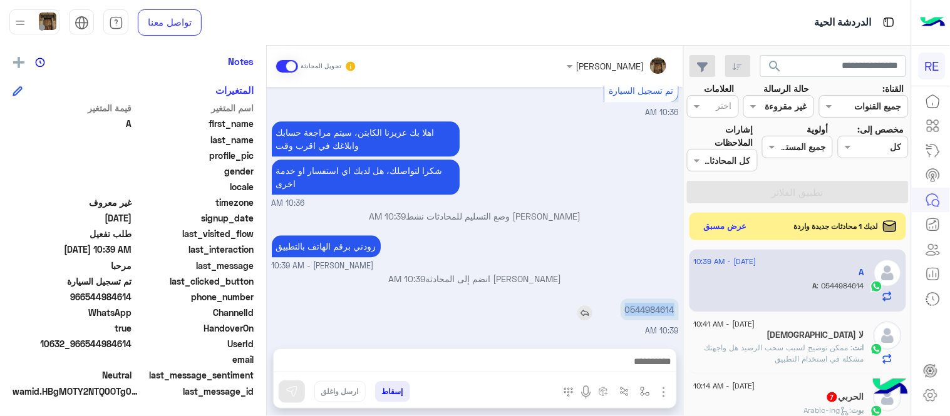
copy p "0544984614"
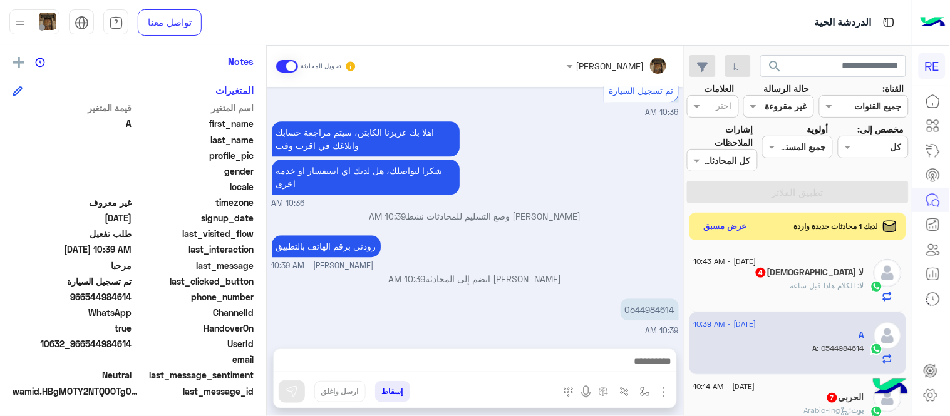
click at [737, 286] on div "لا : الكلام هاذا قبل ساعه" at bounding box center [779, 291] width 170 height 22
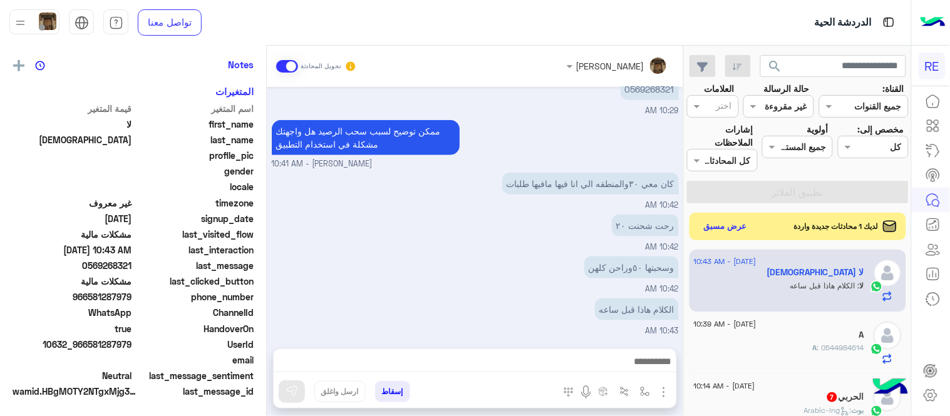
scroll to position [257, 0]
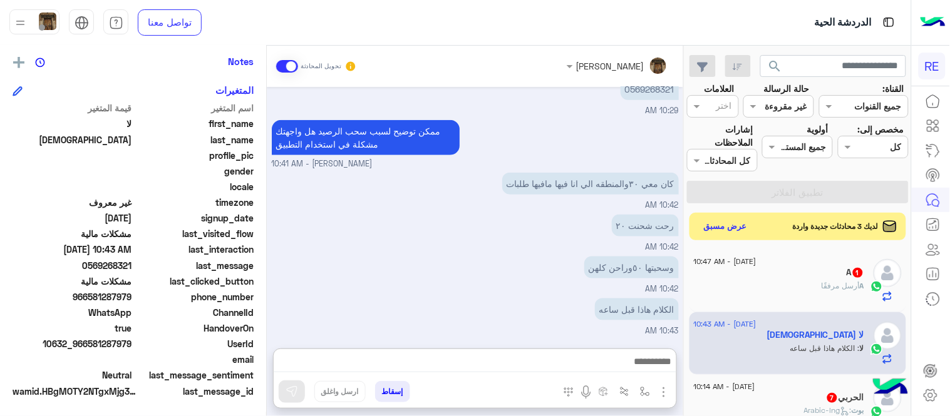
click at [521, 365] on textarea at bounding box center [475, 363] width 403 height 19
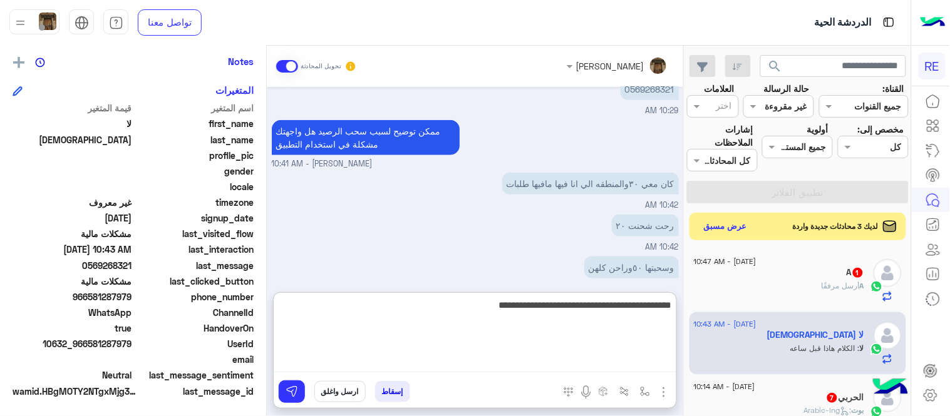
type textarea "**********"
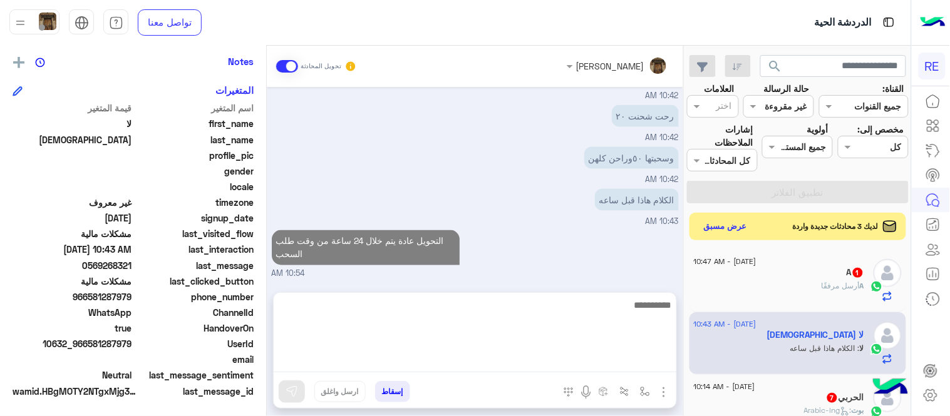
scroll to position [399, 0]
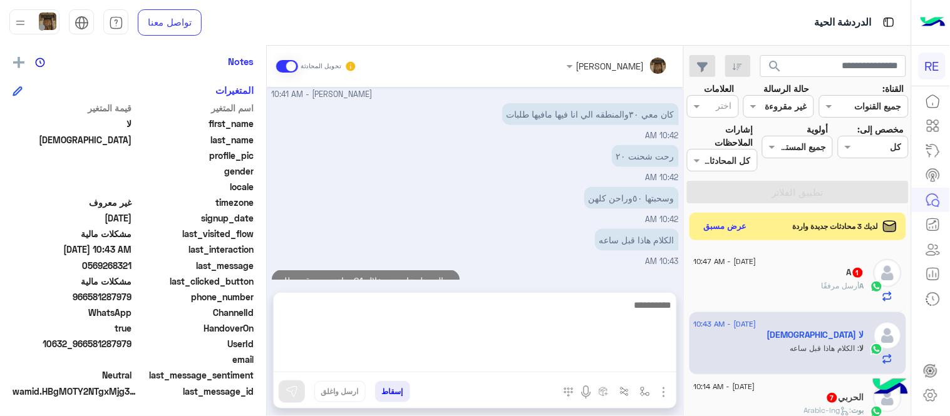
click at [617, 265] on div "[DATE] عزيزي العميل [PERSON_NAME] بتواصلك معنا ، زودنا بجميع التفاصيل مع ارفاق …" at bounding box center [475, 183] width 416 height 193
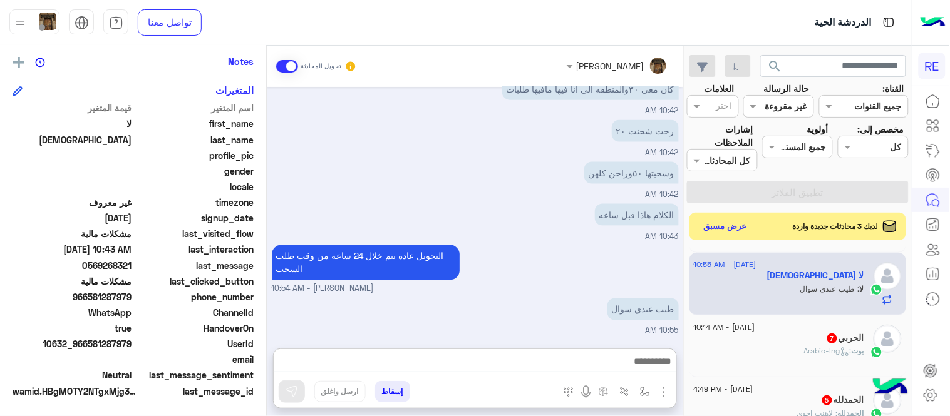
scroll to position [455, 0]
click at [636, 356] on textarea at bounding box center [475, 363] width 403 height 19
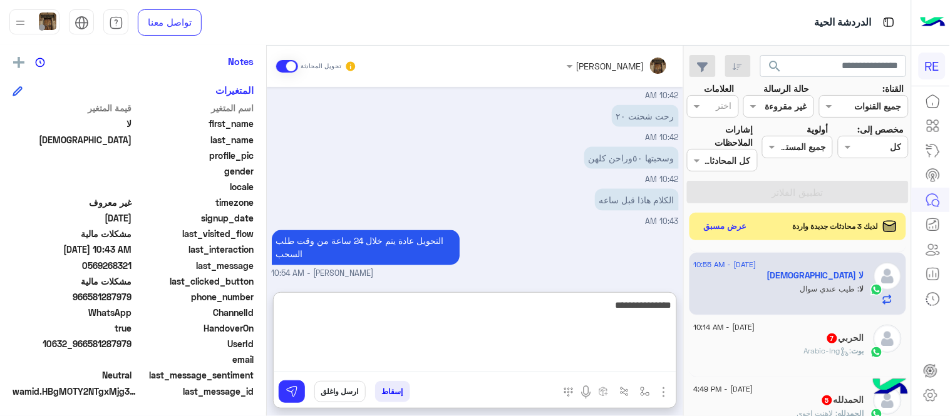
type textarea "**********"
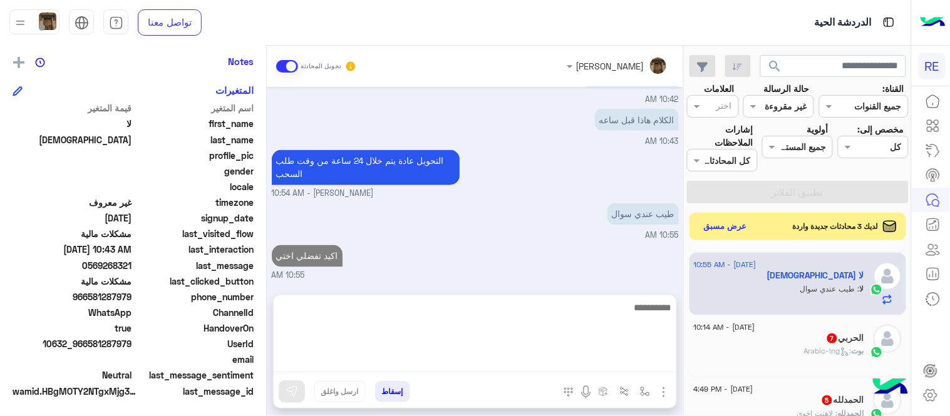
scroll to position [480, 0]
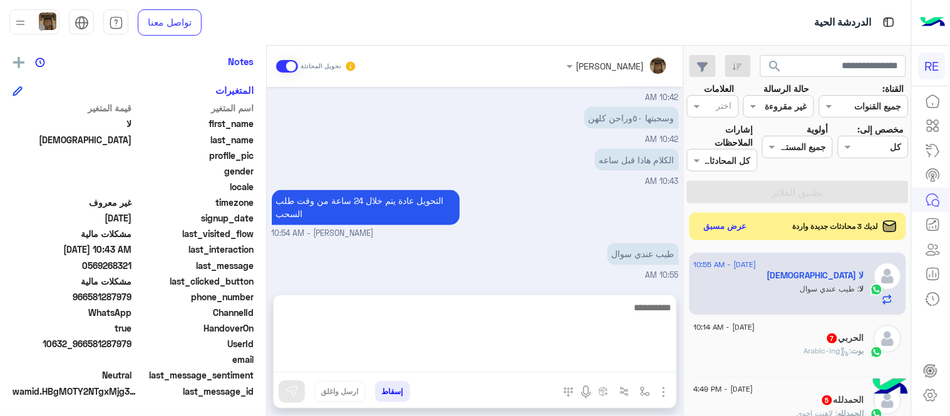
click at [540, 268] on div "[DATE] عزيزي العميل [PERSON_NAME] بتواصلك معنا ، زودنا بجميع التفاصيل مع ارفاق …" at bounding box center [475, 184] width 416 height 195
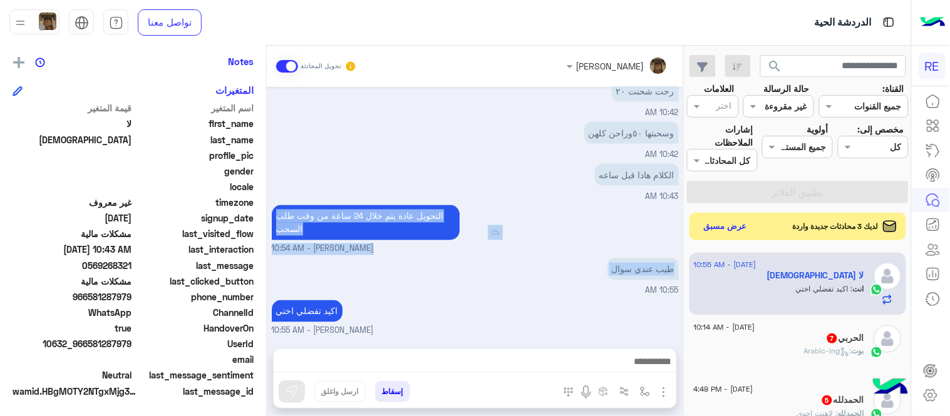
drag, startPoint x: 540, startPoint y: 268, endPoint x: 526, endPoint y: 207, distance: 63.0
click at [526, 207] on div "[DATE] عزيزي العميل [PERSON_NAME] بتواصلك معنا ، زودنا بجميع التفاصيل مع ارفاق …" at bounding box center [475, 211] width 416 height 249
click at [526, 207] on div "التحويل عادة يتم خلال 24 ساعة من وقت طلب السحب" at bounding box center [401, 222] width 259 height 35
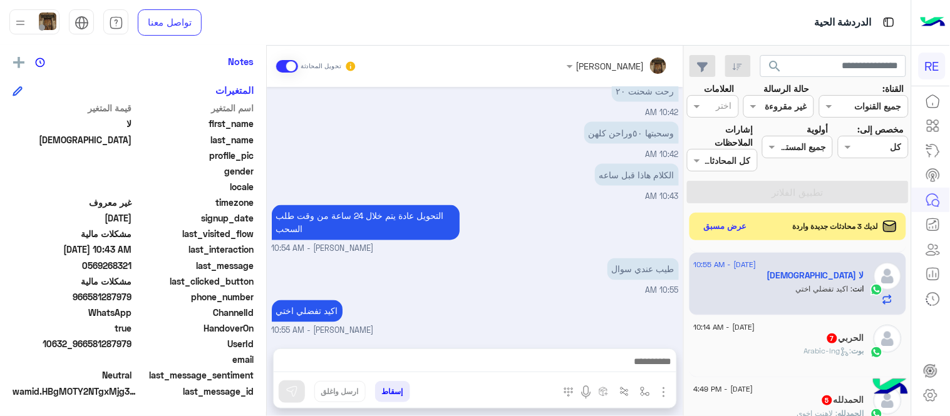
click at [422, 166] on div "الكلام هاذا قبل ساعه 10:43 AM" at bounding box center [475, 182] width 407 height 42
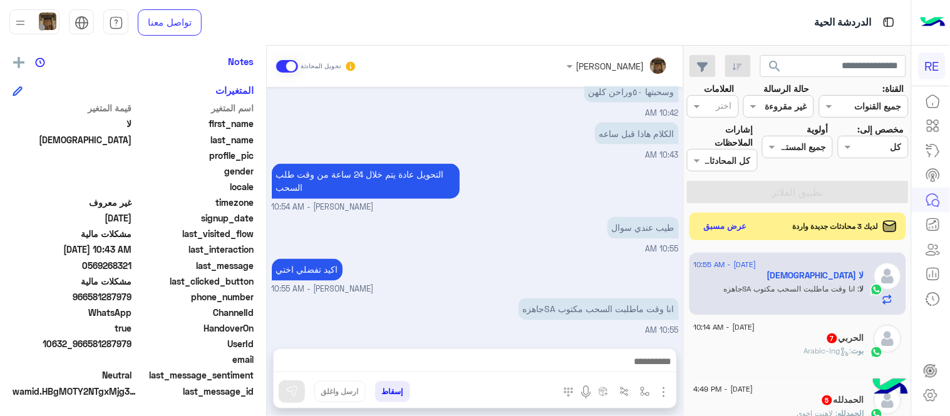
scroll to position [563, 0]
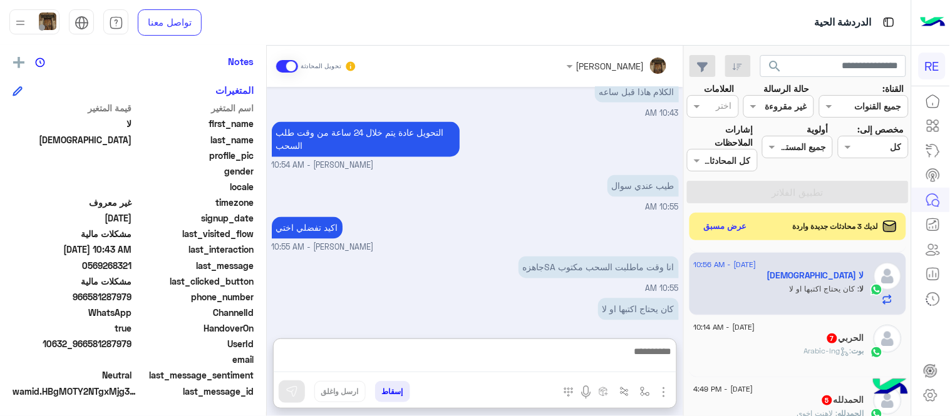
click at [421, 368] on textarea at bounding box center [475, 358] width 403 height 29
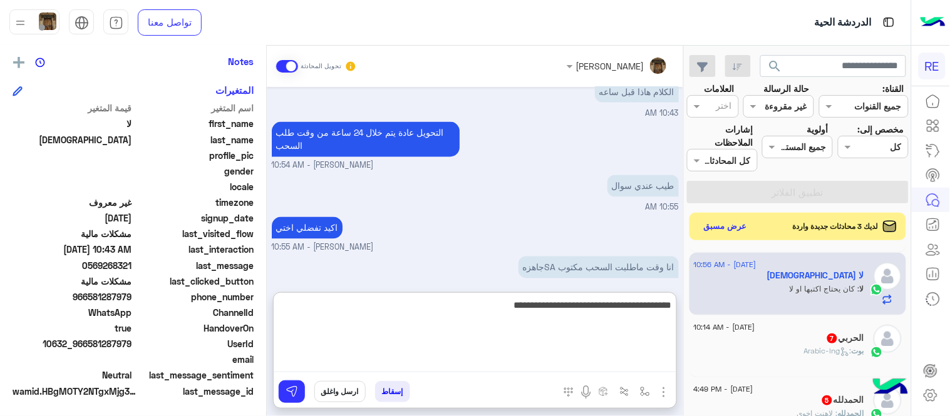
type textarea "**********"
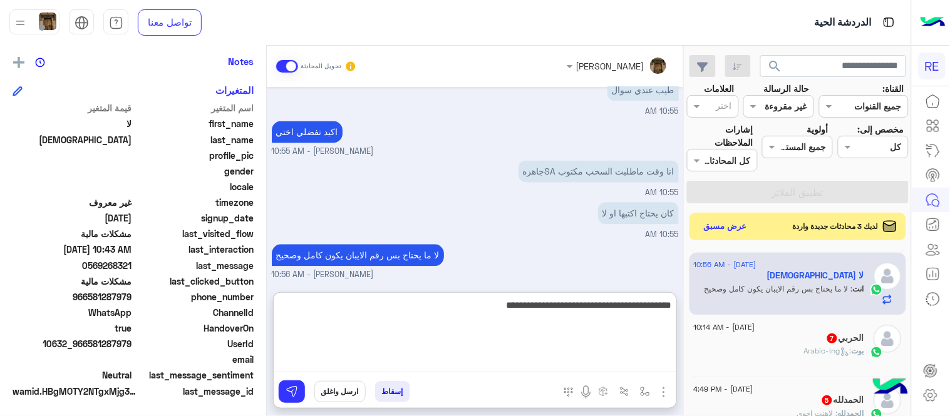
click at [667, 307] on textarea "**********" at bounding box center [475, 334] width 403 height 75
click at [443, 314] on textarea "**********" at bounding box center [475, 334] width 403 height 75
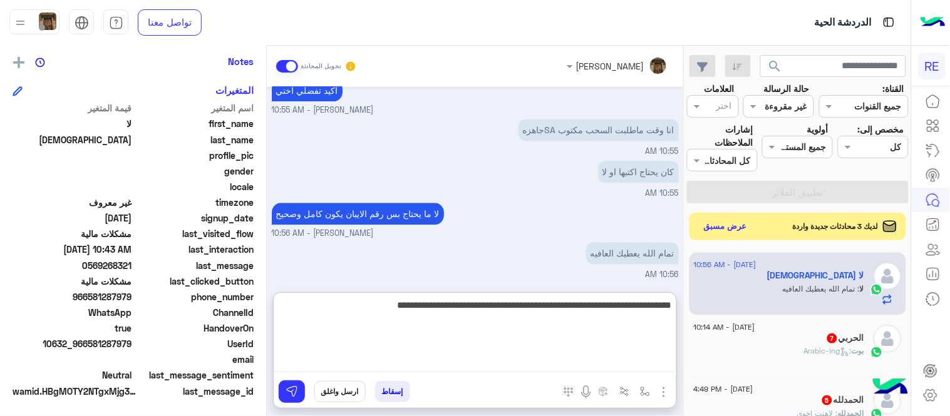
type textarea "**********"
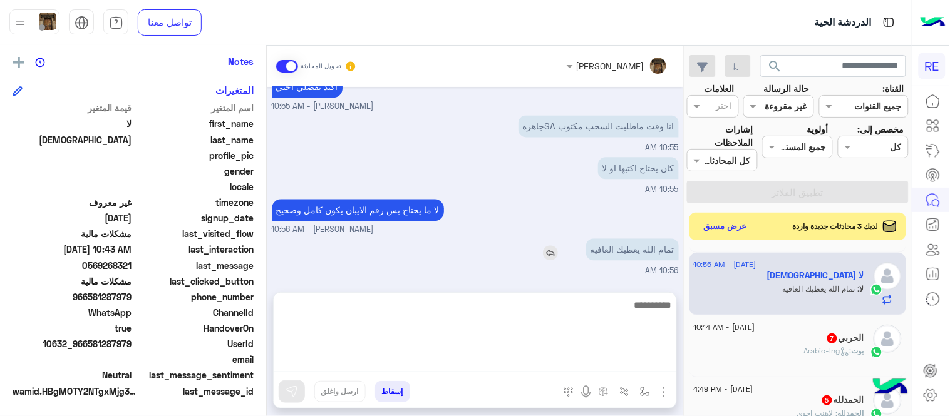
click at [551, 203] on div "[DATE] عزيزي العميل [PERSON_NAME] بتواصلك معنا ، زودنا بجميع التفاصيل مع ارفاق …" at bounding box center [475, 183] width 416 height 193
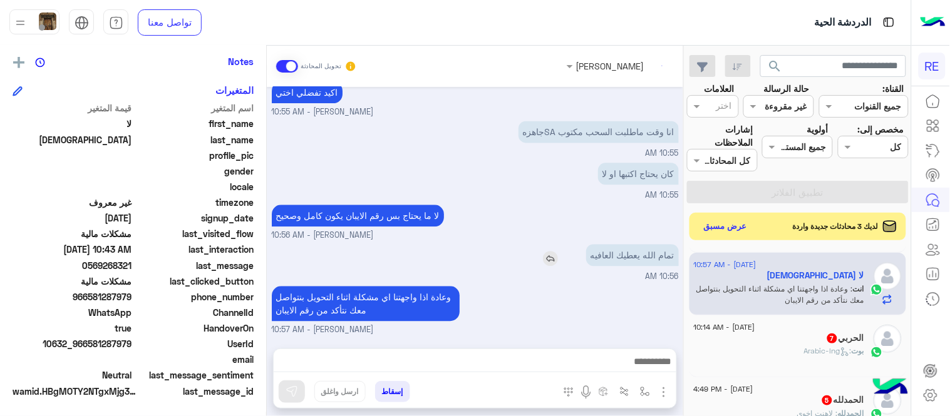
scroll to position [697, 0]
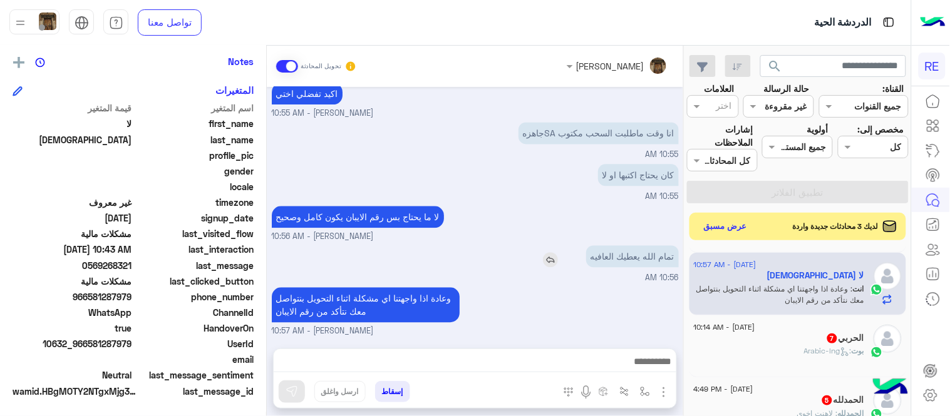
click at [545, 260] on img at bounding box center [550, 260] width 15 height 15
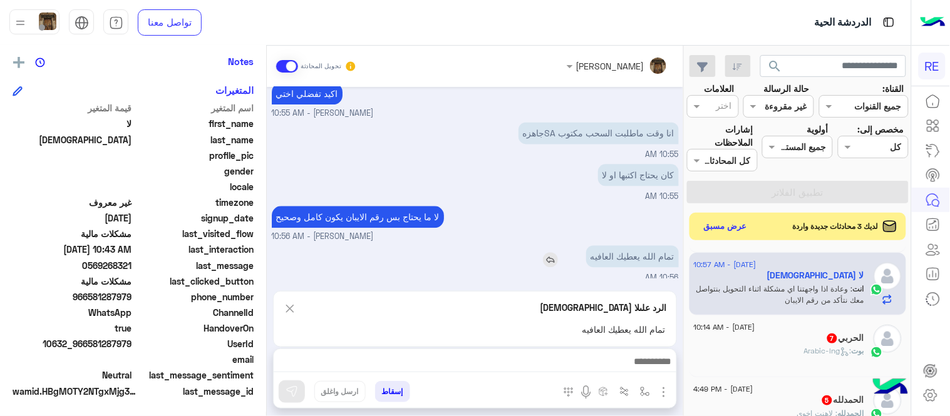
scroll to position [719, 0]
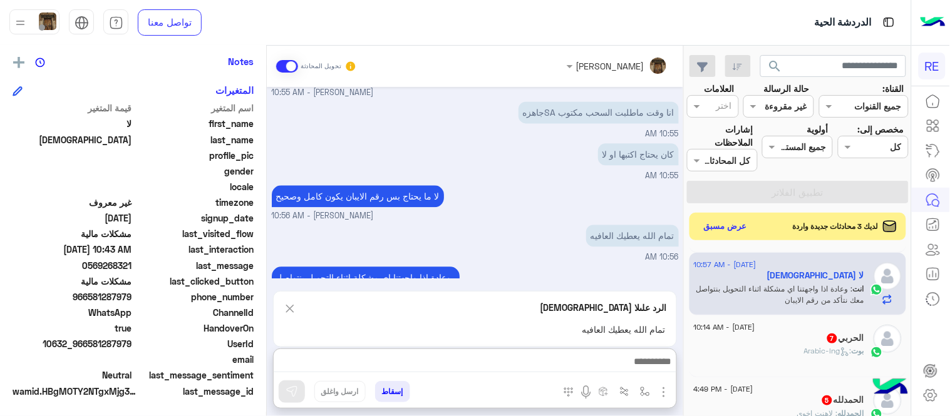
click at [509, 357] on textarea at bounding box center [475, 363] width 403 height 19
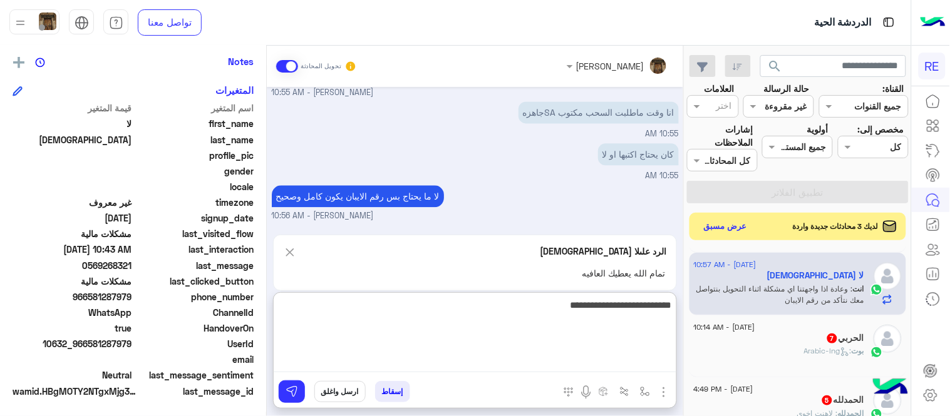
type textarea "**********"
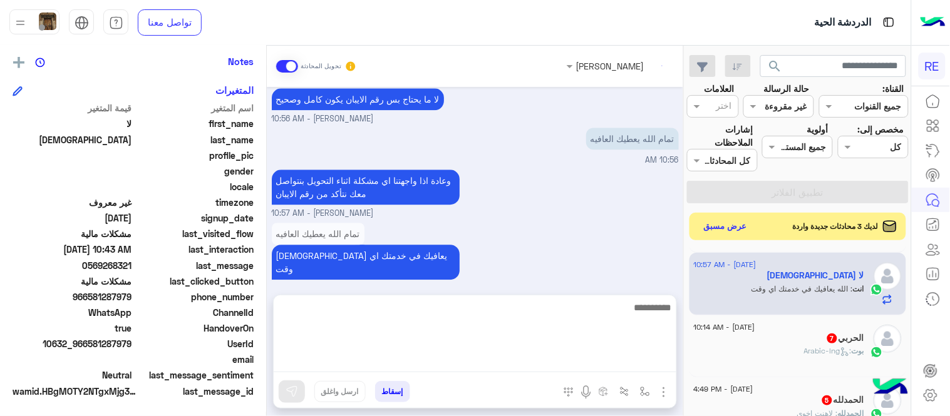
scroll to position [798, 0]
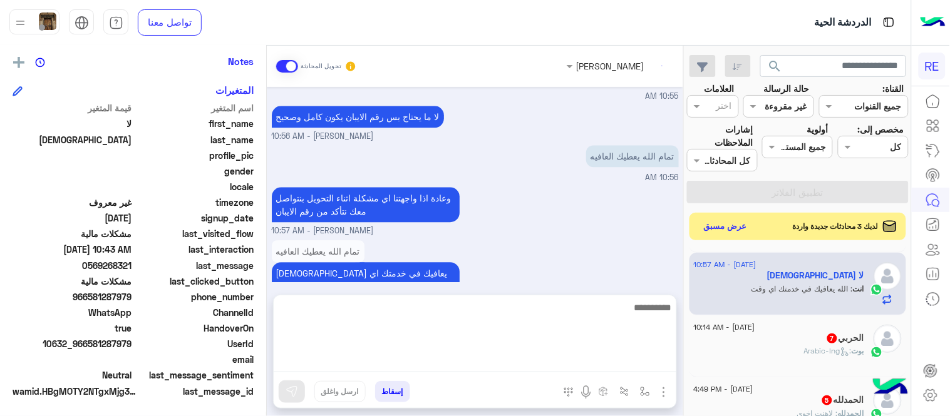
click at [774, 345] on div "الحربي 7" at bounding box center [779, 339] width 170 height 13
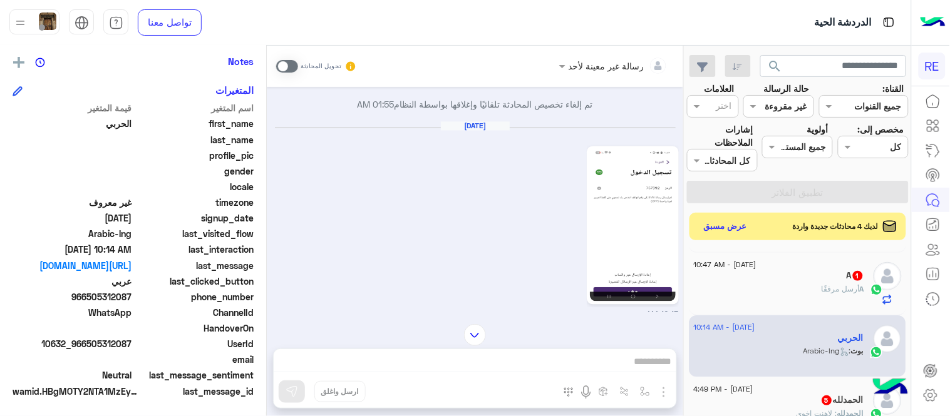
scroll to position [1857, 0]
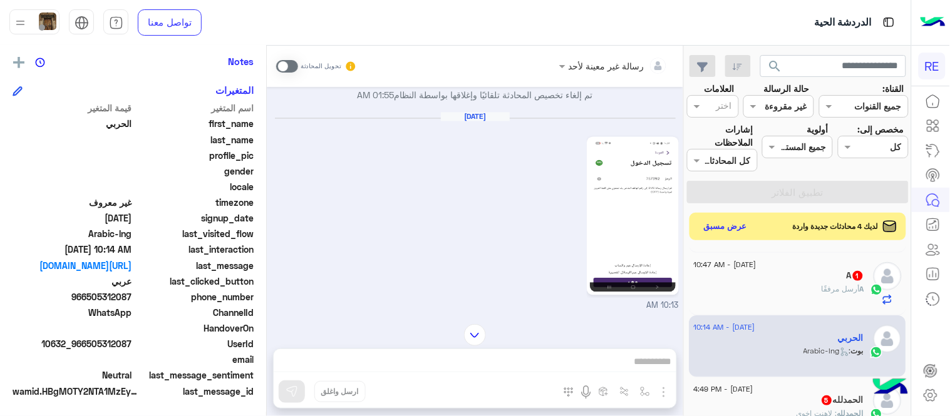
click at [627, 140] on img at bounding box center [633, 216] width 86 height 152
click at [282, 66] on span at bounding box center [287, 66] width 22 height 13
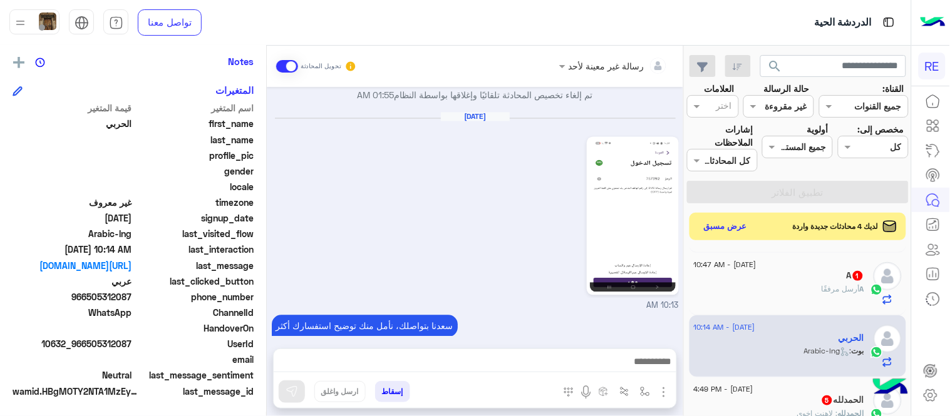
scroll to position [2937, 0]
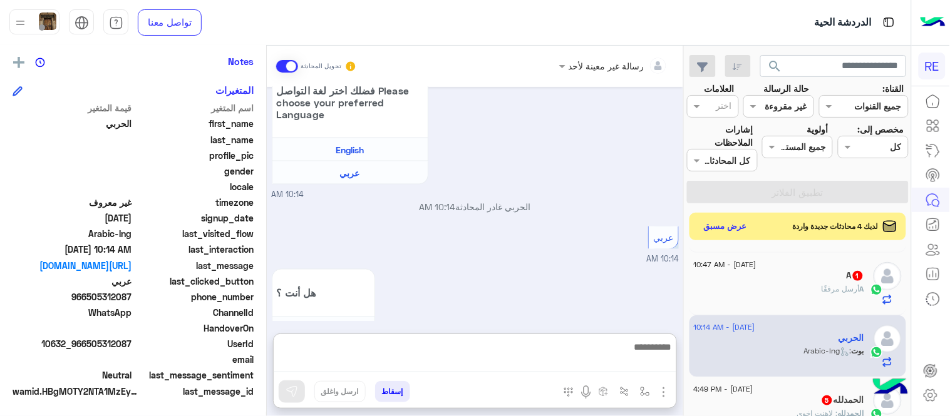
click at [504, 361] on textarea at bounding box center [475, 355] width 403 height 33
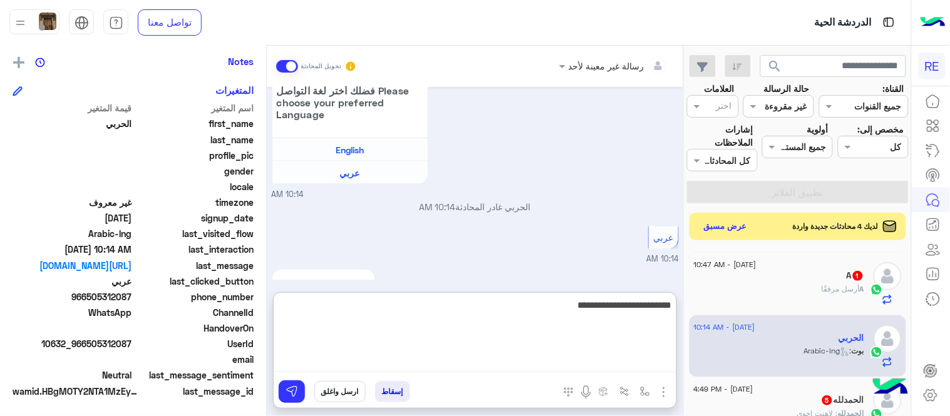
type textarea "**********"
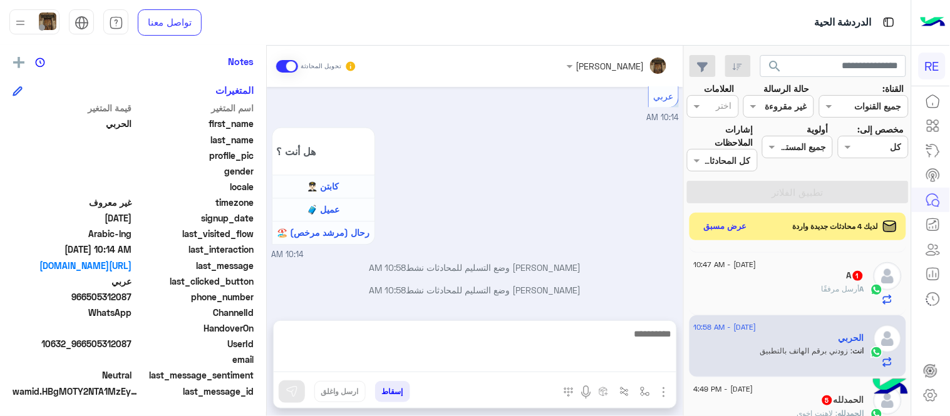
scroll to position [3022, 0]
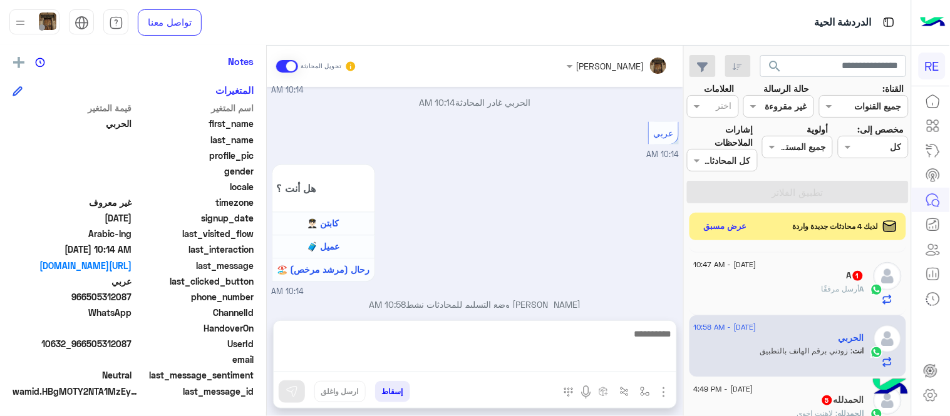
click at [620, 249] on div "[DATE] اهلًا بك في تطبيق رحلة 👋 Welcome to [GEOGRAPHIC_DATA] 👋 من فضلك أختر لغة…" at bounding box center [475, 198] width 416 height 222
